Goal: Transaction & Acquisition: Book appointment/travel/reservation

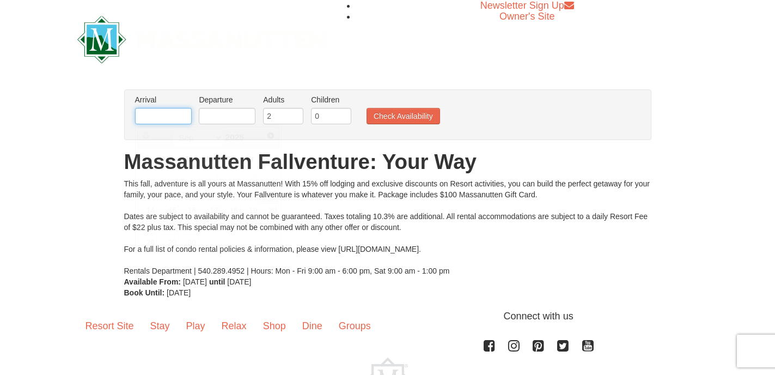
click at [157, 114] on input "text" at bounding box center [163, 116] width 57 height 16
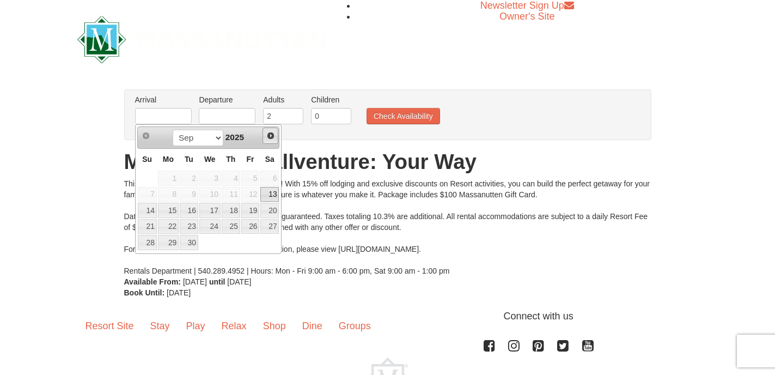
click at [272, 136] on span "Next" at bounding box center [270, 135] width 9 height 9
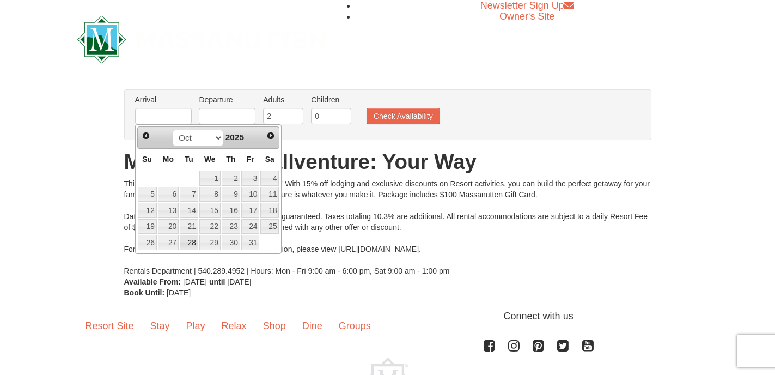
click at [192, 243] on link "28" at bounding box center [189, 242] width 19 height 15
type input "[DATE]"
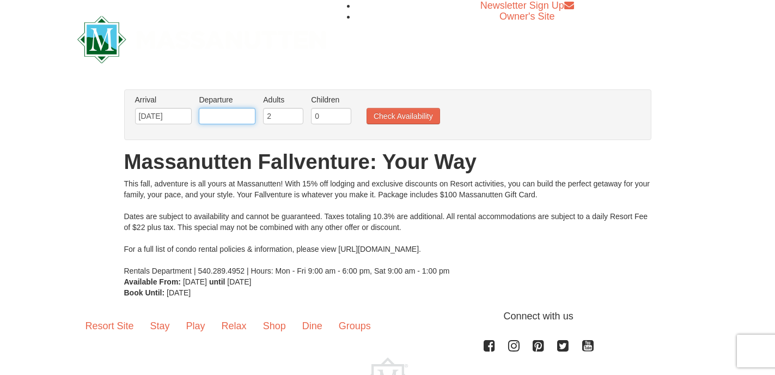
click at [226, 116] on input "text" at bounding box center [227, 116] width 57 height 16
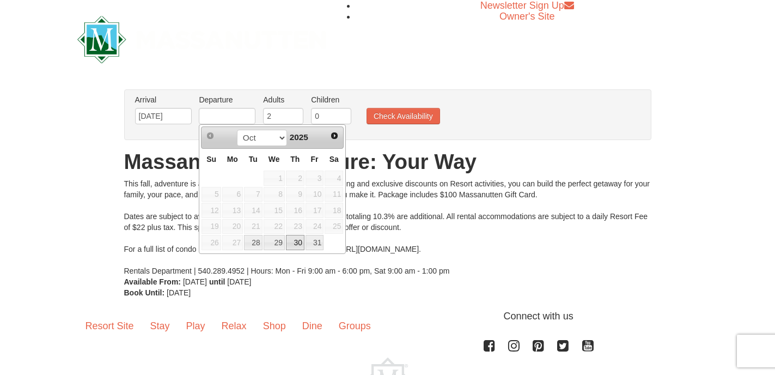
click at [298, 243] on link "30" at bounding box center [295, 242] width 19 height 15
type input "[DATE]"
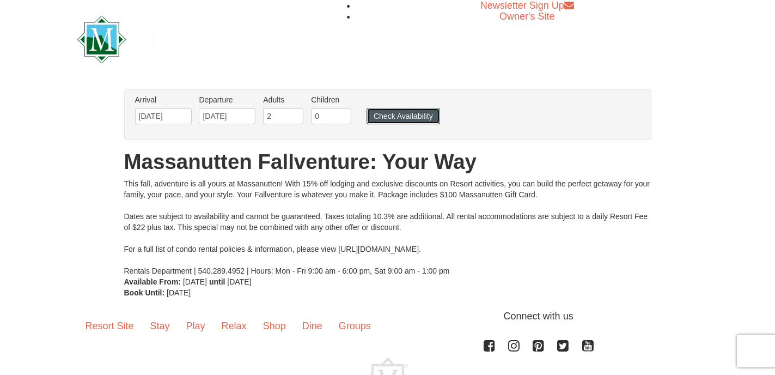
click at [398, 117] on button "Check Availability" at bounding box center [404, 116] width 74 height 16
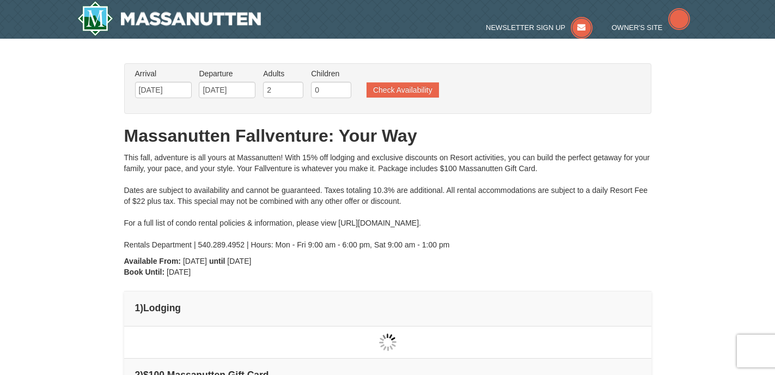
type input "[DATE]"
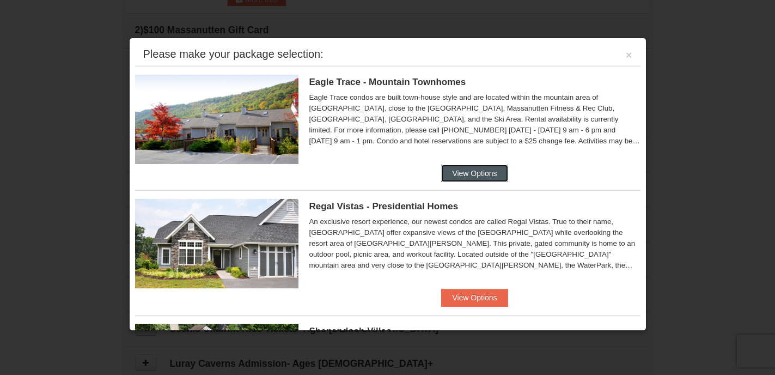
click at [469, 172] on button "View Options" at bounding box center [474, 173] width 66 height 17
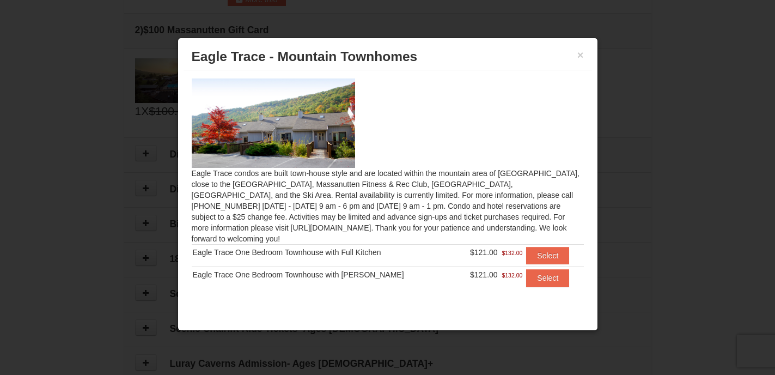
click at [376, 61] on span "Eagle Trace - Mountain Townhomes" at bounding box center [305, 56] width 226 height 15
click at [543, 247] on button "Select" at bounding box center [547, 255] width 43 height 17
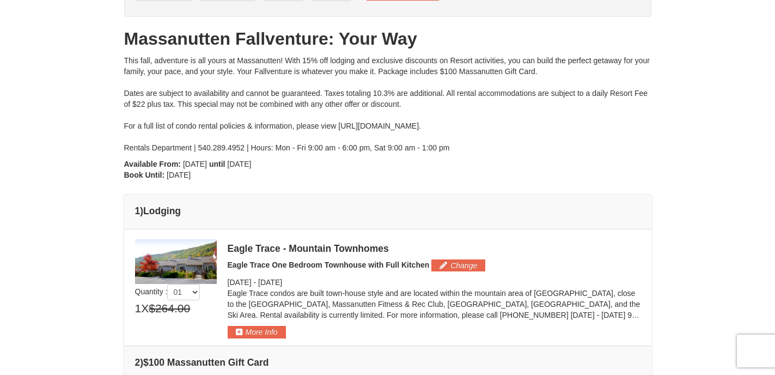
scroll to position [98, 0]
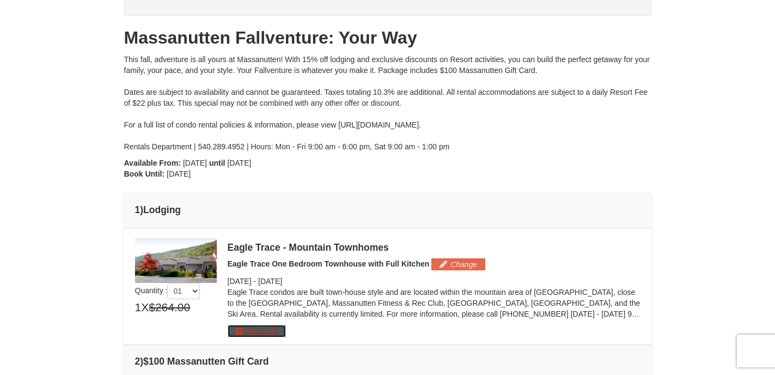
click at [263, 333] on button "More Info" at bounding box center [257, 331] width 58 height 12
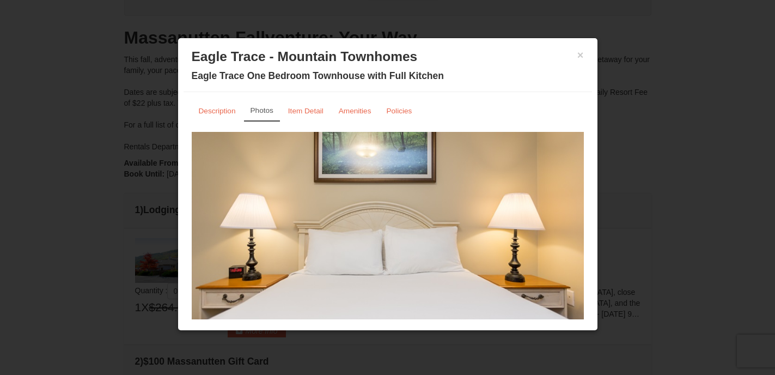
scroll to position [47, 0]
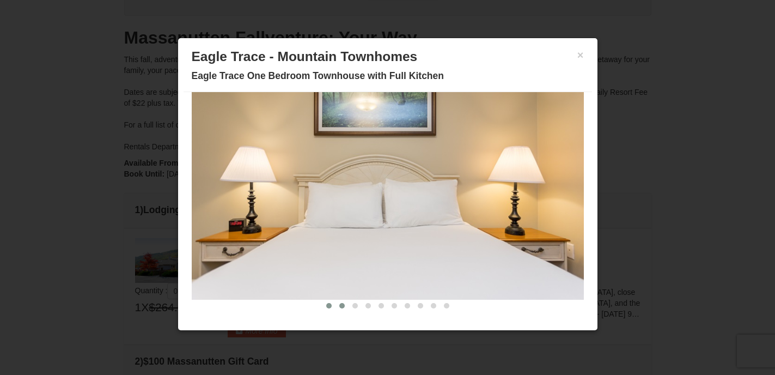
click at [343, 304] on span at bounding box center [341, 305] width 5 height 5
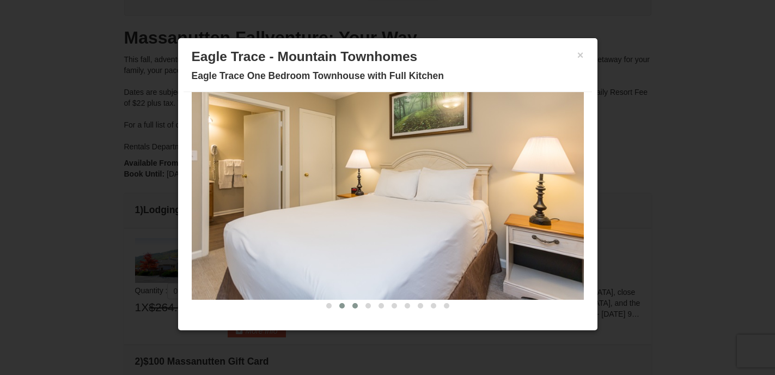
click at [356, 308] on button at bounding box center [355, 305] width 13 height 11
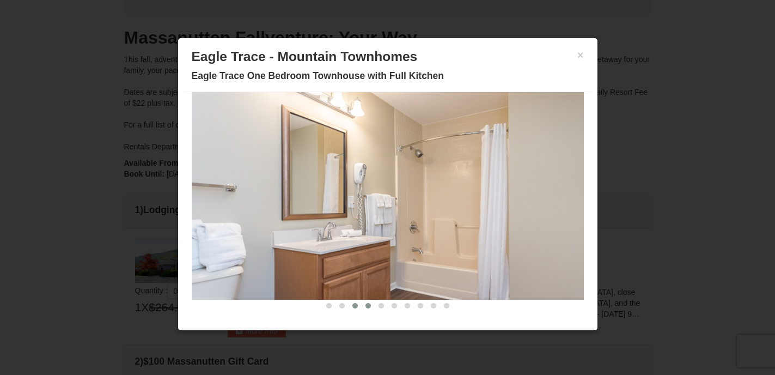
click at [369, 308] on button at bounding box center [368, 305] width 13 height 11
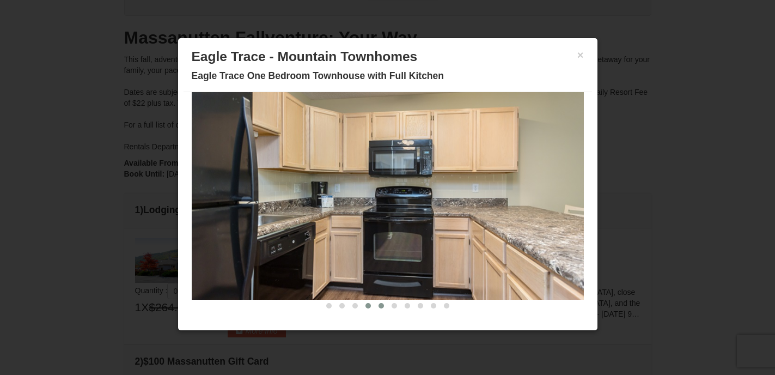
click at [383, 307] on button at bounding box center [381, 305] width 13 height 11
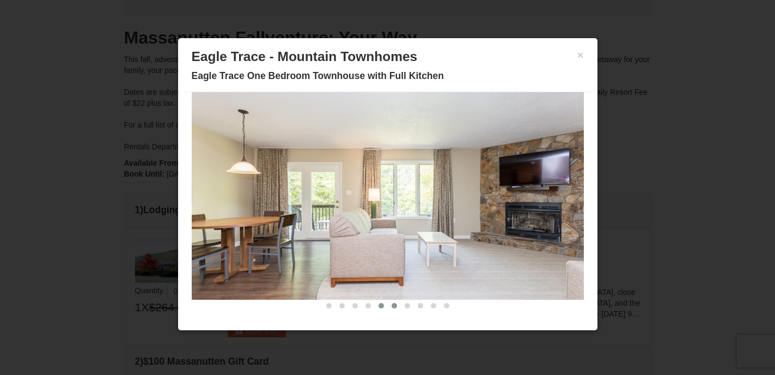
click at [396, 305] on span at bounding box center [394, 305] width 5 height 5
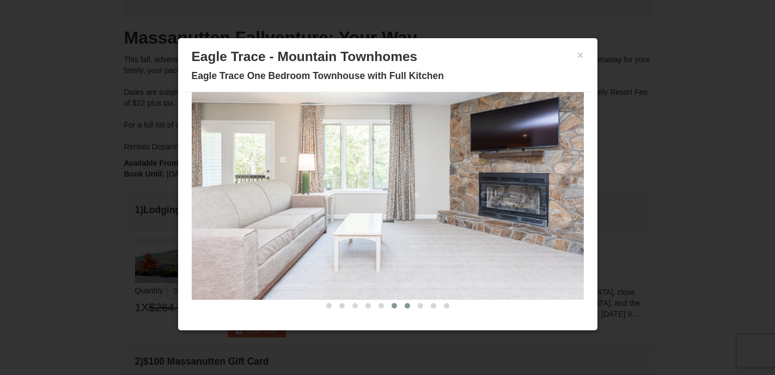
click at [408, 305] on span at bounding box center [407, 305] width 5 height 5
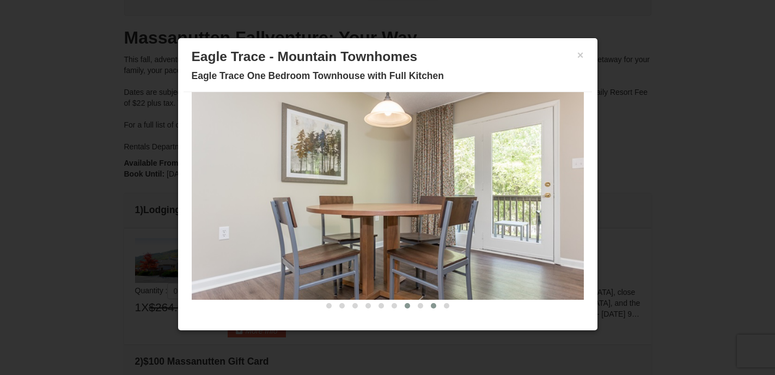
click at [433, 306] on span at bounding box center [433, 305] width 5 height 5
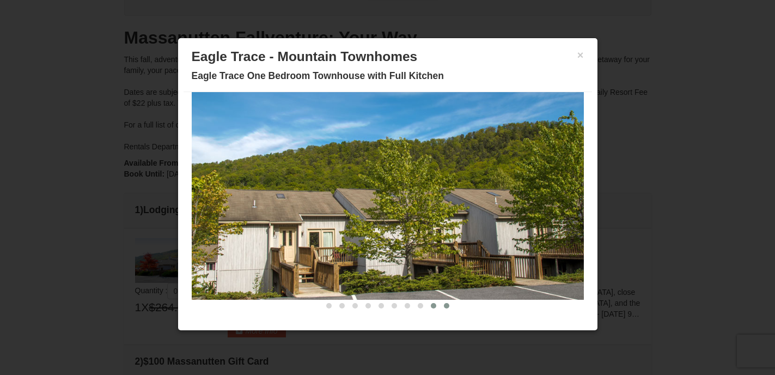
click at [448, 306] on span at bounding box center [446, 305] width 5 height 5
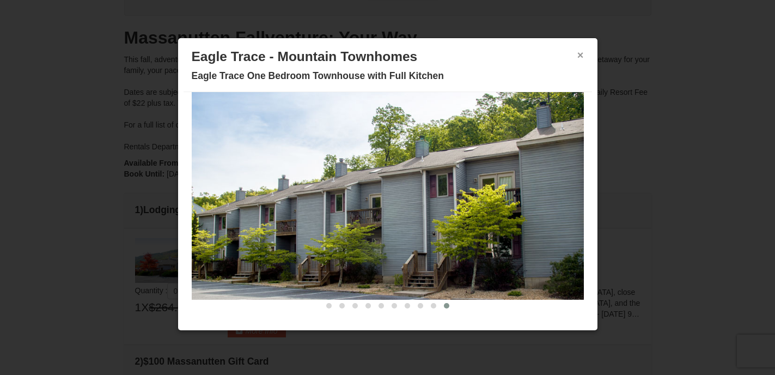
click at [583, 57] on button "×" at bounding box center [581, 55] width 7 height 11
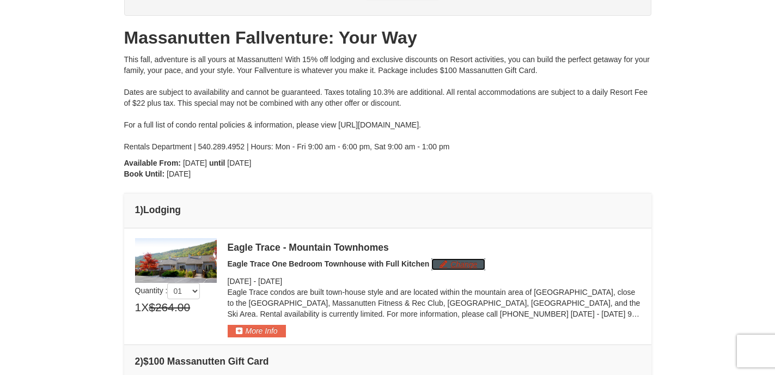
click at [463, 263] on button "Change" at bounding box center [459, 264] width 54 height 12
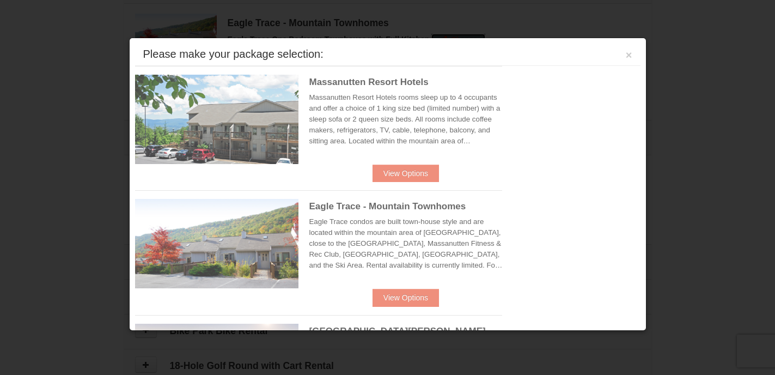
scroll to position [336, 0]
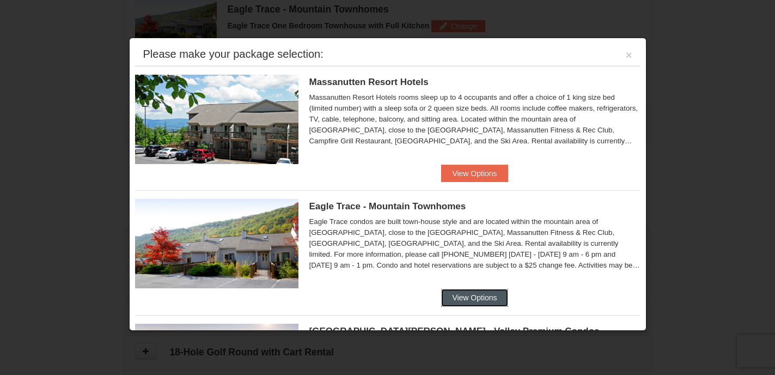
click at [475, 299] on button "View Options" at bounding box center [474, 297] width 66 height 17
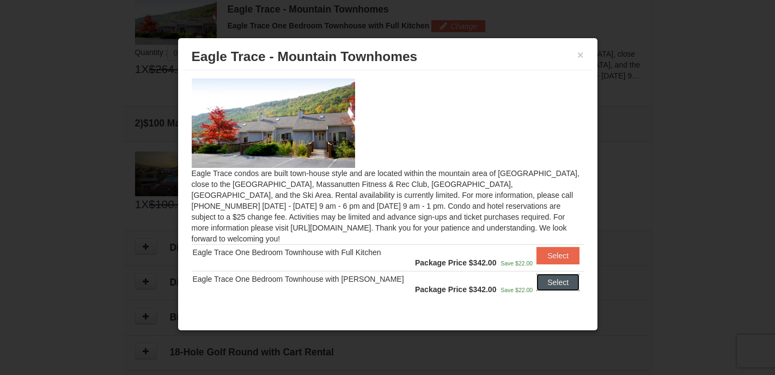
click at [553, 274] on button "Select" at bounding box center [558, 282] width 43 height 17
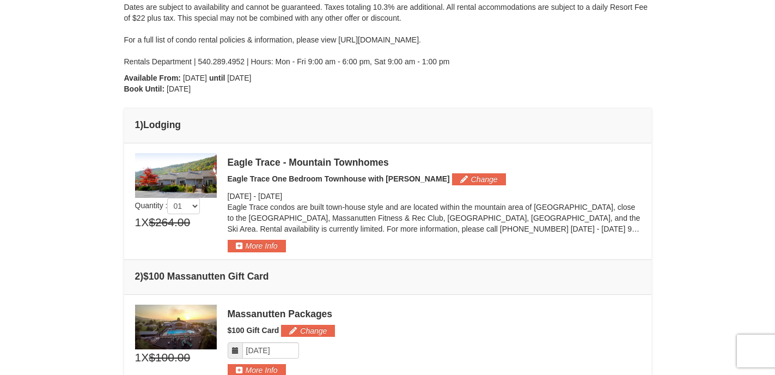
scroll to position [185, 0]
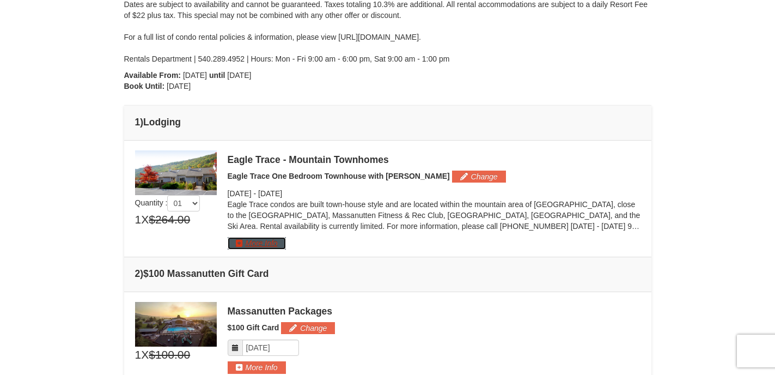
click at [260, 242] on button "More Info" at bounding box center [257, 243] width 58 height 12
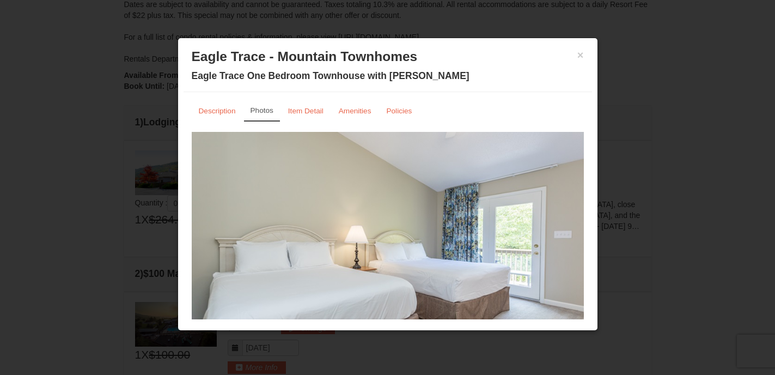
scroll to position [47, 0]
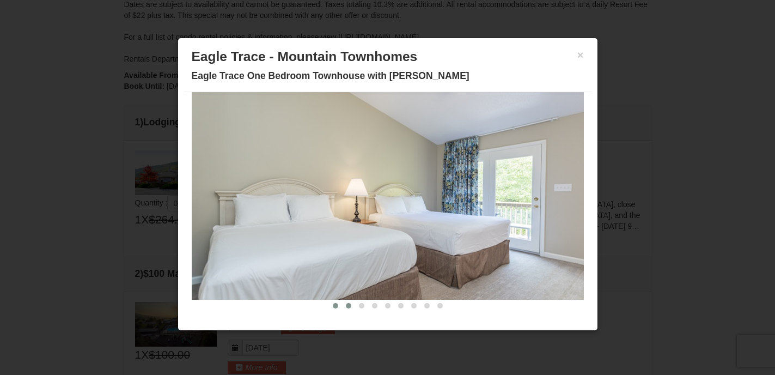
click at [348, 306] on span at bounding box center [348, 305] width 5 height 5
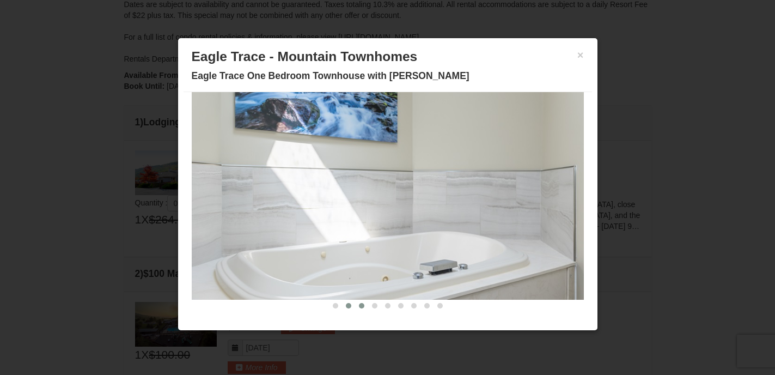
click at [363, 306] on span at bounding box center [361, 305] width 5 height 5
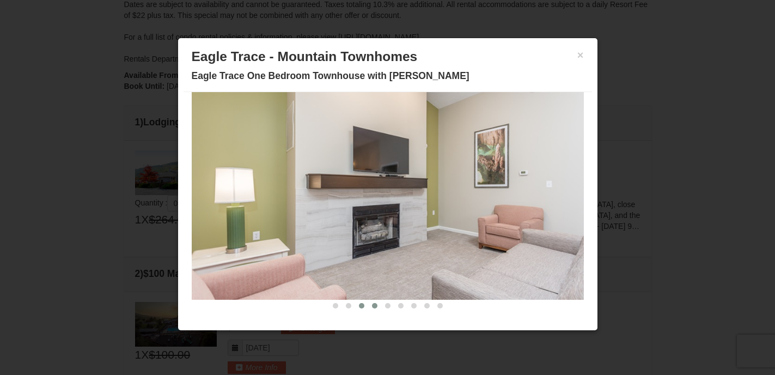
click at [377, 305] on span at bounding box center [374, 305] width 5 height 5
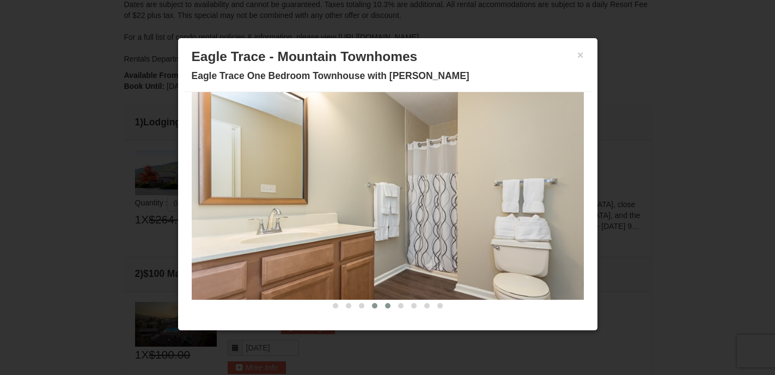
click at [389, 305] on span at bounding box center [387, 305] width 5 height 5
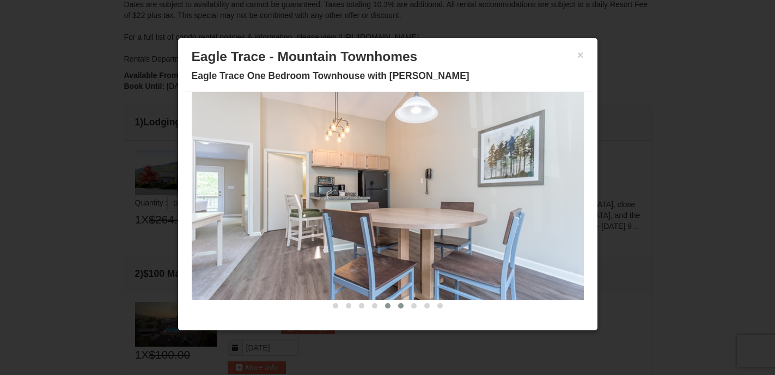
click at [399, 306] on span at bounding box center [400, 305] width 5 height 5
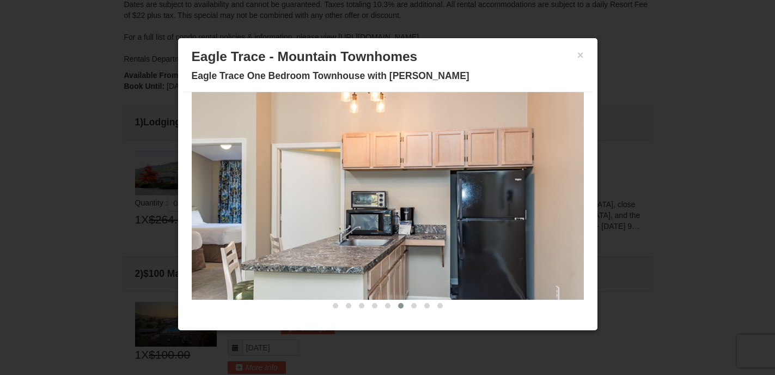
scroll to position [5, 0]
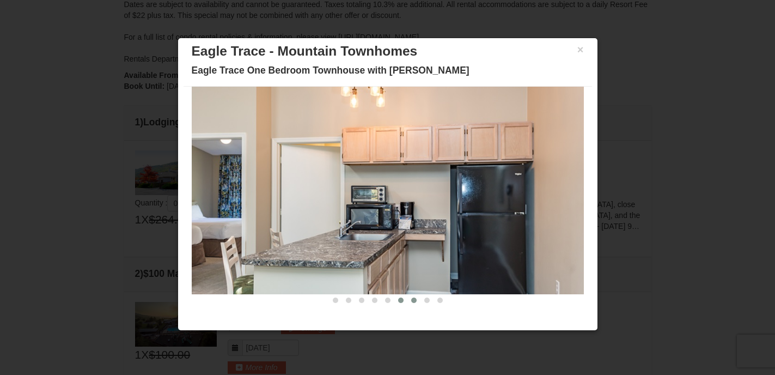
click at [414, 299] on span at bounding box center [413, 300] width 5 height 5
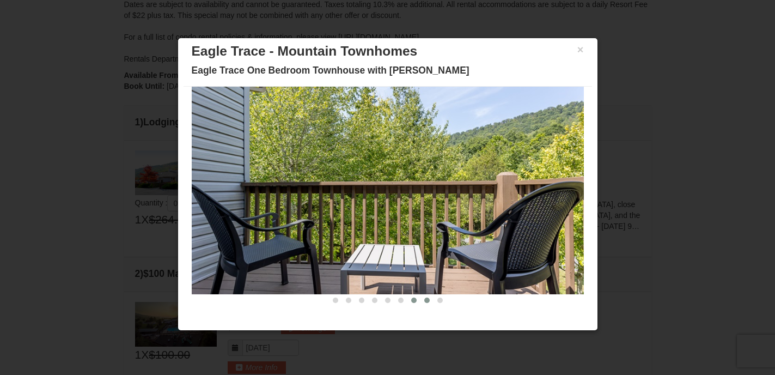
click at [426, 300] on span at bounding box center [427, 300] width 5 height 5
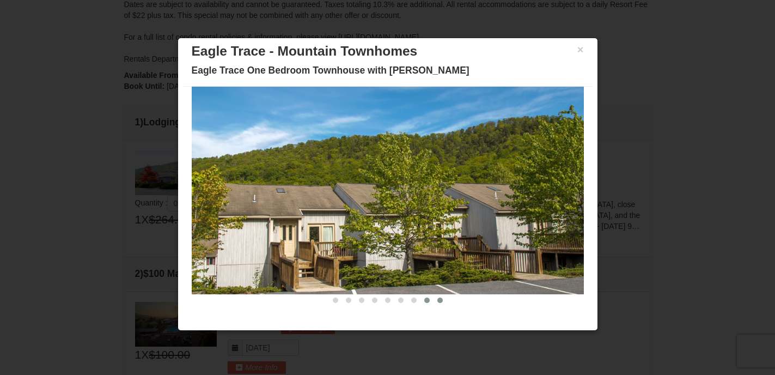
click at [444, 300] on button at bounding box center [440, 300] width 13 height 11
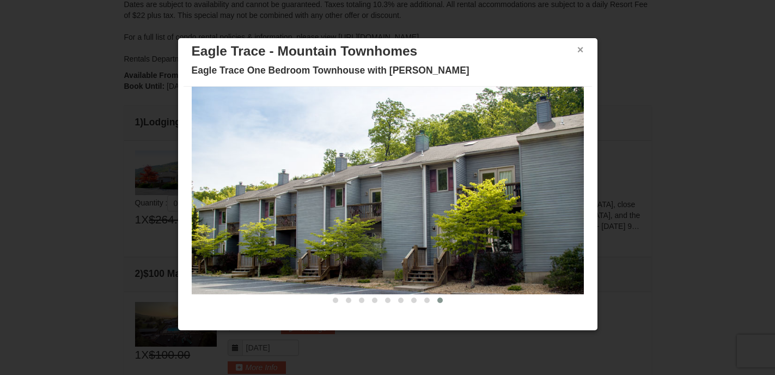
click at [582, 51] on button "×" at bounding box center [581, 49] width 7 height 11
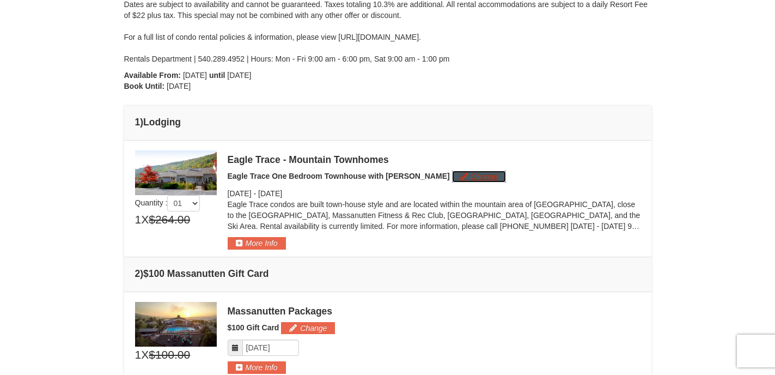
click at [452, 177] on button "Change" at bounding box center [479, 177] width 54 height 12
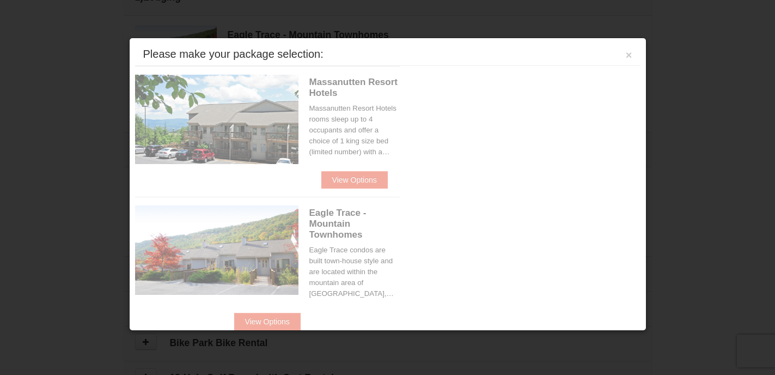
scroll to position [336, 0]
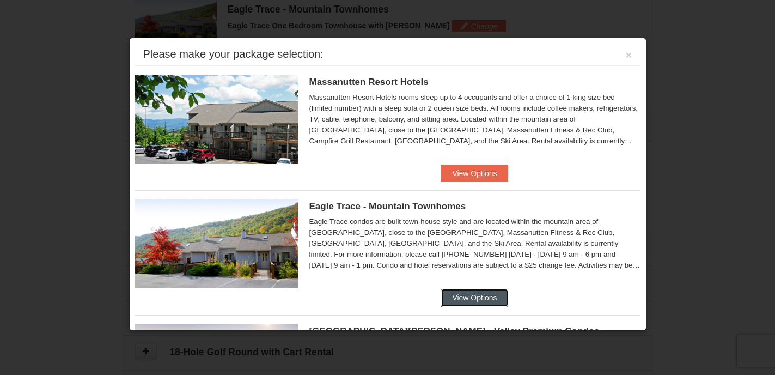
click at [464, 297] on button "View Options" at bounding box center [474, 297] width 66 height 17
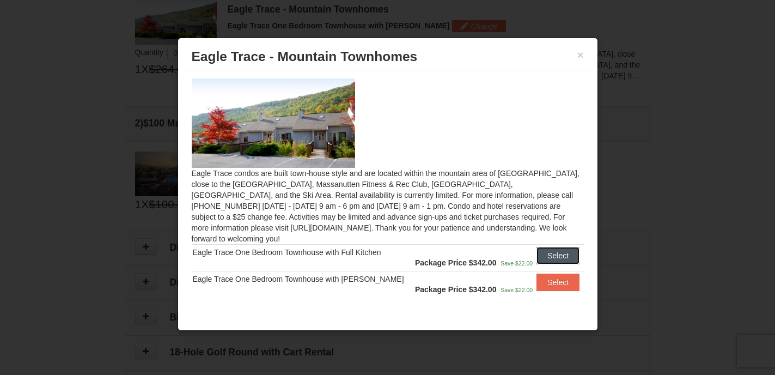
click at [546, 247] on button "Select" at bounding box center [558, 255] width 43 height 17
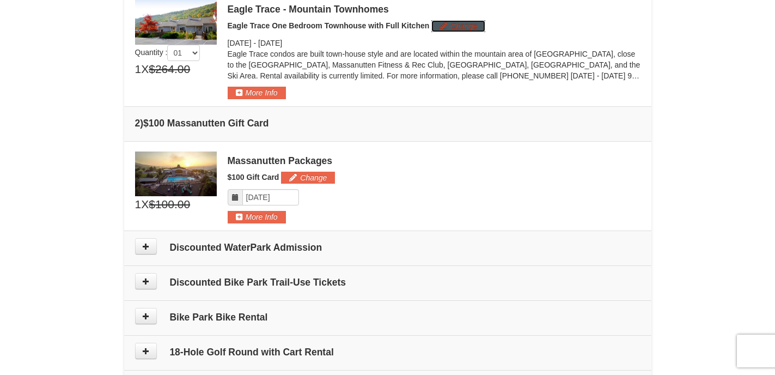
click at [465, 25] on button "Change" at bounding box center [459, 26] width 54 height 12
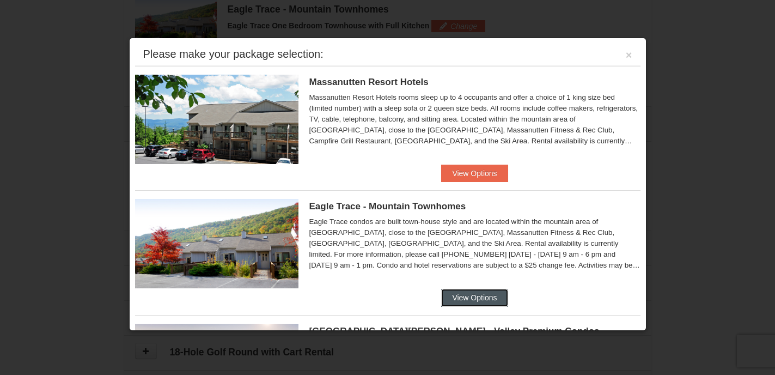
click at [472, 301] on button "View Options" at bounding box center [474, 297] width 66 height 17
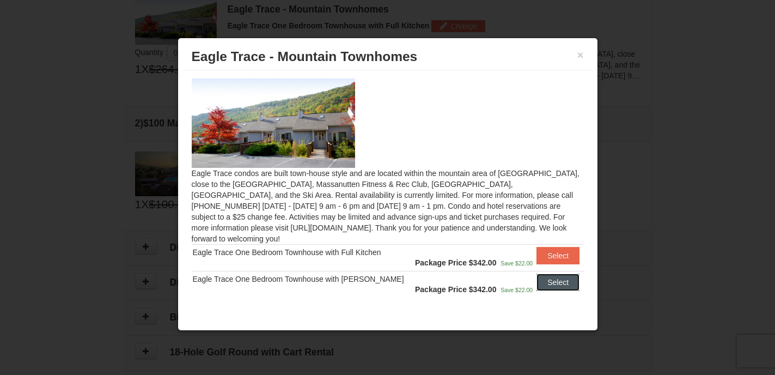
click at [555, 274] on button "Select" at bounding box center [558, 282] width 43 height 17
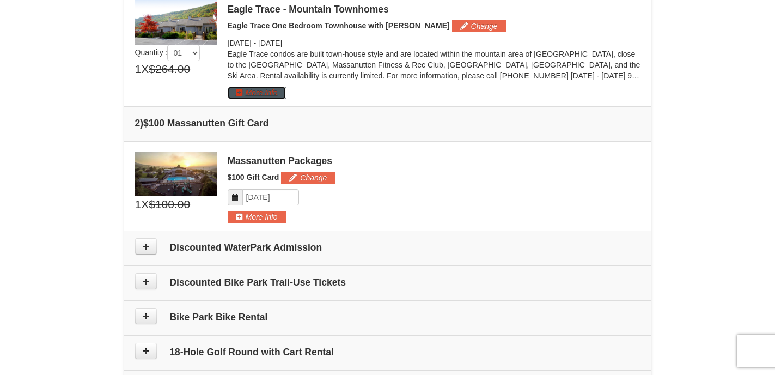
click at [272, 94] on button "More Info" at bounding box center [257, 93] width 58 height 12
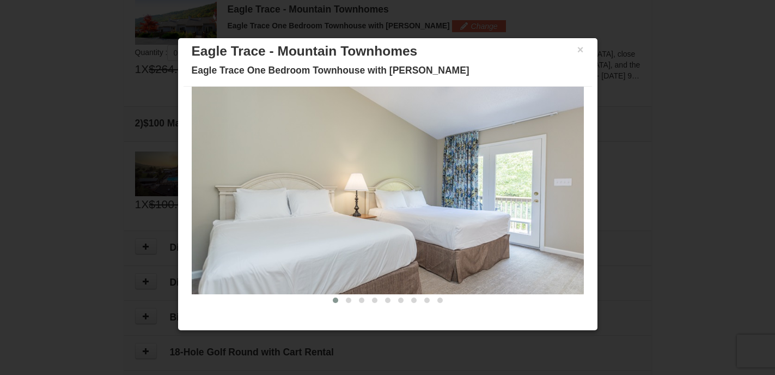
scroll to position [338, 0]
click at [345, 302] on button at bounding box center [348, 300] width 13 height 11
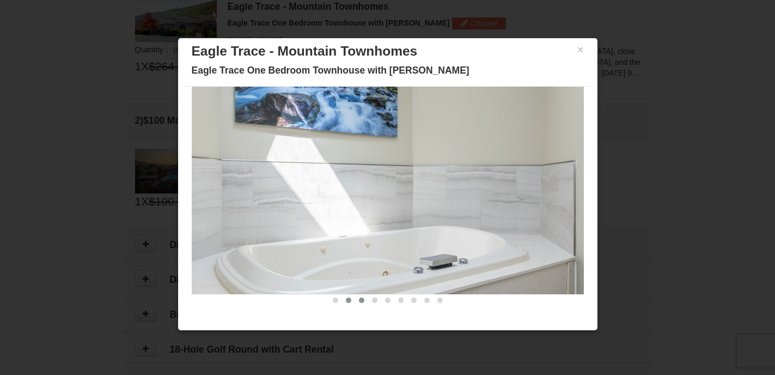
click at [365, 300] on button at bounding box center [361, 300] width 13 height 11
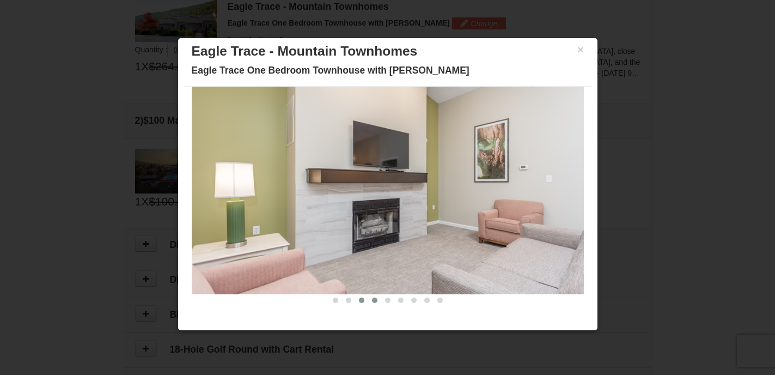
click at [375, 300] on span at bounding box center [374, 300] width 5 height 5
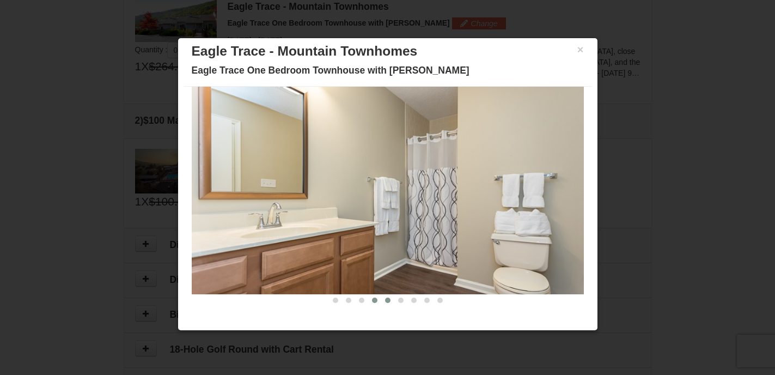
click at [389, 300] on span at bounding box center [387, 300] width 5 height 5
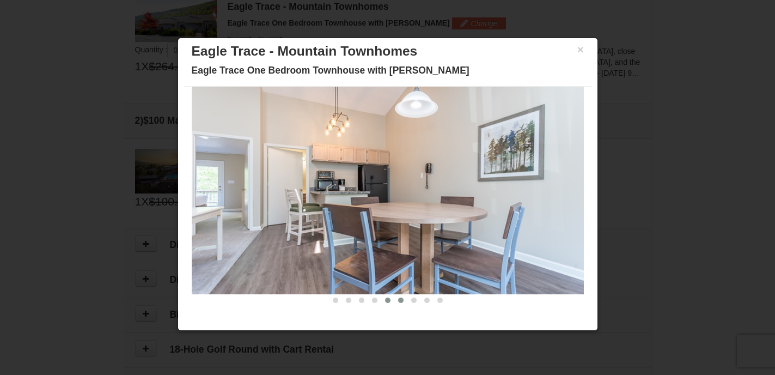
click at [400, 300] on span at bounding box center [400, 300] width 5 height 5
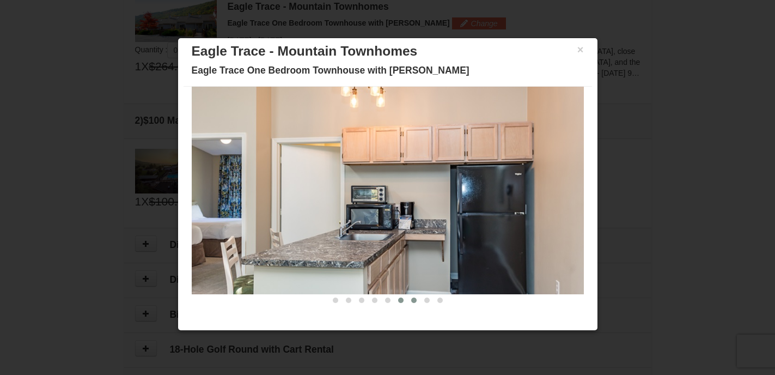
click at [415, 302] on button at bounding box center [414, 300] width 13 height 11
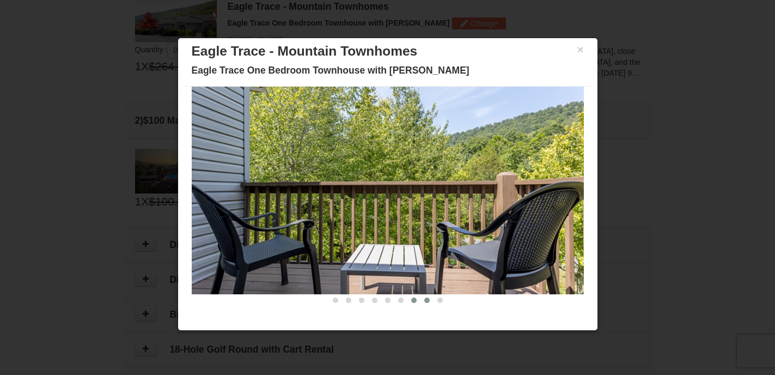
click at [427, 300] on span at bounding box center [427, 300] width 5 height 5
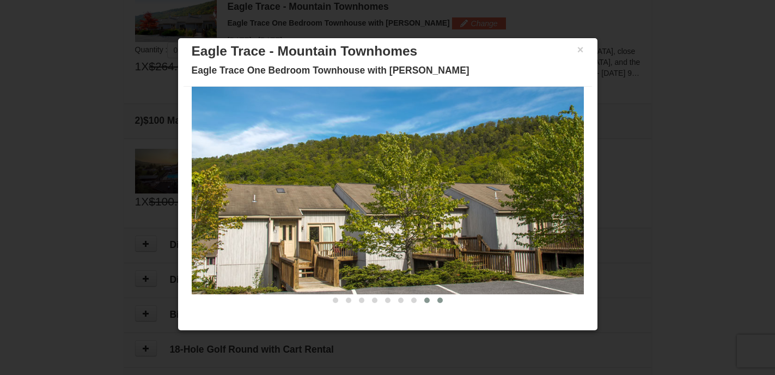
click at [442, 301] on span at bounding box center [440, 300] width 5 height 5
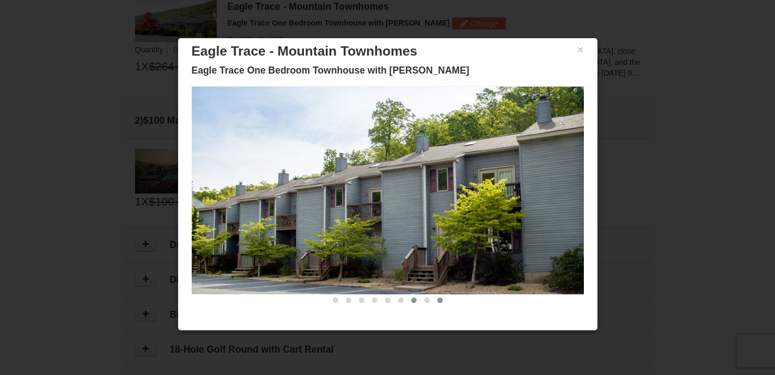
click at [415, 300] on span at bounding box center [413, 300] width 5 height 5
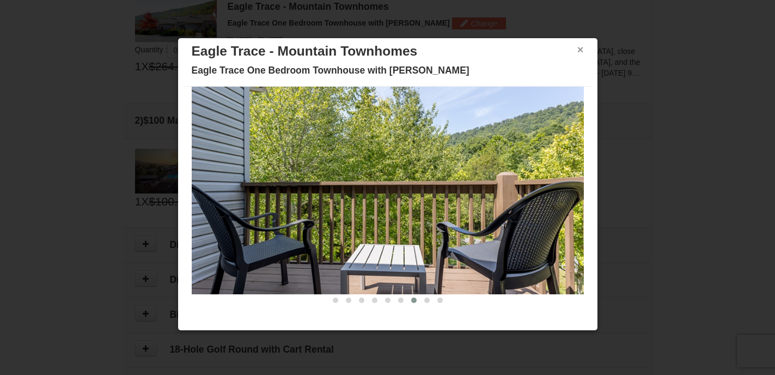
click at [582, 46] on button "×" at bounding box center [581, 49] width 7 height 11
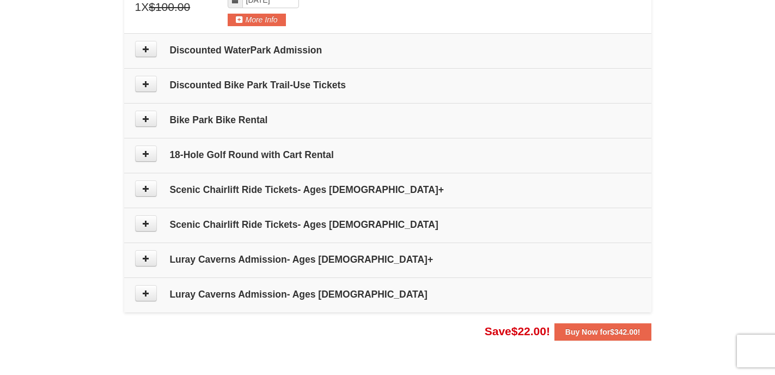
scroll to position [533, 0]
click at [147, 187] on icon at bounding box center [146, 188] width 8 height 8
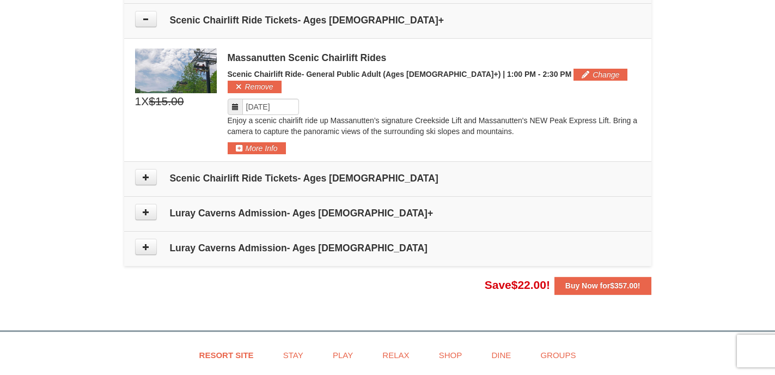
scroll to position [706, 0]
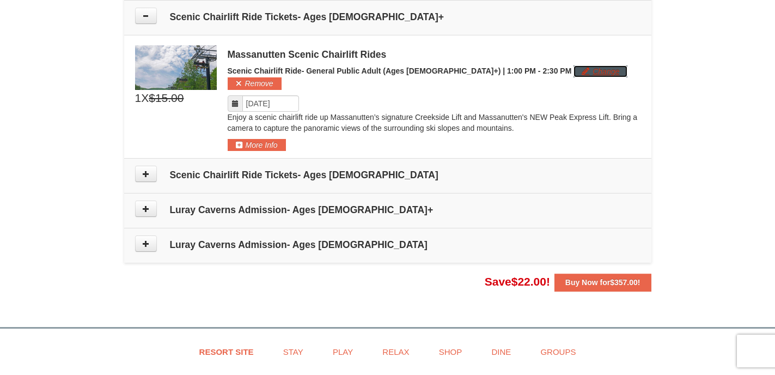
click at [574, 74] on button "Change" at bounding box center [601, 71] width 54 height 12
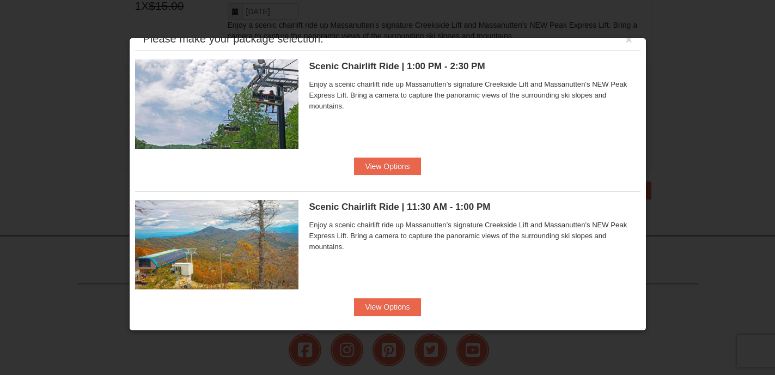
scroll to position [0, 0]
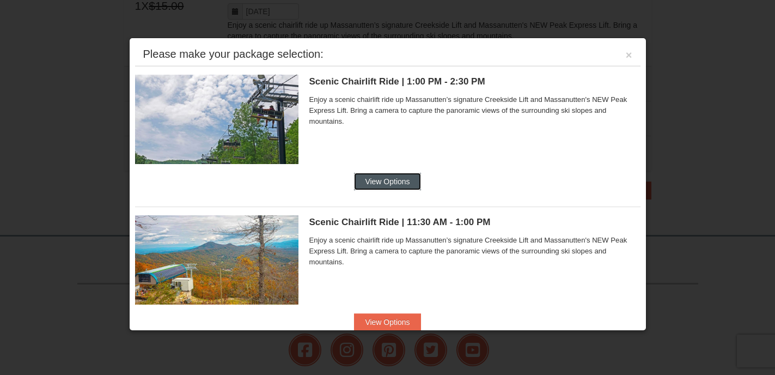
click at [387, 182] on button "View Options" at bounding box center [387, 181] width 66 height 17
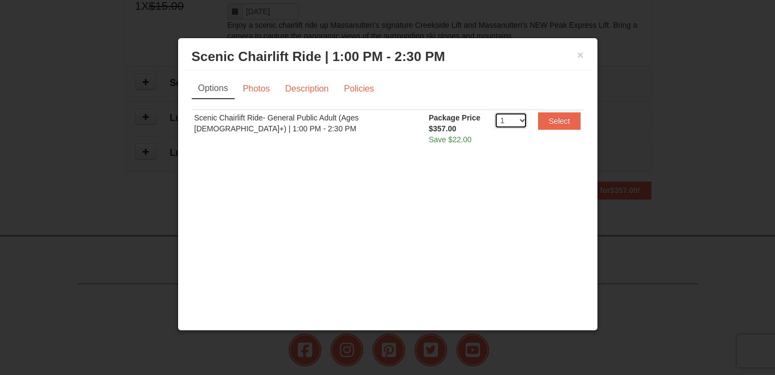
click at [525, 122] on select "1 2 3 4 5 6 7 8 9 10 11 12 13 14 15 16 17 18 19 20" at bounding box center [511, 120] width 33 height 16
select select "2"
click at [495, 112] on select "1 2 3 4 5 6 7 8 9 10 11 12 13 14 15 16 17 18 19 20" at bounding box center [511, 120] width 33 height 16
click at [560, 122] on button "Select" at bounding box center [559, 120] width 43 height 17
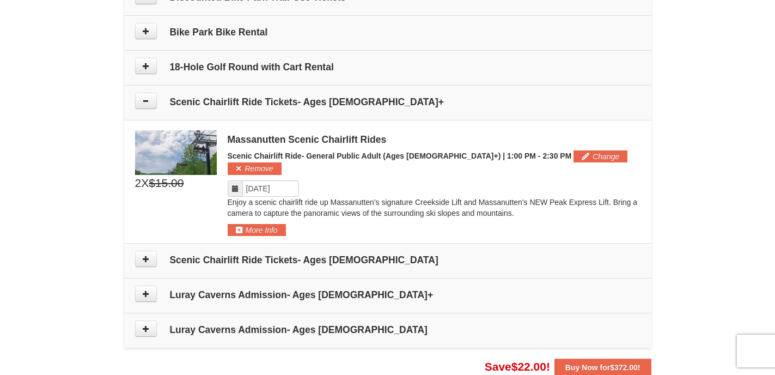
scroll to position [624, 0]
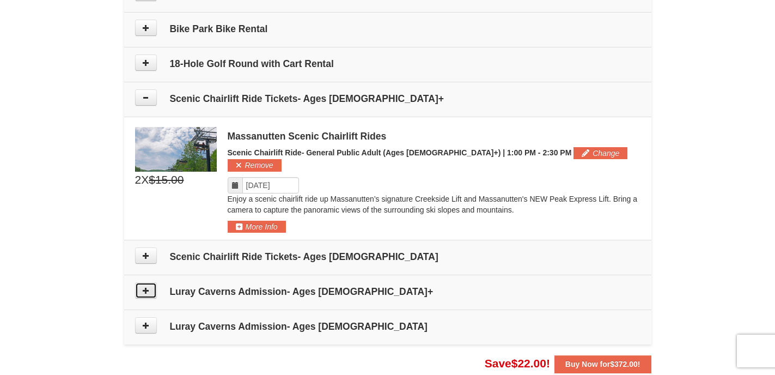
click at [146, 287] on icon at bounding box center [146, 291] width 8 height 8
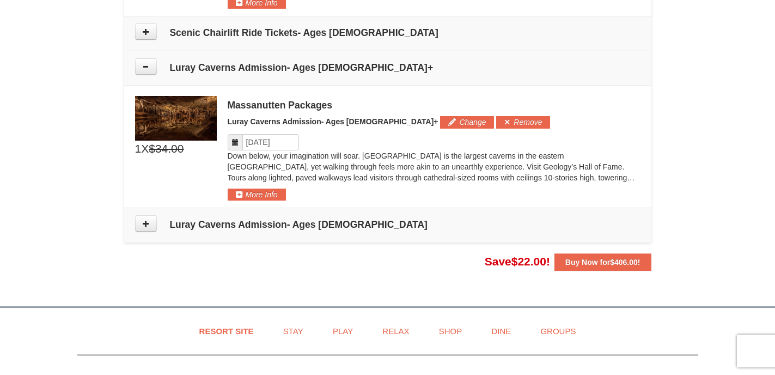
scroll to position [887, 0]
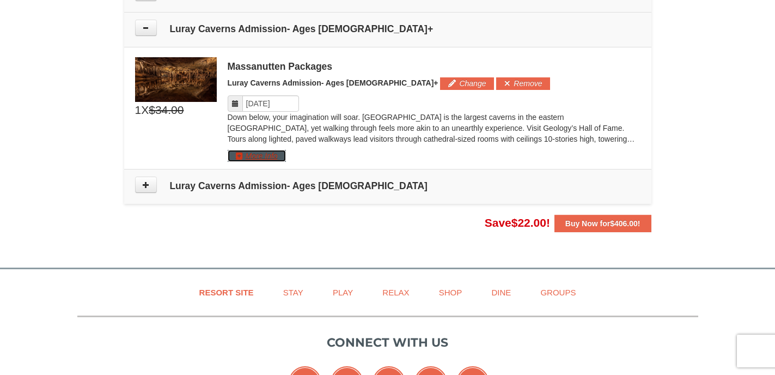
click at [276, 150] on button "More Info" at bounding box center [257, 156] width 58 height 12
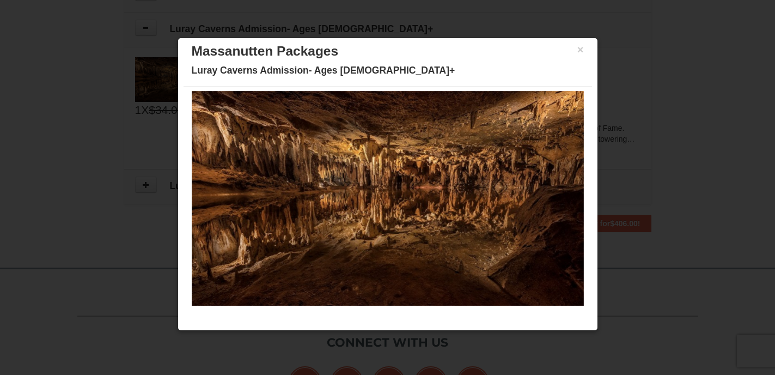
scroll to position [35, 0]
click at [582, 50] on button "×" at bounding box center [581, 49] width 7 height 11
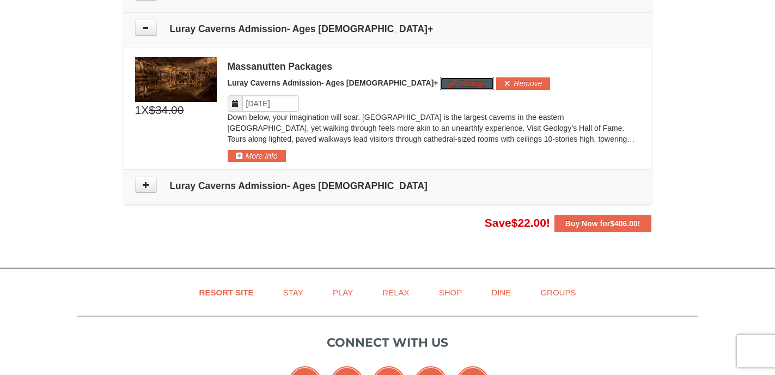
click at [440, 77] on button "Change" at bounding box center [467, 83] width 54 height 12
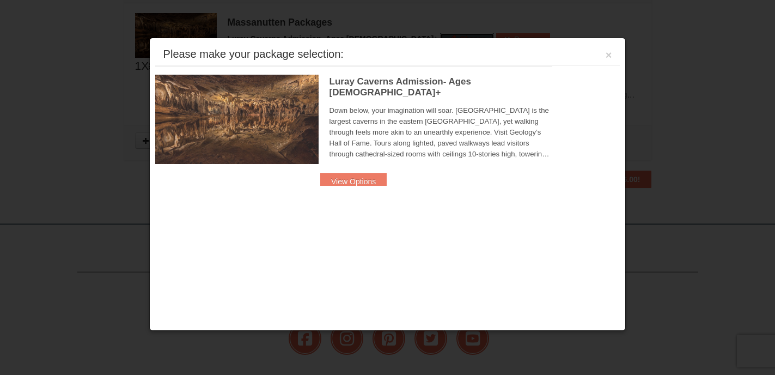
scroll to position [931, 0]
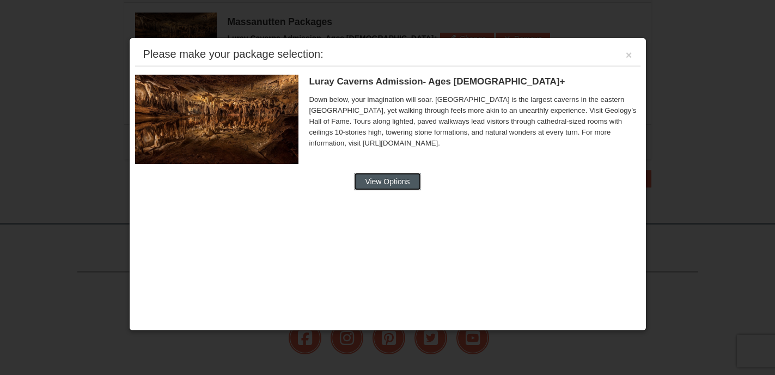
click at [386, 182] on button "View Options" at bounding box center [387, 181] width 66 height 17
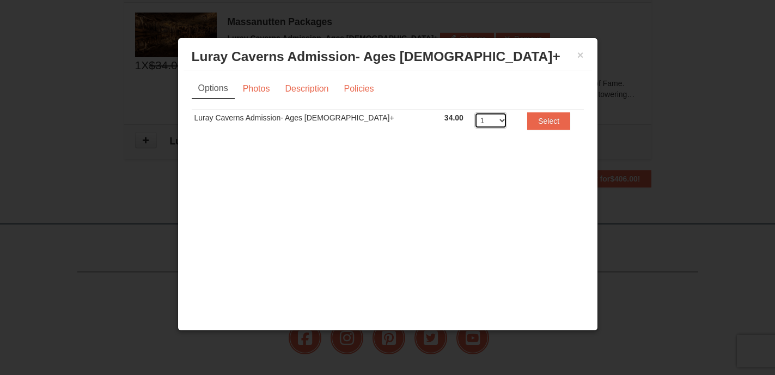
click at [475, 122] on select "1 2 3 4 5 6 7 8 9 10 11 12 13 14 15 16 17 18 19 20" at bounding box center [491, 120] width 33 height 16
select select "2"
click at [475, 112] on select "1 2 3 4 5 6 7 8 9 10 11 12 13 14 15 16 17 18 19 20" at bounding box center [491, 120] width 33 height 16
click at [528, 119] on button "Select" at bounding box center [549, 120] width 43 height 17
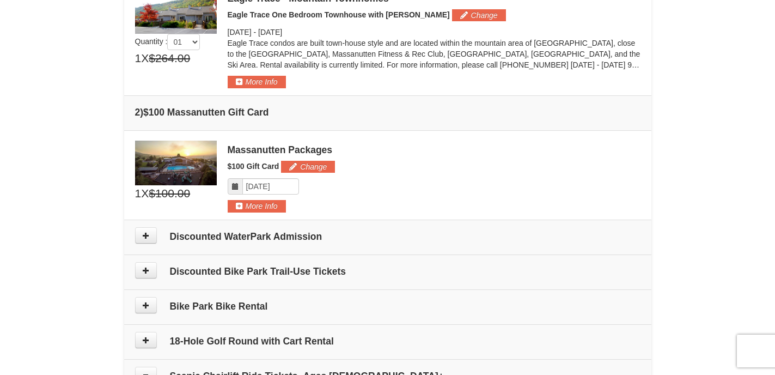
scroll to position [348, 0]
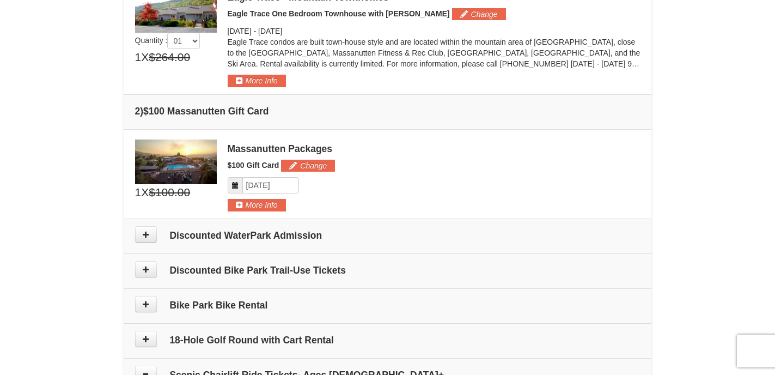
click at [235, 185] on icon at bounding box center [236, 185] width 8 height 8
click at [308, 163] on button "Change" at bounding box center [308, 166] width 54 height 12
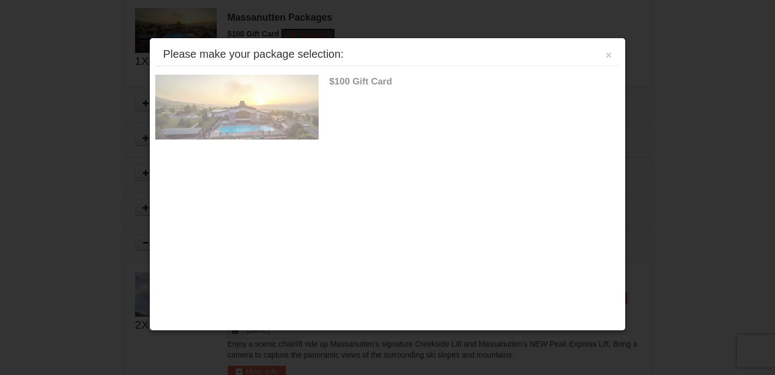
scroll to position [487, 0]
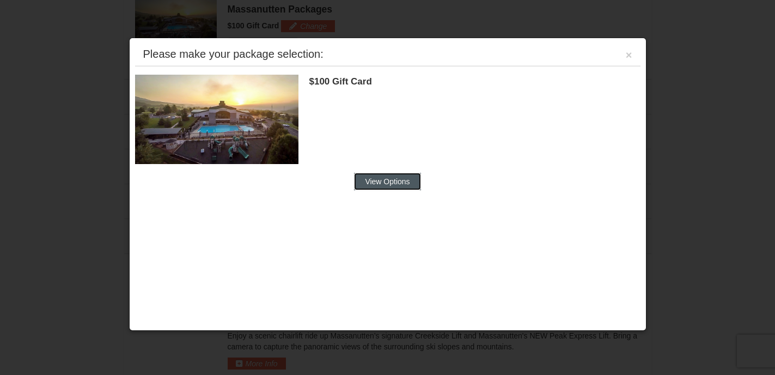
click at [389, 182] on button "View Options" at bounding box center [387, 181] width 66 height 17
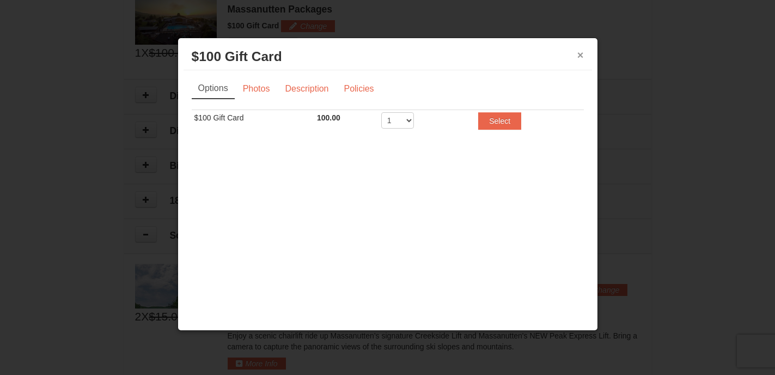
click at [581, 54] on button "×" at bounding box center [581, 55] width 7 height 11
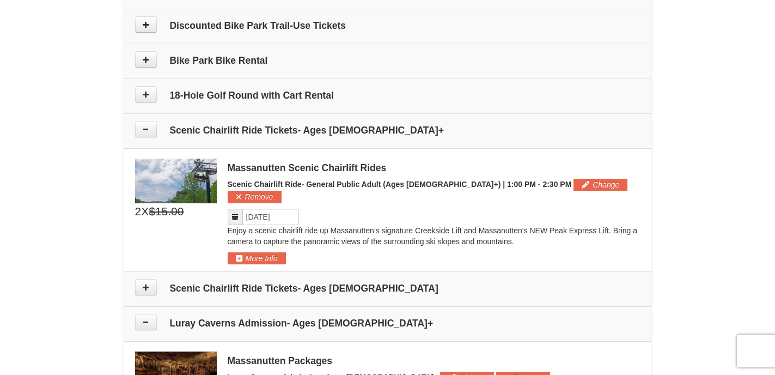
scroll to position [595, 0]
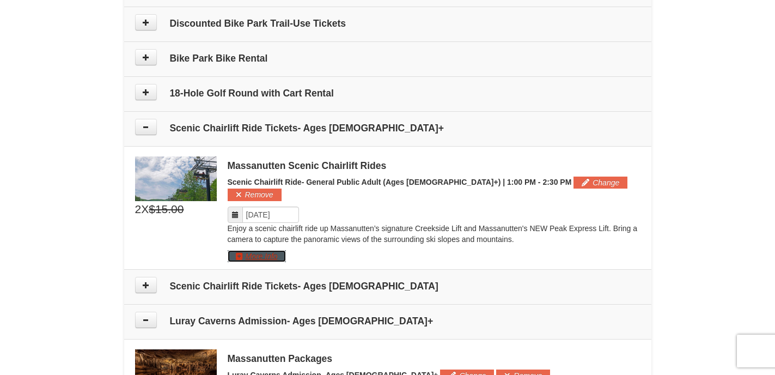
click at [259, 250] on button "More Info" at bounding box center [257, 256] width 58 height 12
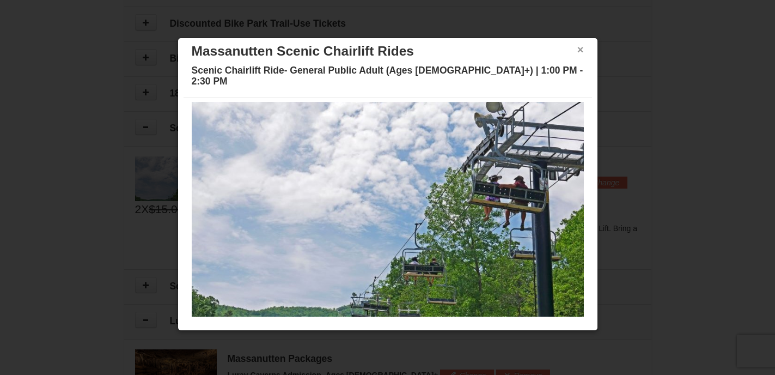
click at [581, 50] on button "×" at bounding box center [581, 49] width 7 height 11
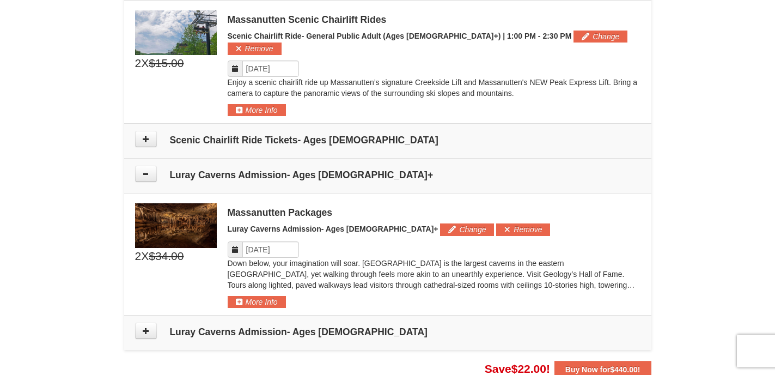
scroll to position [741, 0]
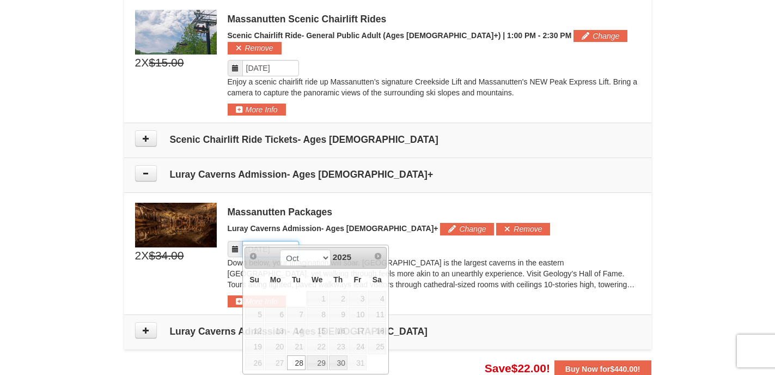
click at [292, 241] on input "Please format dates MM/DD/YYYY" at bounding box center [270, 249] width 57 height 16
click at [320, 361] on link "29" at bounding box center [317, 362] width 21 height 15
type input "10/29/2025"
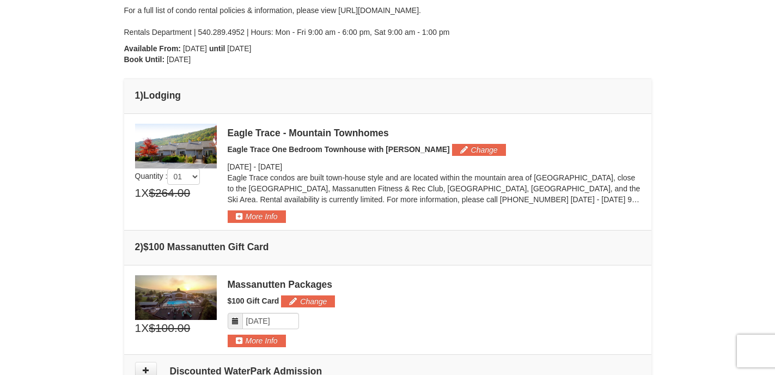
scroll to position [213, 0]
click at [452, 150] on button "Change" at bounding box center [479, 149] width 54 height 12
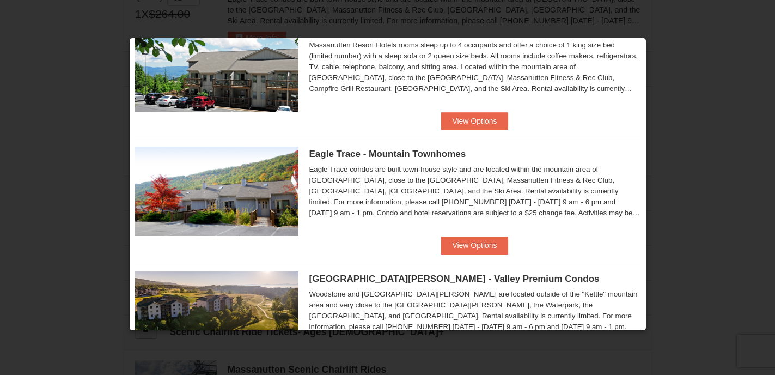
scroll to position [0, 0]
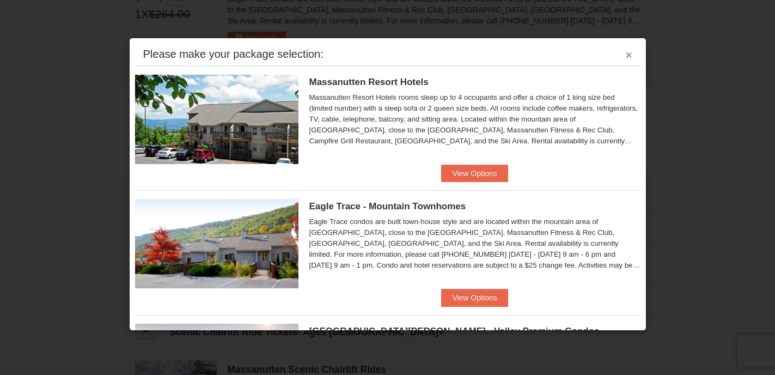
click at [630, 58] on button "×" at bounding box center [629, 55] width 7 height 11
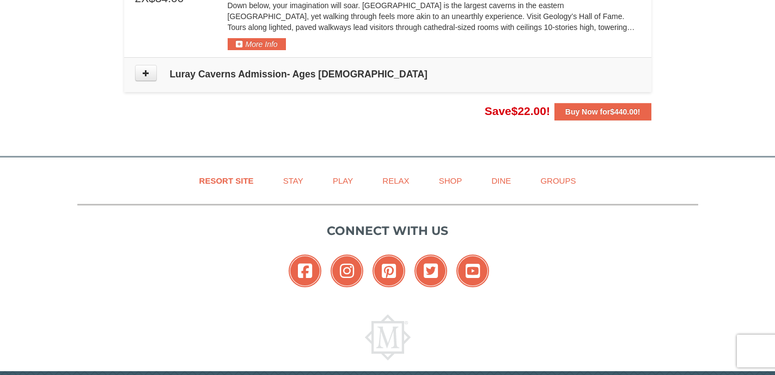
scroll to position [996, 0]
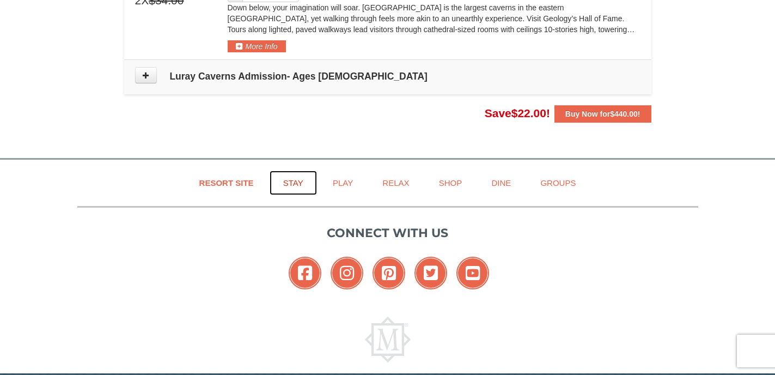
click at [299, 172] on link "Stay" at bounding box center [293, 183] width 47 height 25
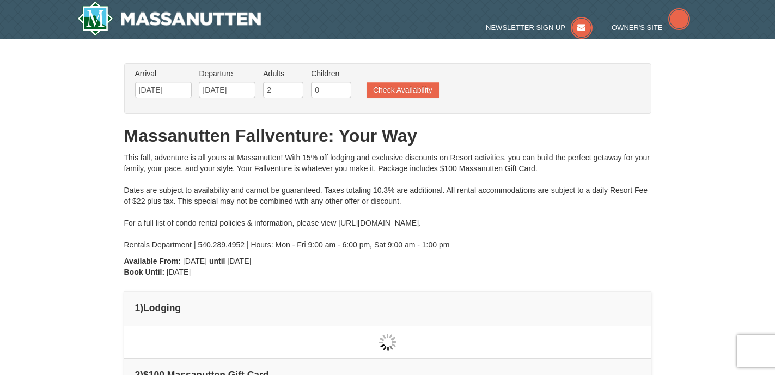
type input "[DATE]"
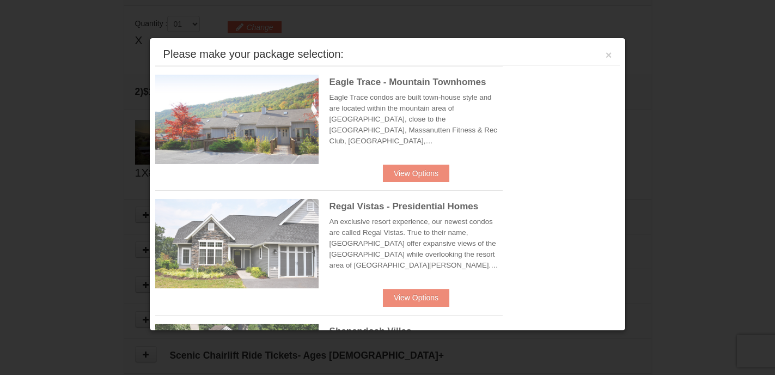
scroll to position [333, 0]
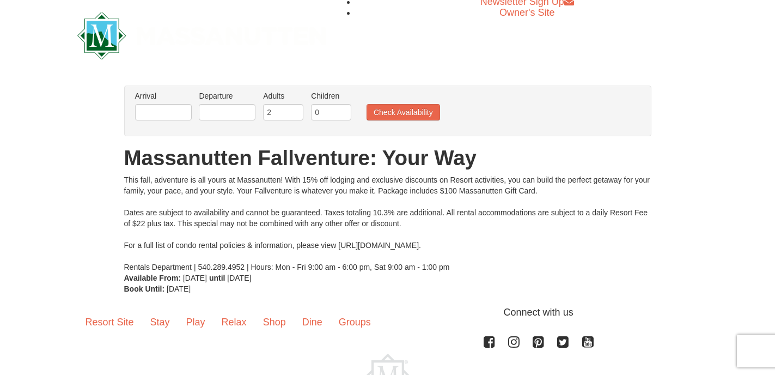
scroll to position [5, 0]
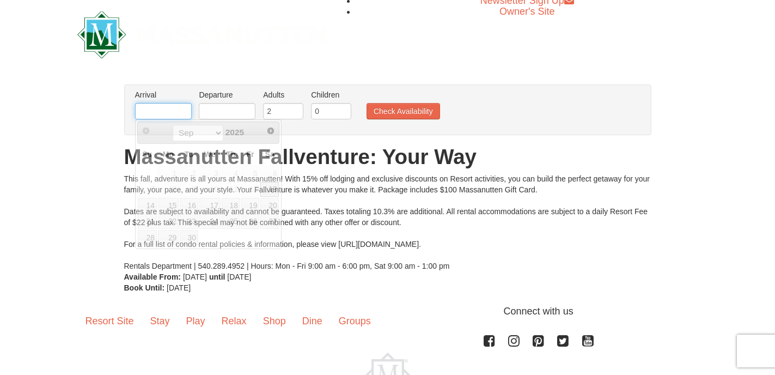
click at [153, 114] on input "text" at bounding box center [163, 111] width 57 height 16
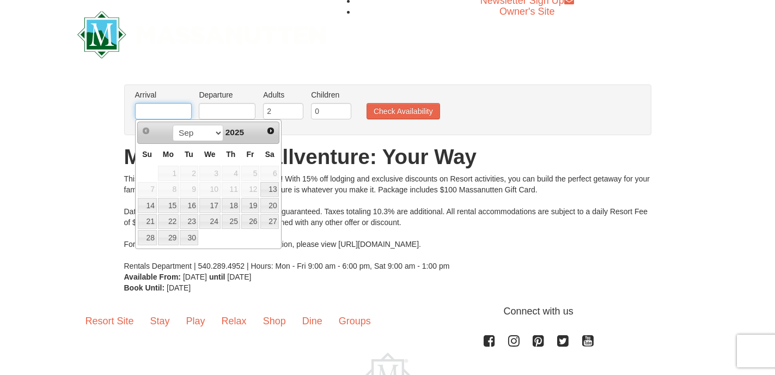
type input "[DATE]"
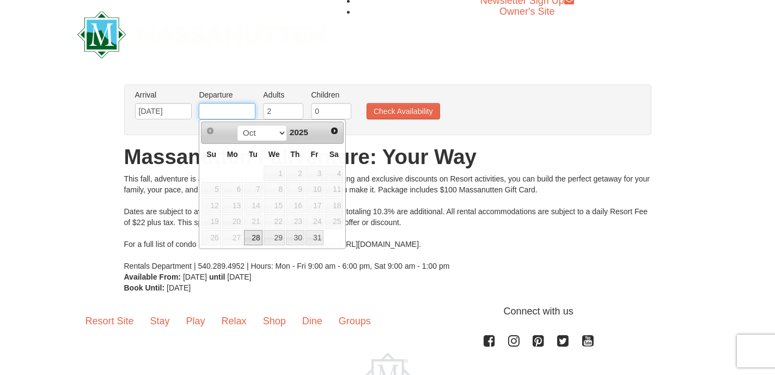
click at [227, 117] on input "text" at bounding box center [227, 111] width 57 height 16
click at [296, 237] on link "30" at bounding box center [295, 237] width 19 height 15
type input "[DATE]"
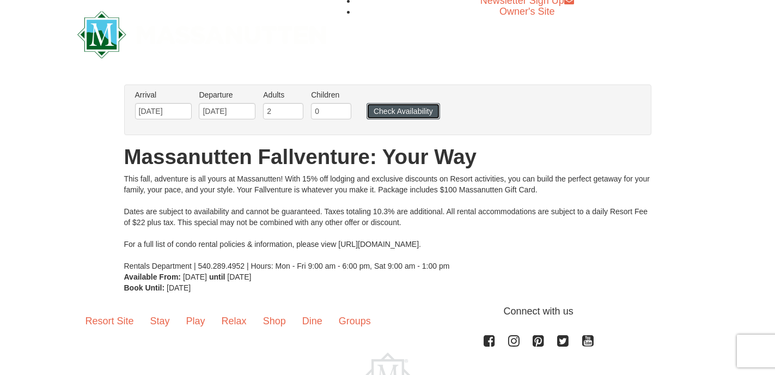
click at [386, 116] on button "Check Availability" at bounding box center [404, 111] width 74 height 16
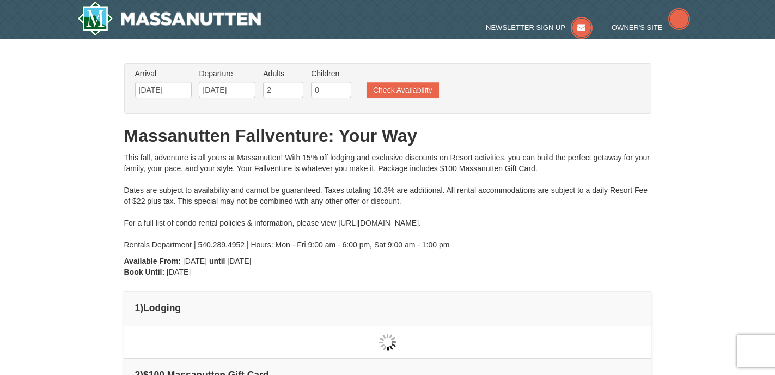
type input "[DATE]"
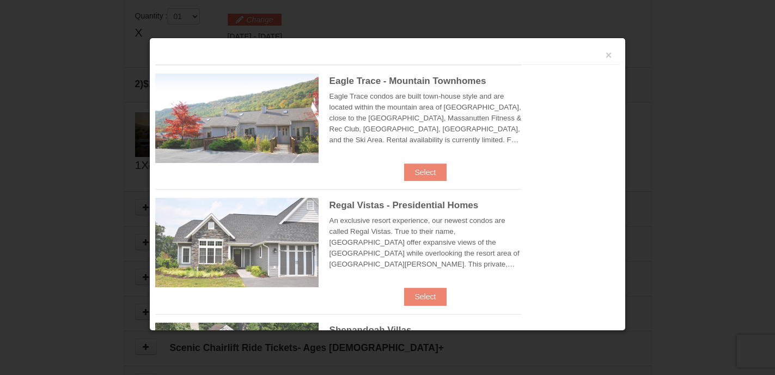
scroll to position [333, 0]
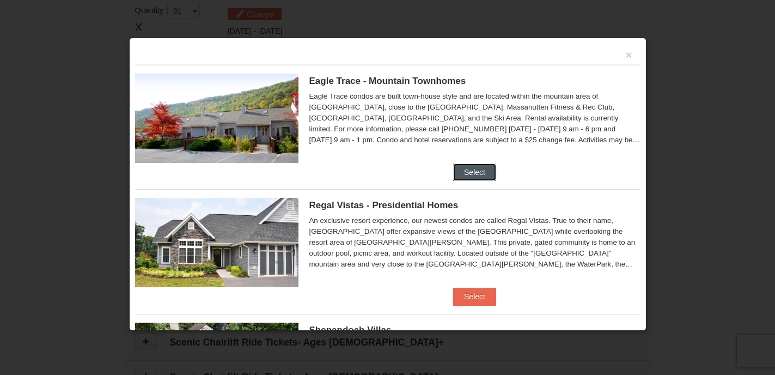
click at [475, 174] on button "Select" at bounding box center [474, 171] width 43 height 17
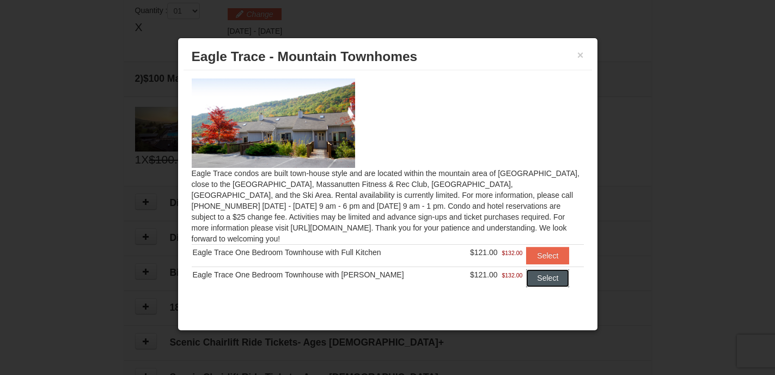
click at [545, 269] on button "Select" at bounding box center [547, 277] width 43 height 17
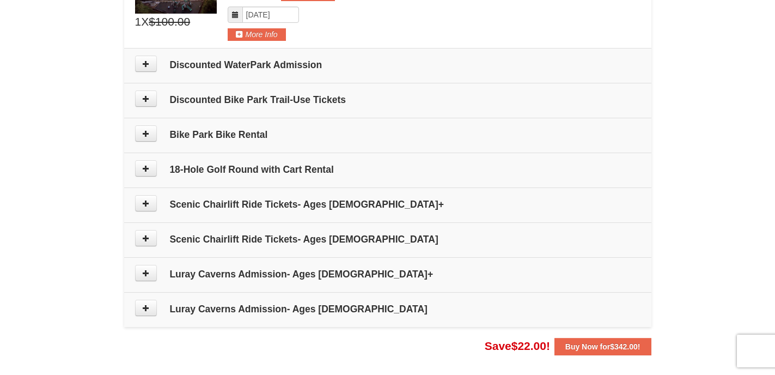
scroll to position [519, 0]
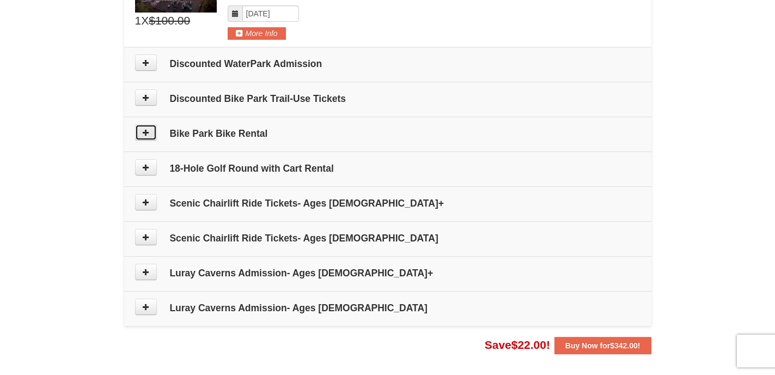
click at [144, 132] on icon at bounding box center [146, 133] width 8 height 8
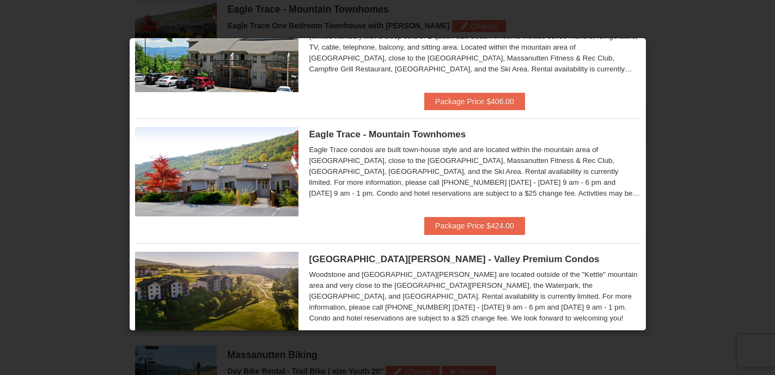
scroll to position [0, 0]
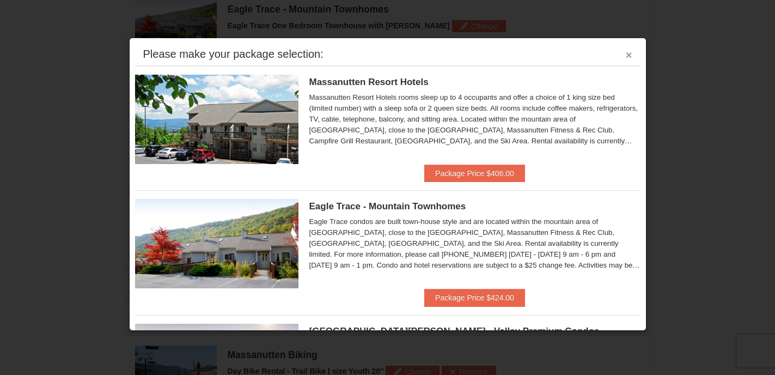
click at [629, 54] on button "×" at bounding box center [629, 55] width 7 height 11
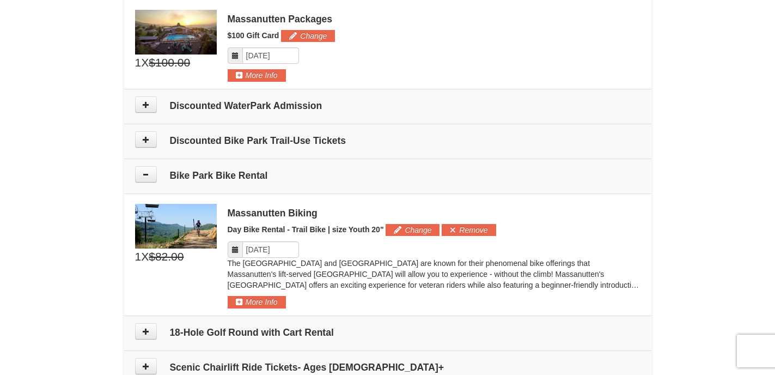
scroll to position [478, 0]
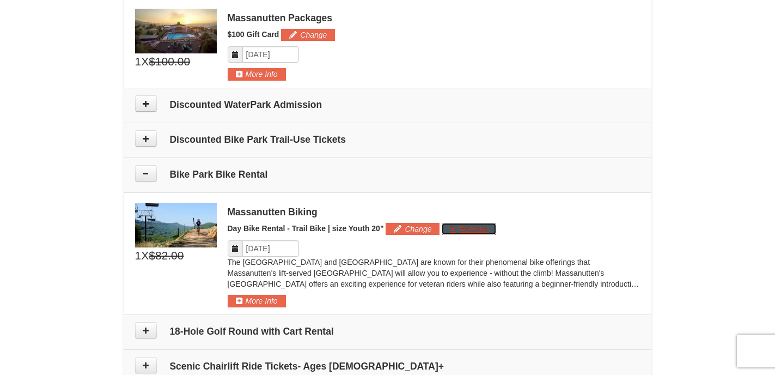
click at [479, 230] on button "Remove" at bounding box center [469, 229] width 54 height 12
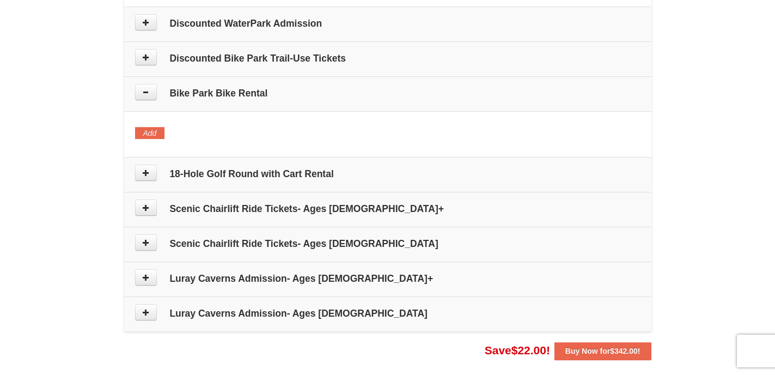
scroll to position [564, 0]
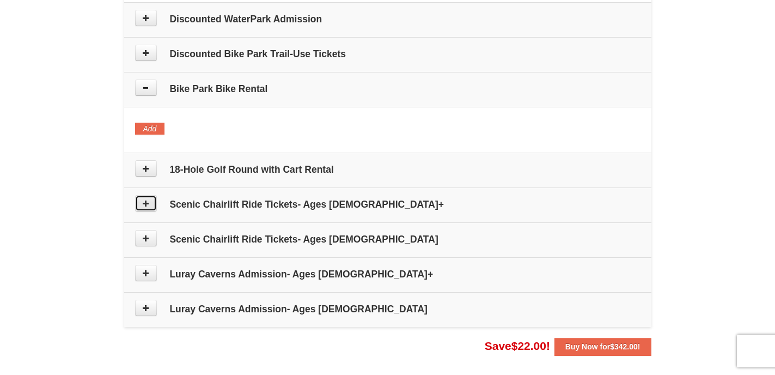
click at [146, 203] on icon at bounding box center [146, 203] width 8 height 8
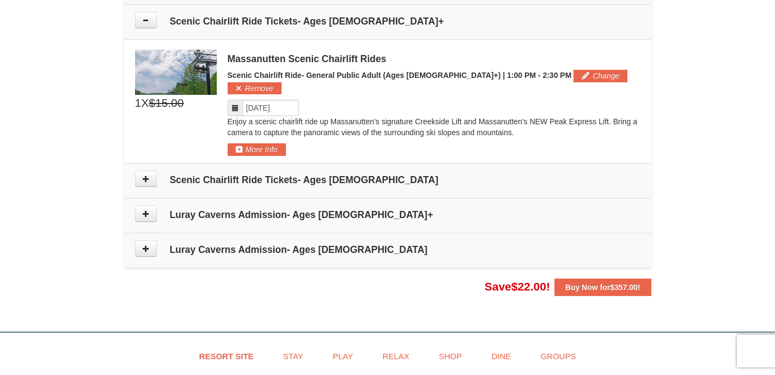
scroll to position [752, 0]
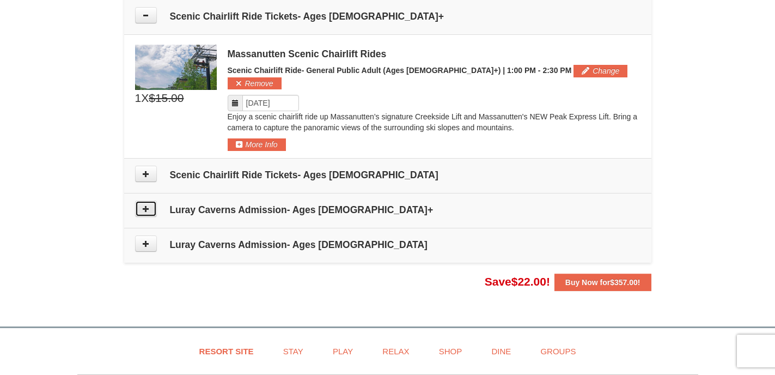
click at [147, 205] on icon at bounding box center [146, 209] width 8 height 8
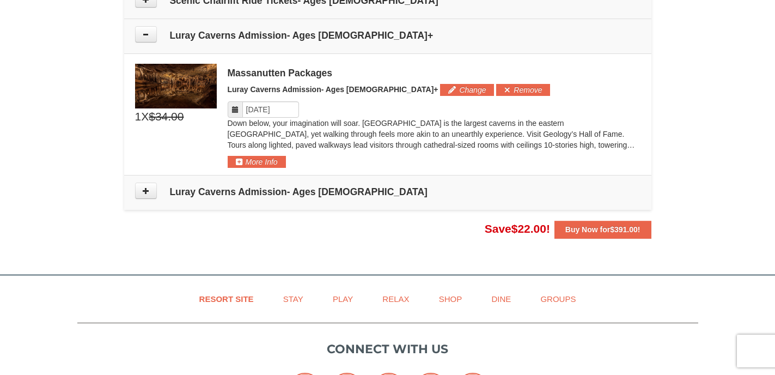
scroll to position [932, 0]
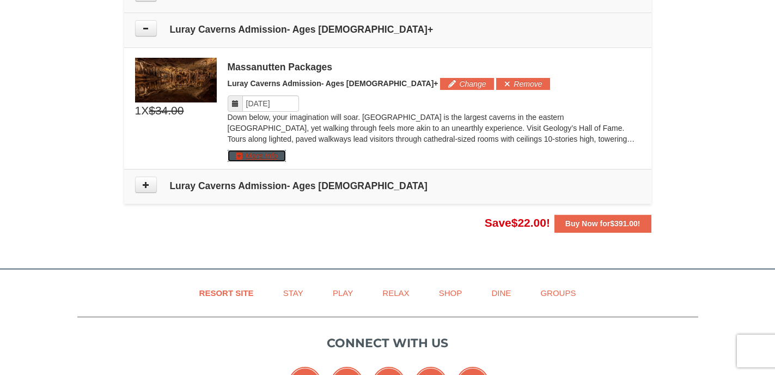
click at [268, 150] on button "More Info" at bounding box center [257, 156] width 58 height 12
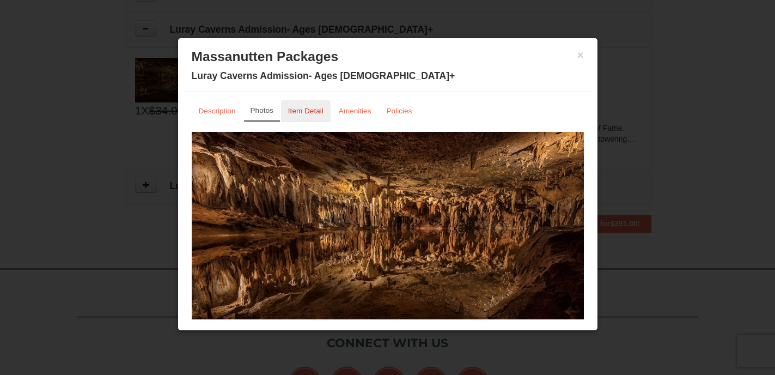
click at [300, 113] on small "Item Detail" at bounding box center [305, 111] width 35 height 8
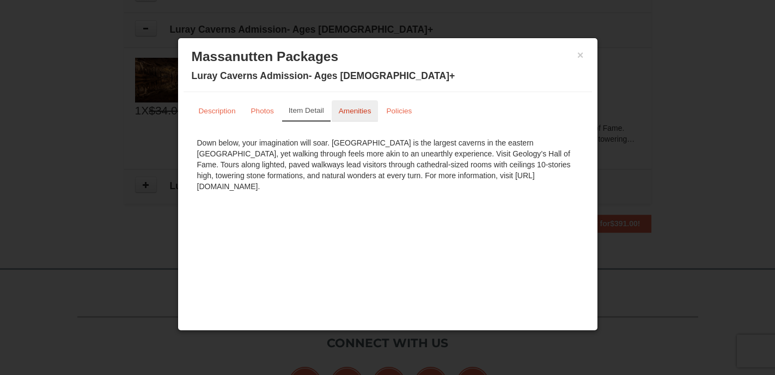
click at [363, 113] on small "Amenities" at bounding box center [355, 111] width 33 height 8
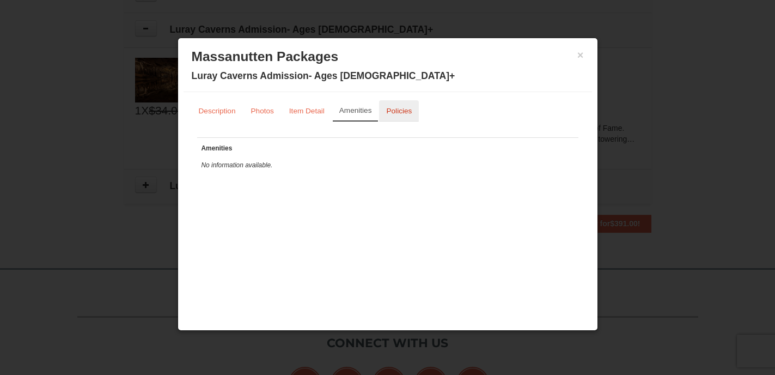
click at [393, 113] on small "Policies" at bounding box center [399, 111] width 26 height 8
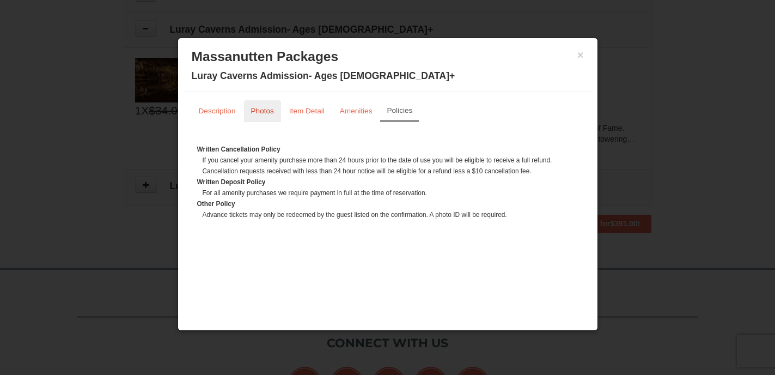
click at [266, 112] on small "Photos" at bounding box center [262, 111] width 23 height 8
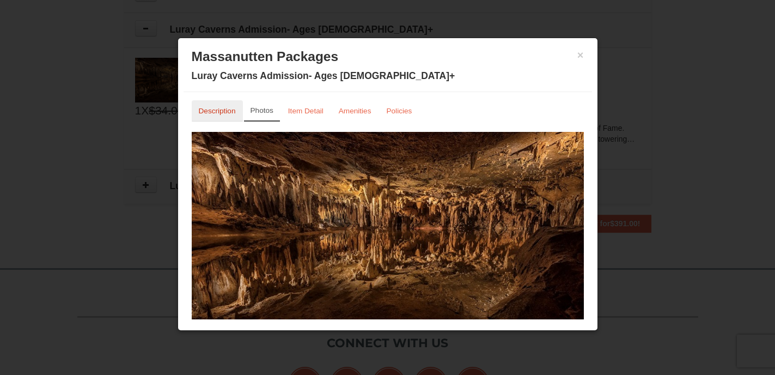
click at [221, 111] on small "Description" at bounding box center [217, 111] width 37 height 8
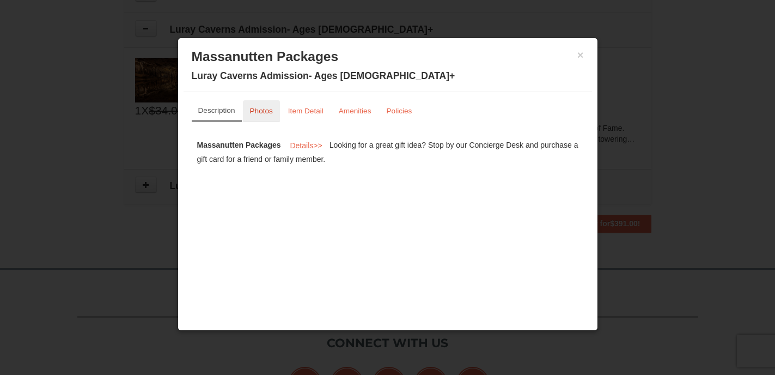
click at [263, 110] on small "Photos" at bounding box center [261, 111] width 23 height 8
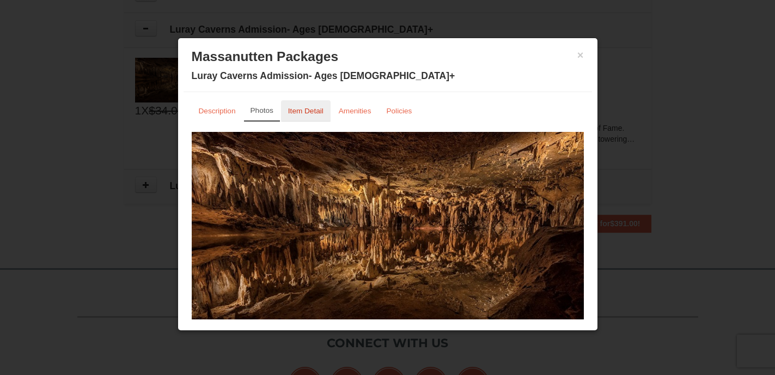
click at [316, 112] on small "Item Detail" at bounding box center [305, 111] width 35 height 8
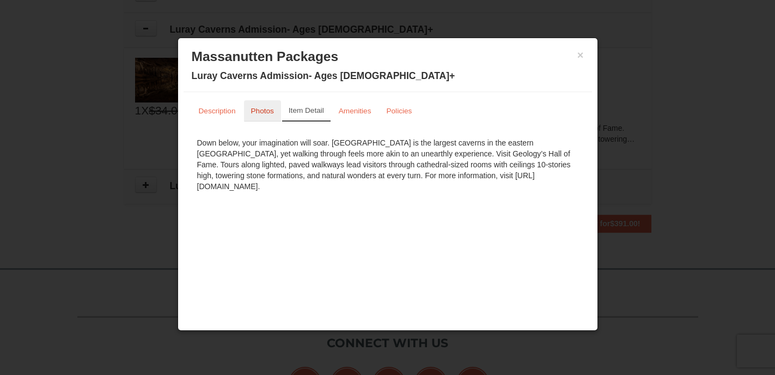
click at [266, 111] on small "Photos" at bounding box center [262, 111] width 23 height 8
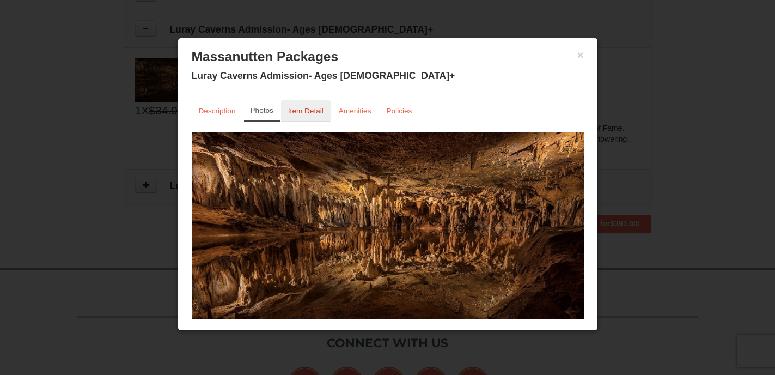
click at [305, 114] on small "Item Detail" at bounding box center [305, 111] width 35 height 8
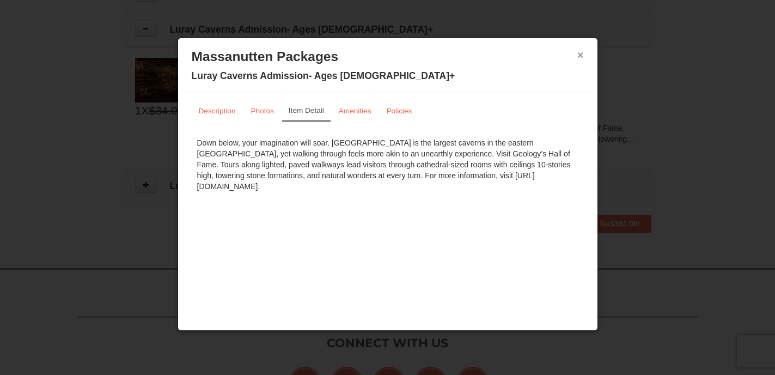
click at [581, 57] on button "×" at bounding box center [581, 55] width 7 height 11
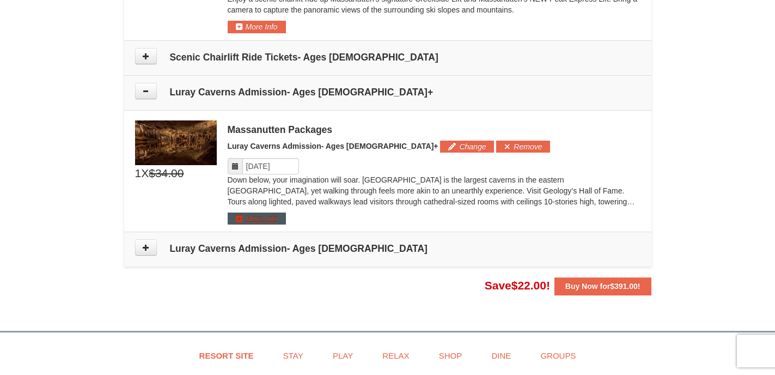
scroll to position [870, 0]
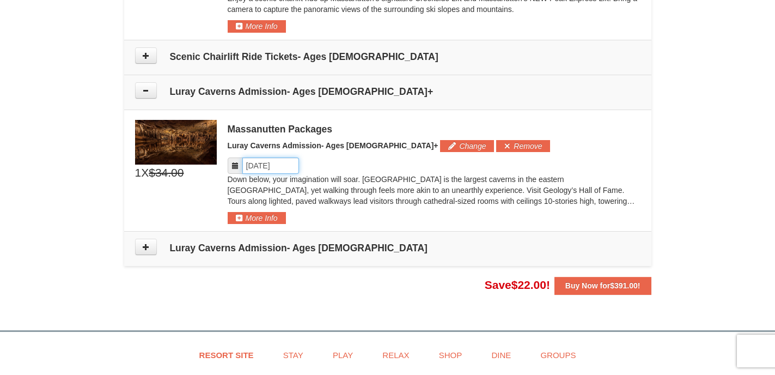
click at [287, 157] on input "Please format dates MM/DD/YYYY" at bounding box center [270, 165] width 57 height 16
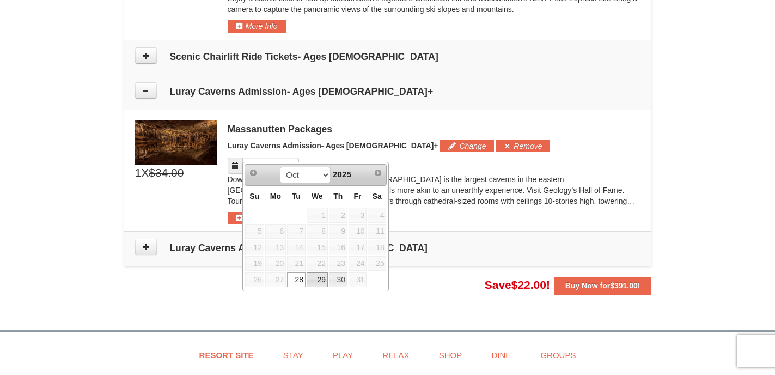
click at [322, 282] on link "29" at bounding box center [317, 279] width 21 height 15
type input "[DATE]"
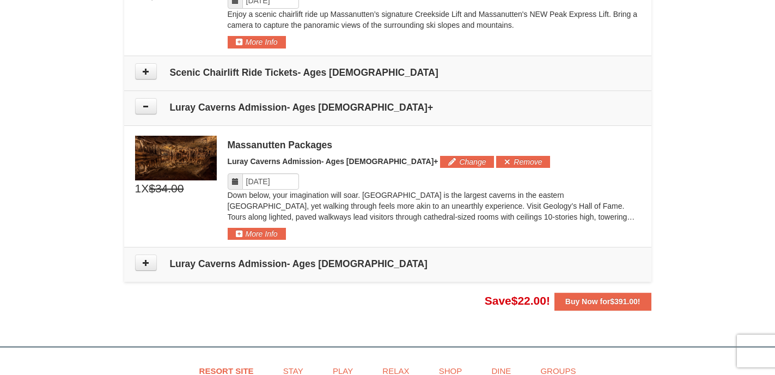
scroll to position [852, 0]
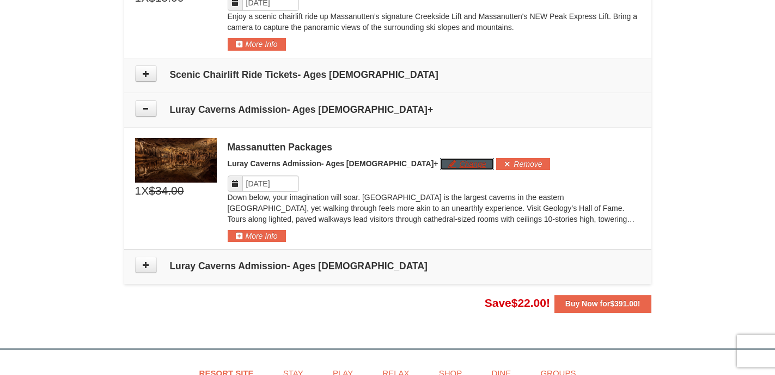
click at [440, 158] on button "Change" at bounding box center [467, 164] width 54 height 12
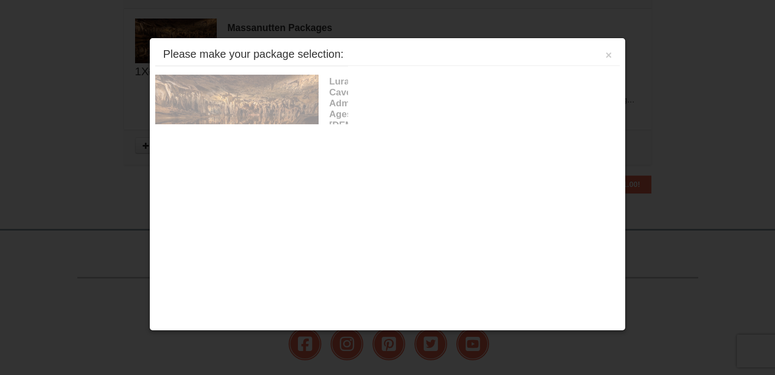
scroll to position [978, 0]
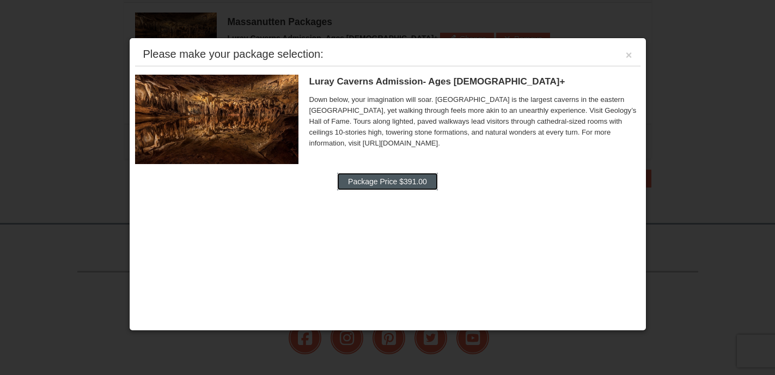
click at [404, 183] on button "Package Price $391.00" at bounding box center [387, 181] width 101 height 17
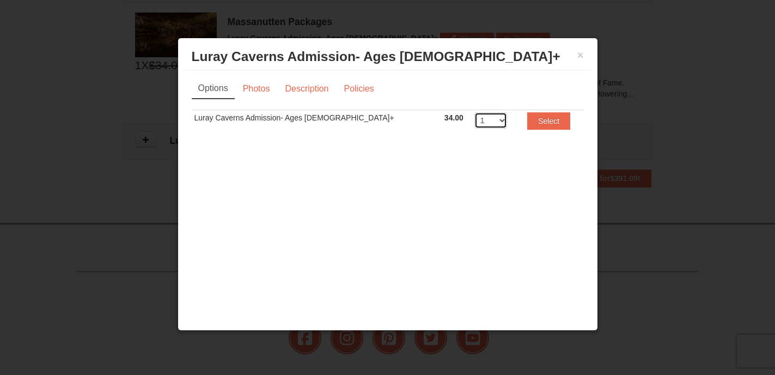
click at [475, 121] on select "1 2 3 4 5 6 7 8 9 10 11 12 13 14 15 16 17 18 19 20" at bounding box center [491, 120] width 33 height 16
select select "2"
click at [475, 112] on select "1 2 3 4 5 6 7 8 9 10 11 12 13 14 15 16 17 18 19 20" at bounding box center [491, 120] width 33 height 16
click at [535, 123] on button "Select" at bounding box center [549, 120] width 43 height 17
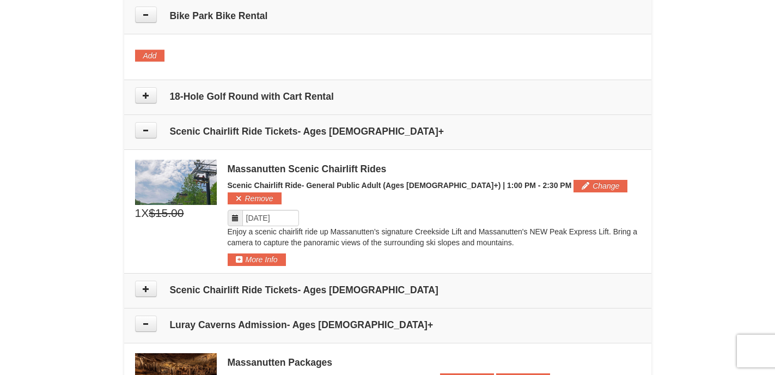
scroll to position [636, 0]
click at [574, 186] on button "Change" at bounding box center [601, 186] width 54 height 12
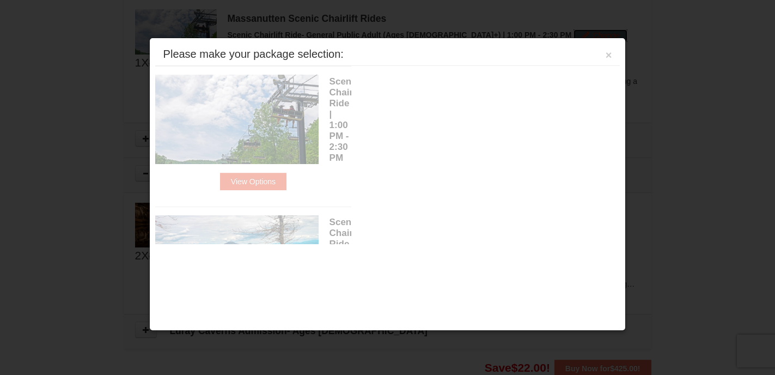
scroll to position [797, 0]
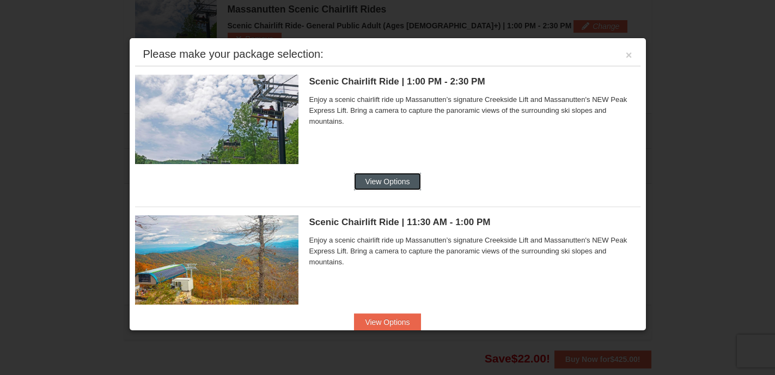
click at [401, 182] on button "View Options" at bounding box center [387, 181] width 66 height 17
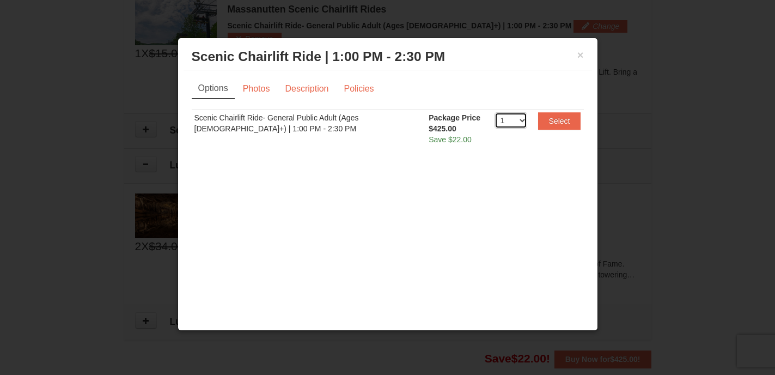
click at [524, 121] on select "1 2 3 4 5 6 7 8 9 10 11 12 13 14 15 16 17 18 19 20" at bounding box center [511, 120] width 33 height 16
select select "2"
click at [495, 112] on select "1 2 3 4 5 6 7 8 9 10 11 12 13 14 15 16 17 18 19 20" at bounding box center [511, 120] width 33 height 16
click at [556, 122] on button "Select" at bounding box center [559, 120] width 43 height 17
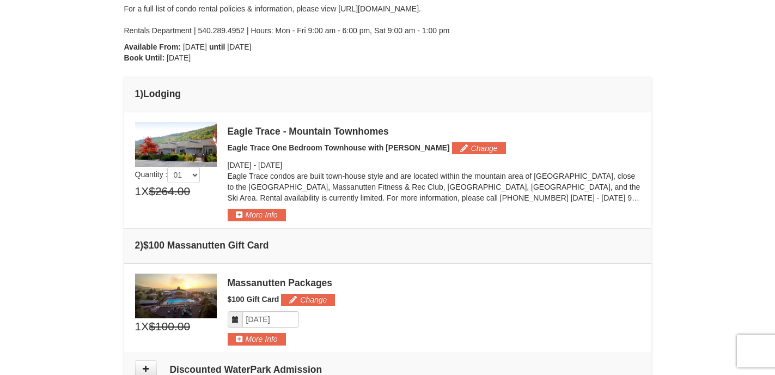
scroll to position [213, 0]
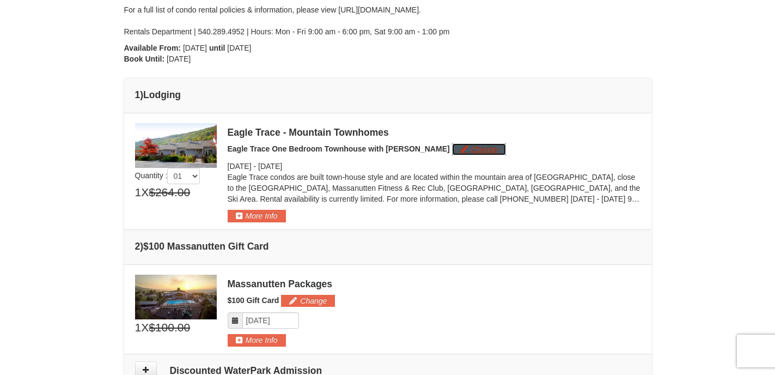
click at [463, 150] on button "Change" at bounding box center [479, 149] width 54 height 12
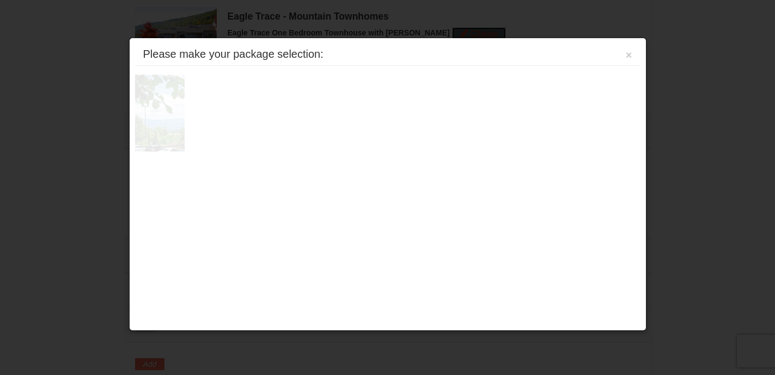
scroll to position [336, 0]
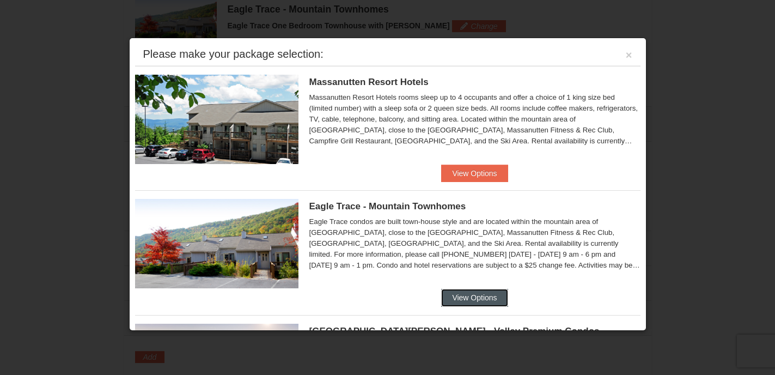
click at [487, 299] on button "View Options" at bounding box center [474, 297] width 66 height 17
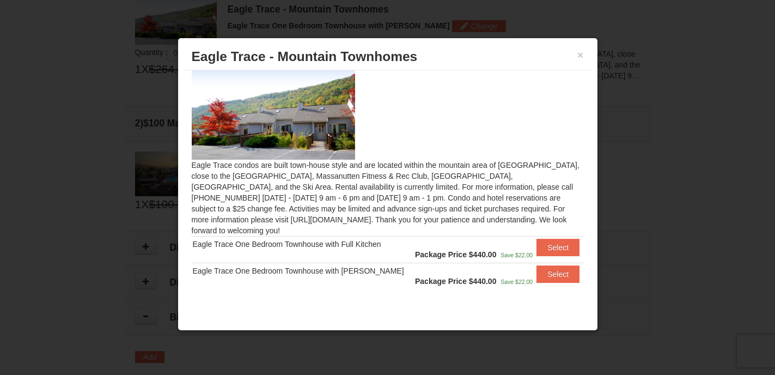
scroll to position [0, 0]
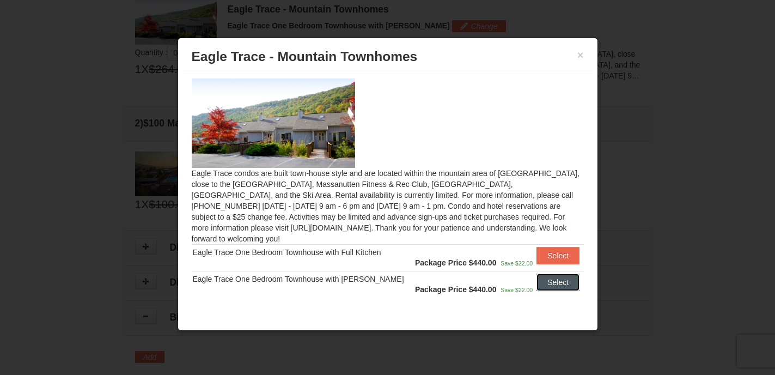
click at [554, 274] on button "Select" at bounding box center [558, 282] width 43 height 17
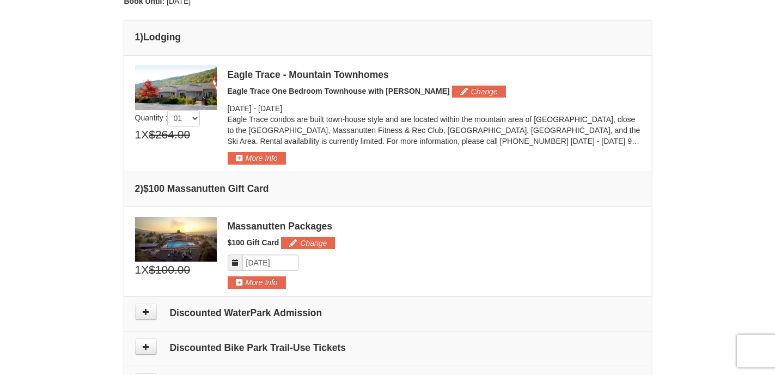
scroll to position [254, 0]
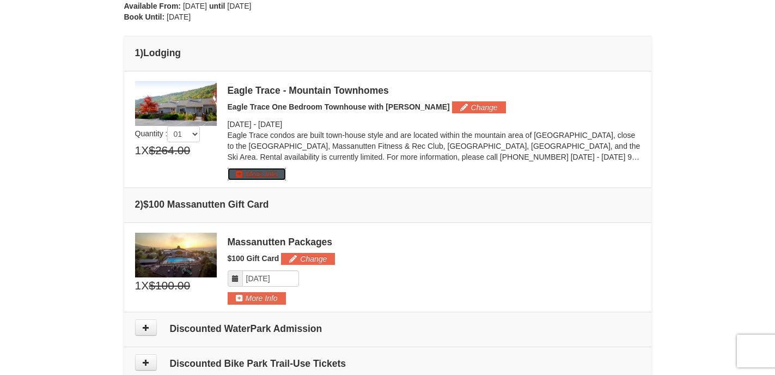
click at [272, 175] on button "More Info" at bounding box center [257, 174] width 58 height 12
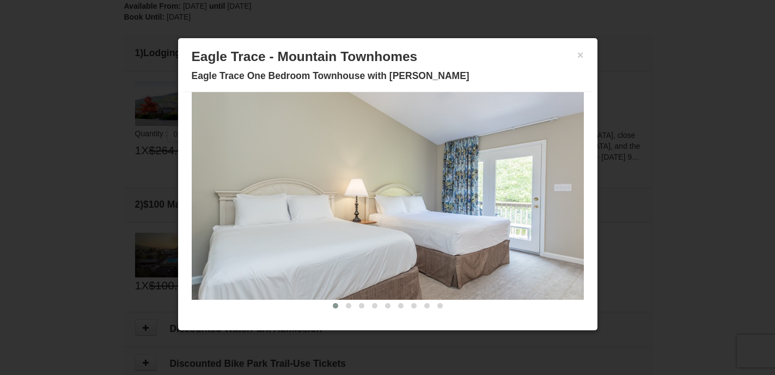
scroll to position [45, 0]
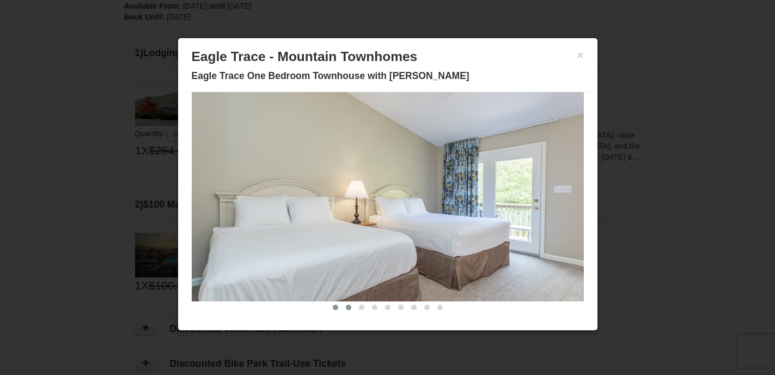
click at [349, 311] on button at bounding box center [348, 307] width 13 height 11
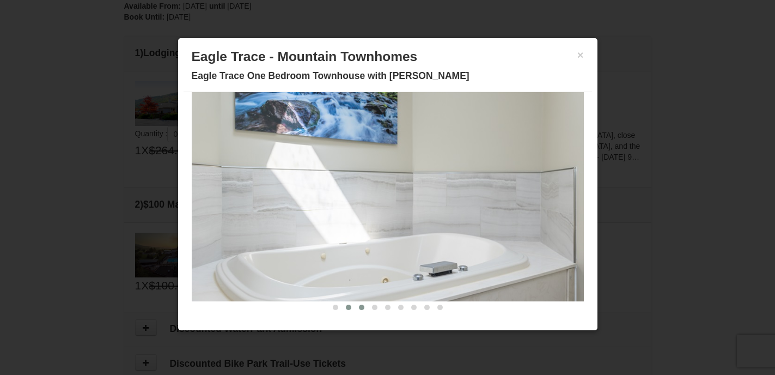
click at [362, 307] on span at bounding box center [361, 307] width 5 height 5
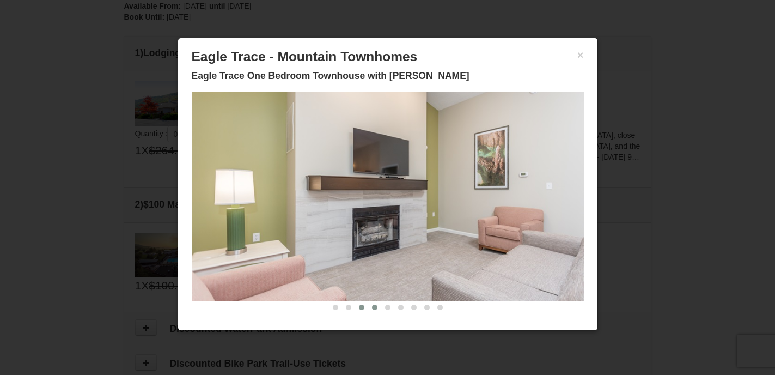
click at [377, 308] on span at bounding box center [374, 307] width 5 height 5
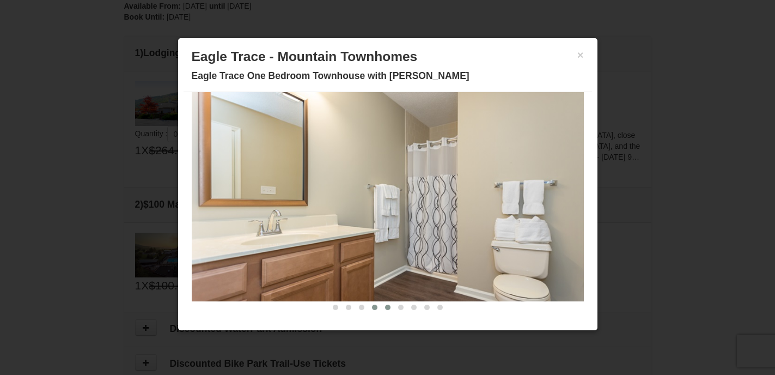
click at [390, 308] on span at bounding box center [387, 307] width 5 height 5
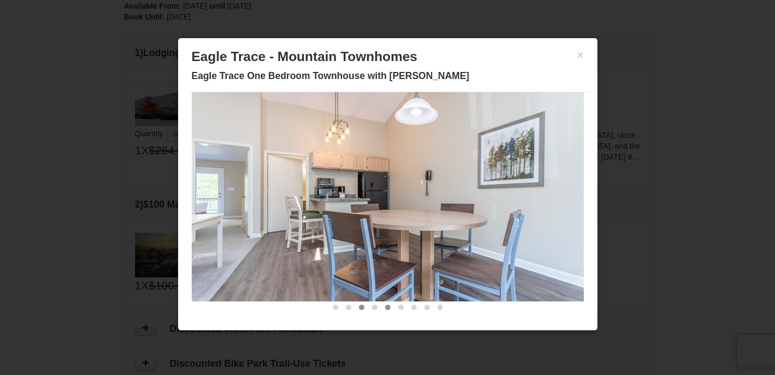
click at [360, 310] on span at bounding box center [361, 307] width 5 height 5
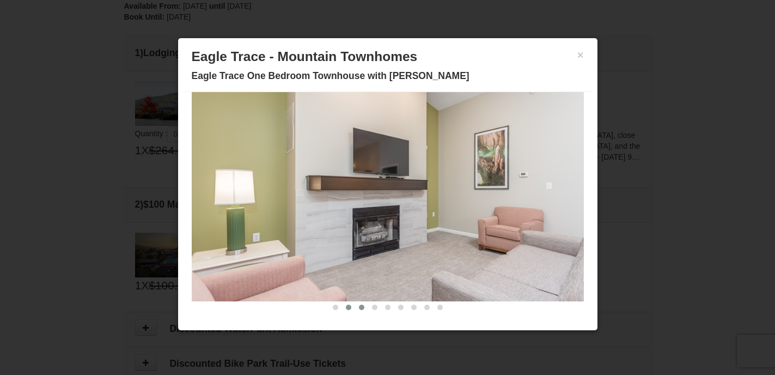
click at [351, 307] on span at bounding box center [348, 307] width 5 height 5
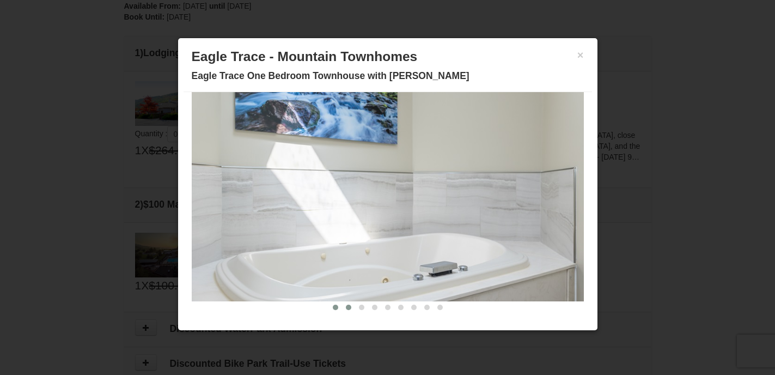
click at [337, 309] on button at bounding box center [335, 307] width 13 height 11
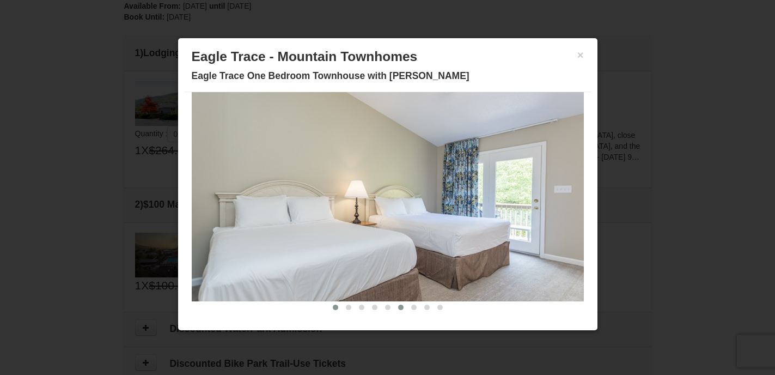
click at [399, 308] on span at bounding box center [400, 307] width 5 height 5
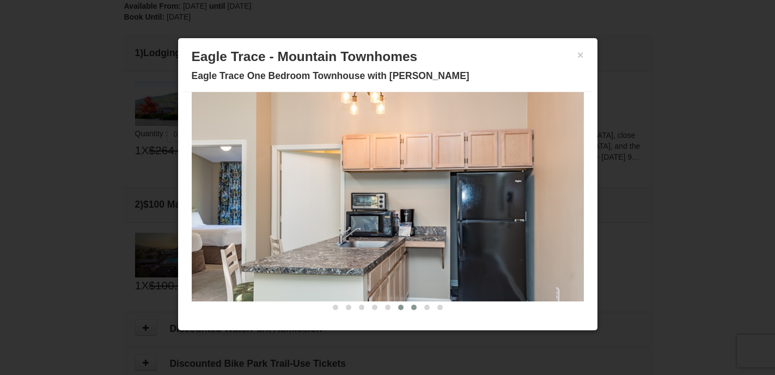
click at [417, 307] on button at bounding box center [414, 307] width 13 height 11
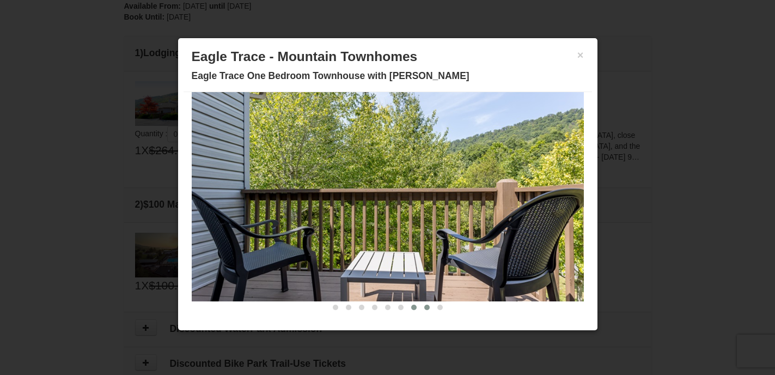
click at [428, 306] on span at bounding box center [427, 307] width 5 height 5
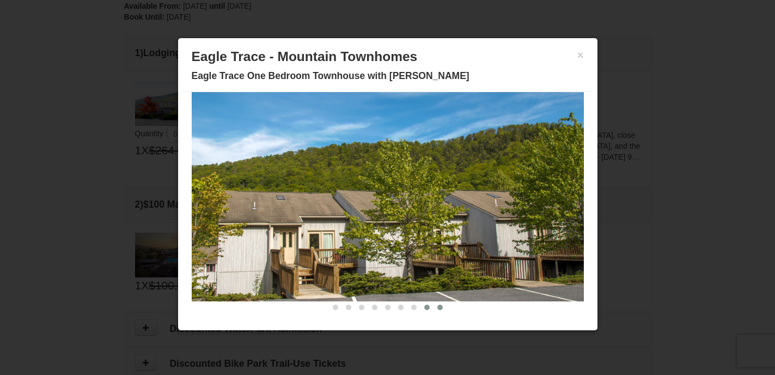
click at [438, 309] on span at bounding box center [440, 307] width 5 height 5
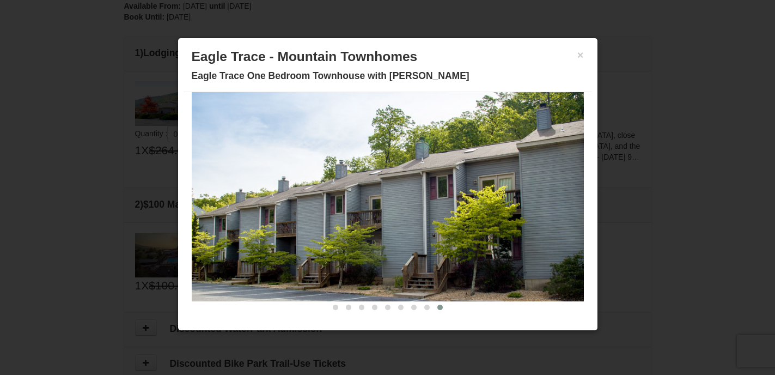
scroll to position [47, 0]
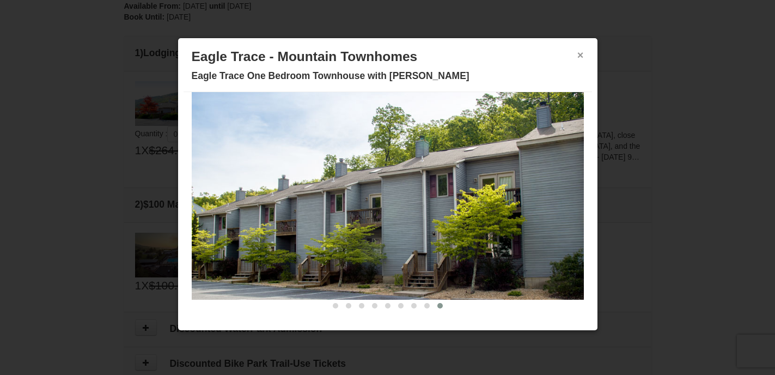
click at [581, 55] on button "×" at bounding box center [581, 55] width 7 height 11
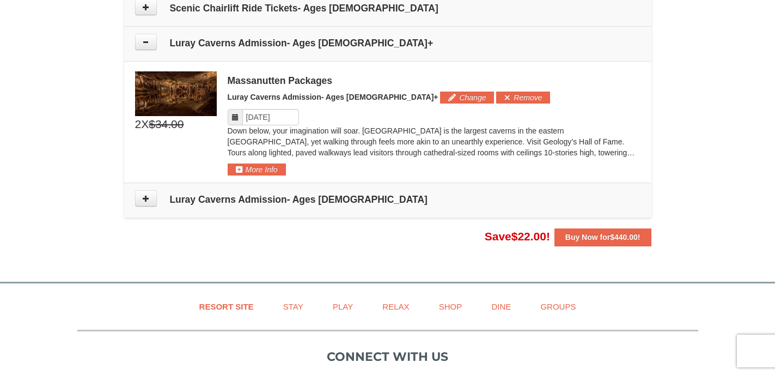
scroll to position [925, 0]
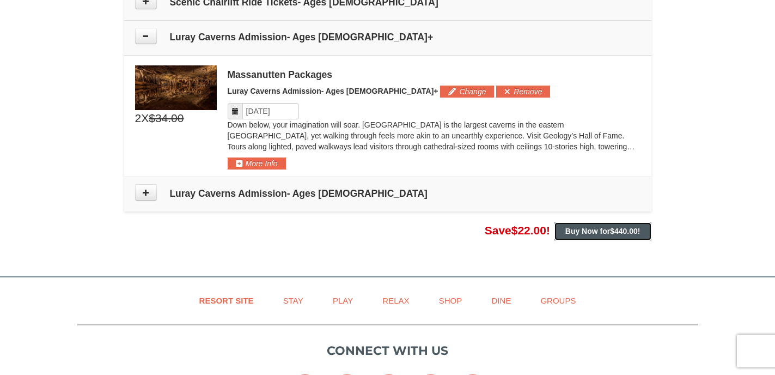
click at [591, 227] on strong "Buy Now for $440.00 !" at bounding box center [603, 231] width 75 height 9
click at [605, 227] on strong "Buy Now for $440.00 !" at bounding box center [603, 231] width 75 height 9
click at [582, 227] on strong "Buy Now for $440.00 !" at bounding box center [603, 231] width 75 height 9
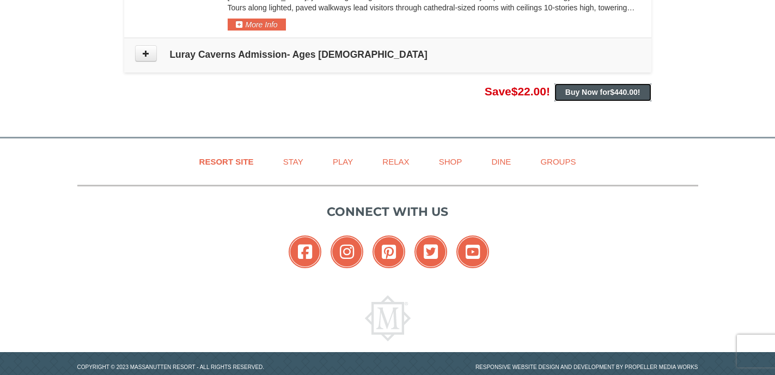
scroll to position [1071, 0]
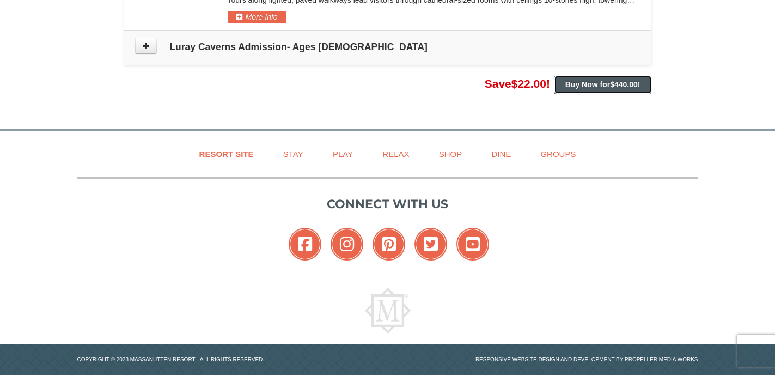
click at [582, 80] on strong "Buy Now for $440.00 !" at bounding box center [603, 84] width 75 height 9
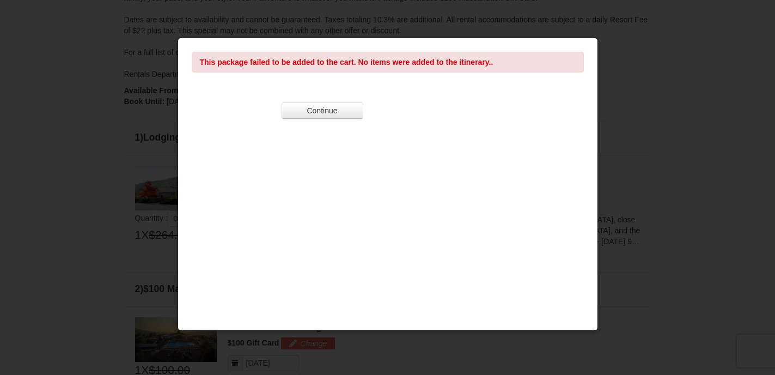
scroll to position [0, 0]
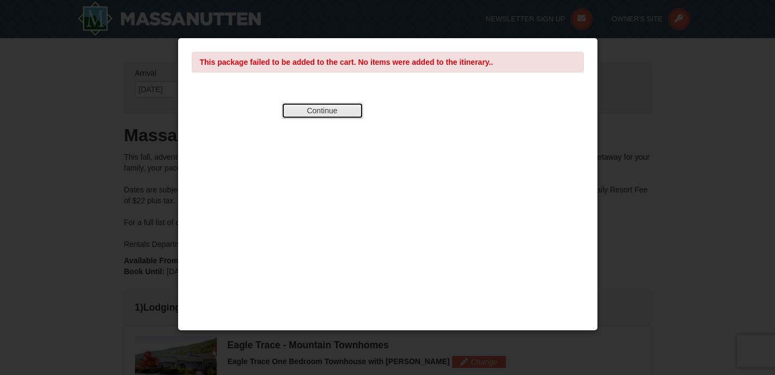
click at [334, 112] on button "Continue" at bounding box center [323, 110] width 82 height 16
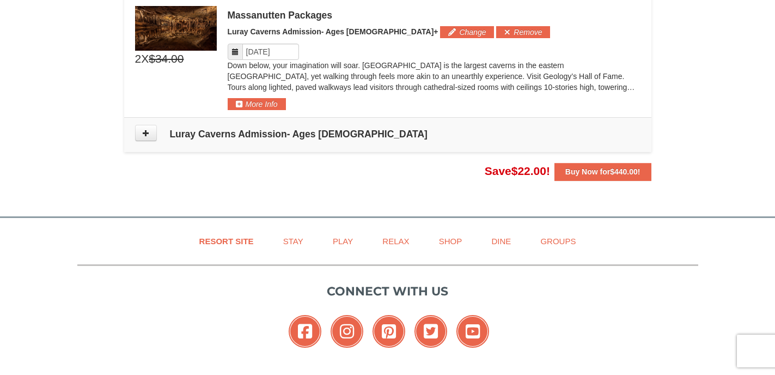
scroll to position [990, 0]
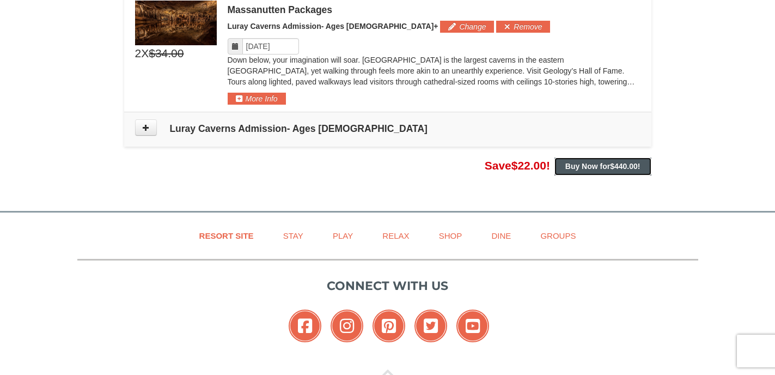
click at [583, 162] on strong "Buy Now for $440.00 !" at bounding box center [603, 166] width 75 height 9
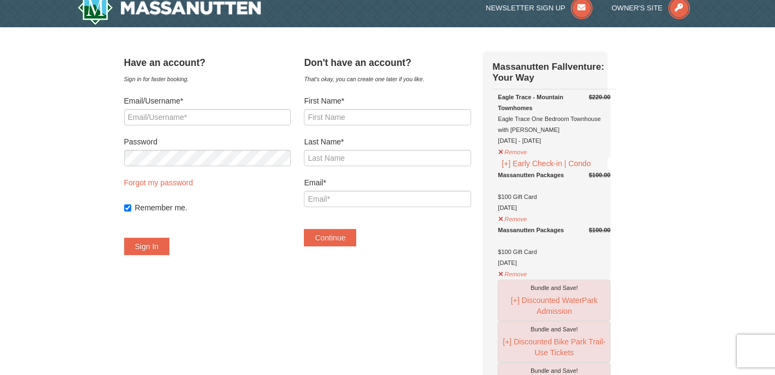
scroll to position [11, 0]
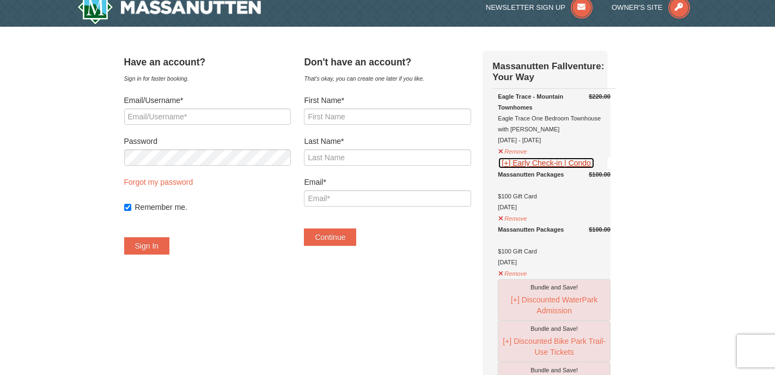
click at [531, 162] on button "[+] Early Check-in | Condo" at bounding box center [546, 163] width 97 height 12
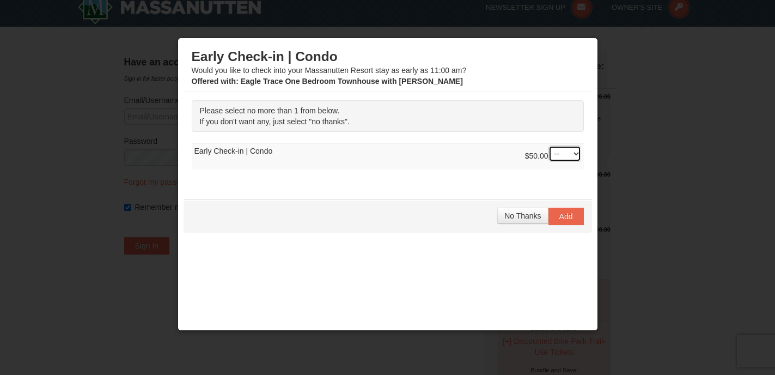
click at [577, 155] on select "-- 01" at bounding box center [565, 153] width 33 height 16
select select "1"
click at [549, 145] on select "-- 01" at bounding box center [565, 153] width 33 height 16
click at [568, 217] on span "Add" at bounding box center [567, 216] width 14 height 9
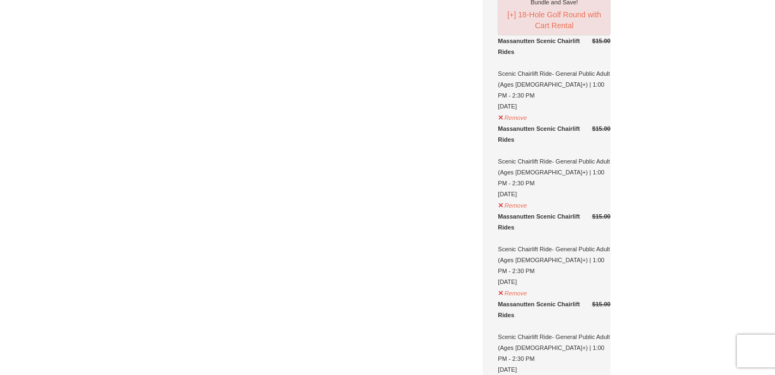
scroll to position [389, 0]
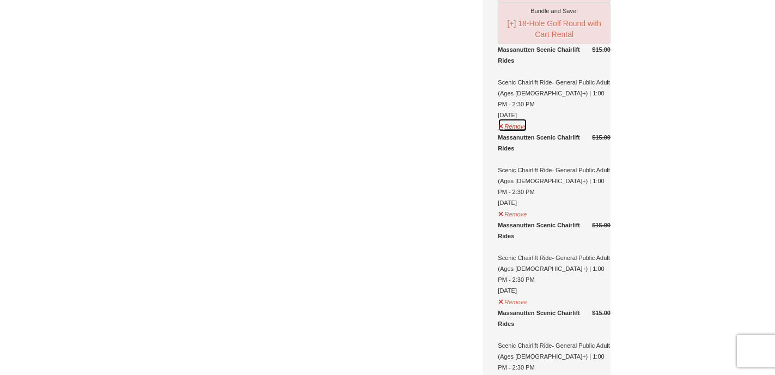
click at [515, 127] on button "Remove" at bounding box center [512, 125] width 29 height 14
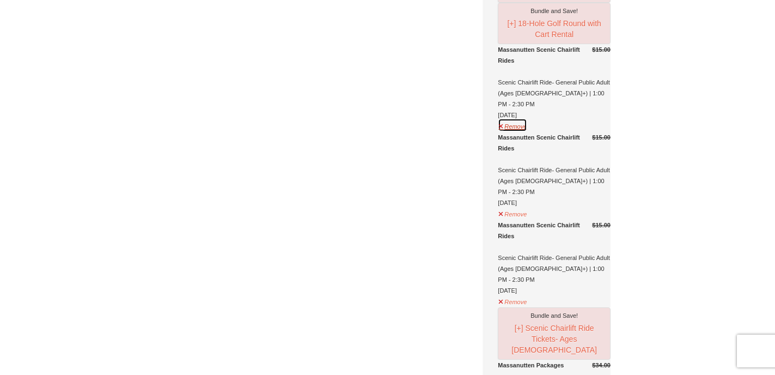
click at [525, 126] on button "Remove" at bounding box center [512, 125] width 29 height 14
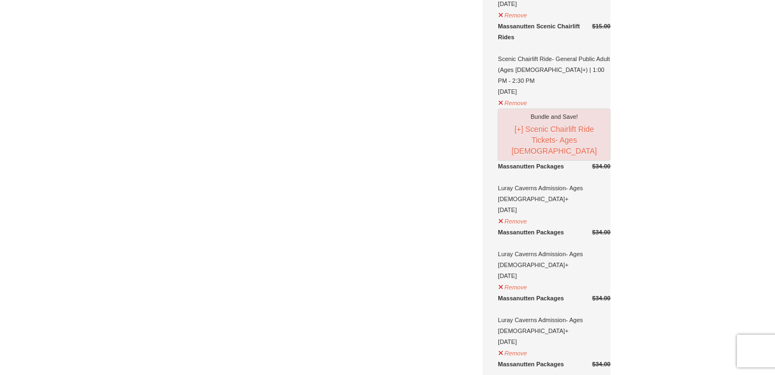
scroll to position [498, 0]
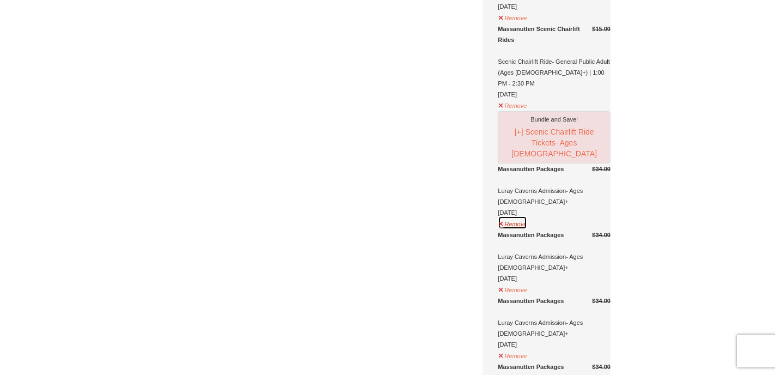
click at [522, 216] on button "Remove" at bounding box center [512, 223] width 29 height 14
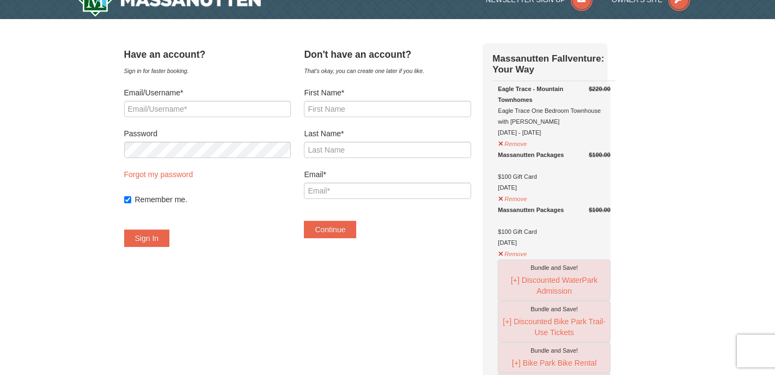
scroll to position [16, 0]
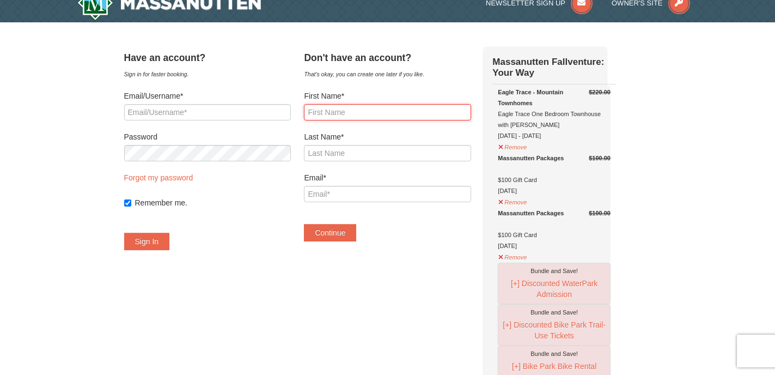
click at [360, 118] on input "First Name*" at bounding box center [387, 112] width 167 height 16
type input "LISA"
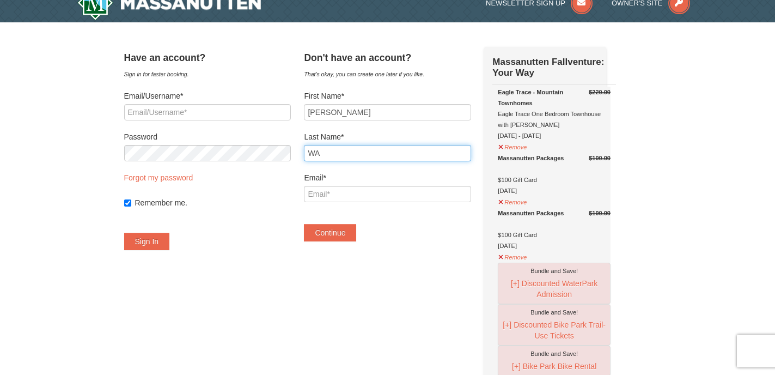
type input "W"
type input "Wargo"
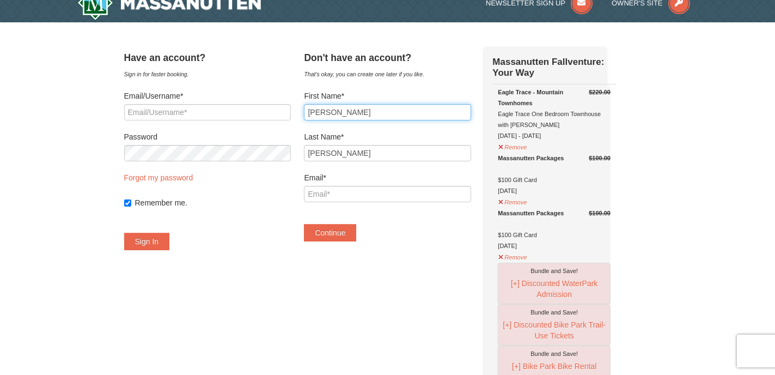
click at [345, 112] on input "LISA" at bounding box center [387, 112] width 167 height 16
type input "Lisa"
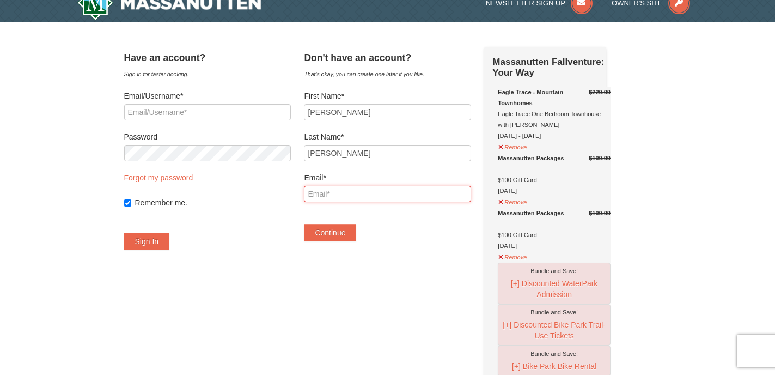
click at [343, 201] on input "Email*" at bounding box center [387, 194] width 167 height 16
type input "[EMAIL_ADDRESS][DOMAIN_NAME]"
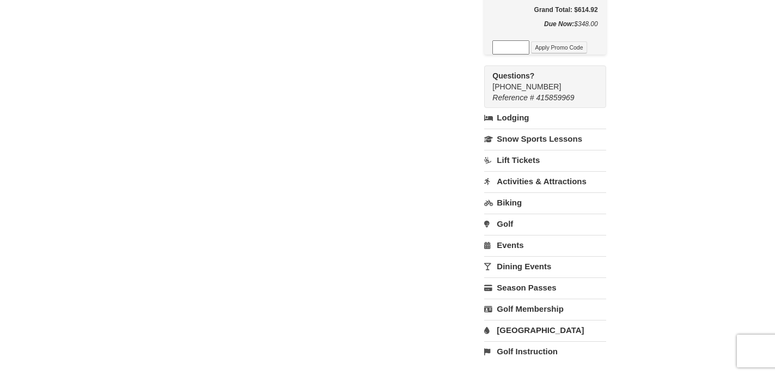
scroll to position [965, 0]
click at [525, 257] on link "Dining Events" at bounding box center [545, 267] width 122 height 20
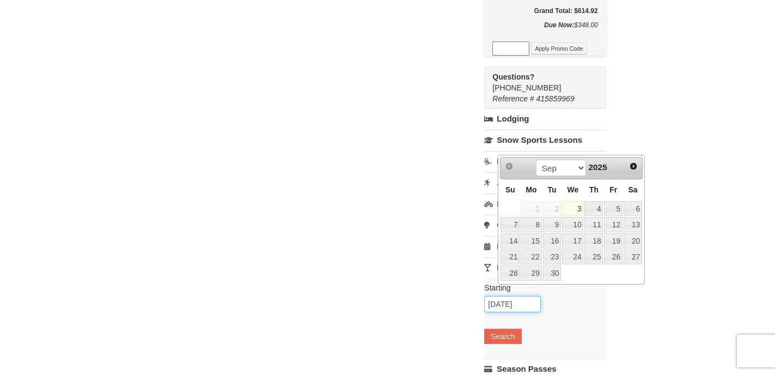
drag, startPoint x: 542, startPoint y: 292, endPoint x: 495, endPoint y: 292, distance: 46.9
click at [633, 167] on span "Next" at bounding box center [633, 166] width 9 height 9
click at [556, 273] on link "28" at bounding box center [552, 272] width 19 height 15
type input "[DATE]"
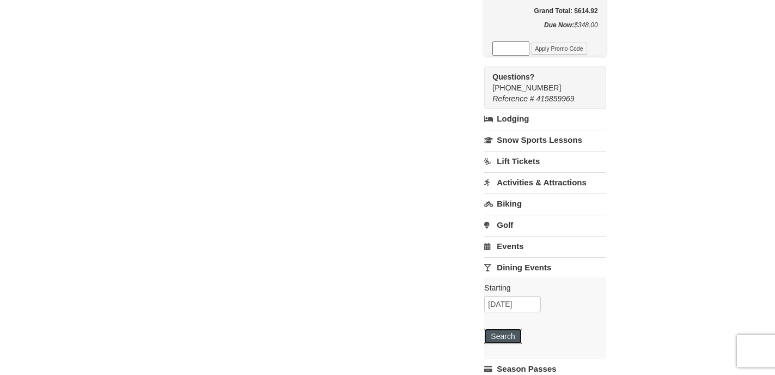
click at [522, 329] on button "Search" at bounding box center [502, 336] width 37 height 15
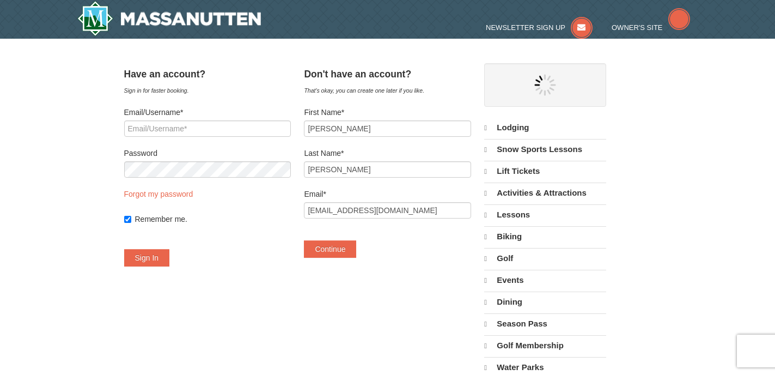
select select "9"
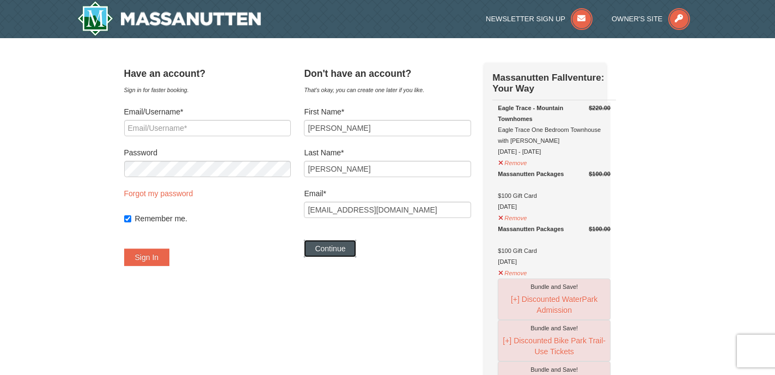
click at [355, 250] on button "Continue" at bounding box center [330, 248] width 52 height 17
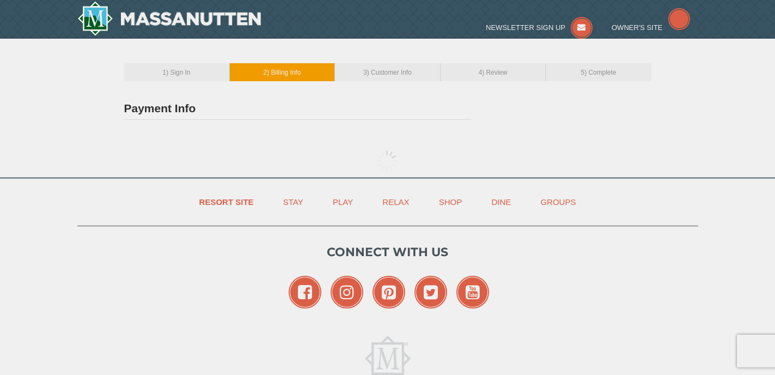
type input "[PERSON_NAME]"
type input "[EMAIL_ADDRESS][DOMAIN_NAME]"
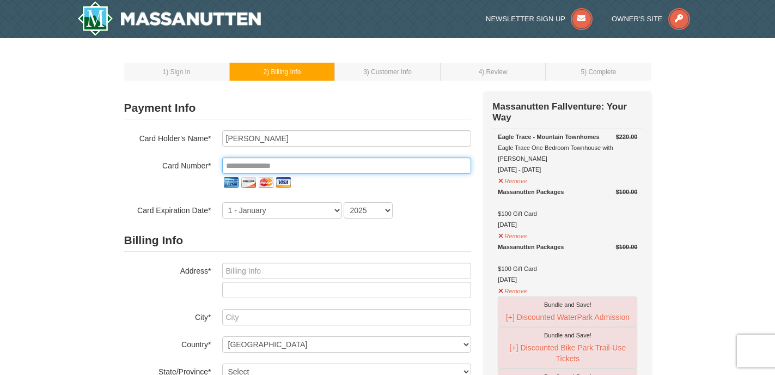
click at [308, 166] on input "tel" at bounding box center [346, 165] width 249 height 16
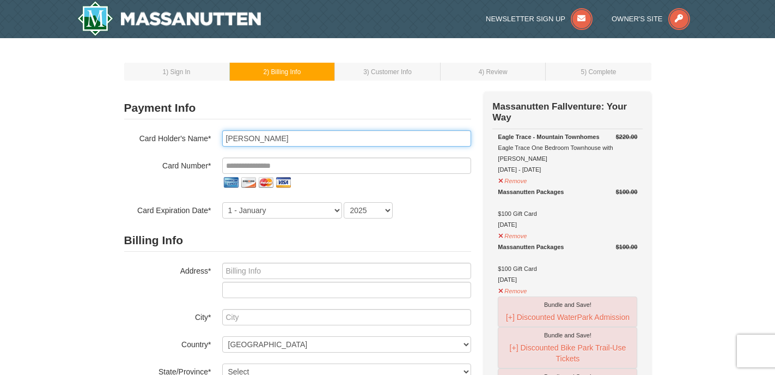
type input "[PERSON_NAME]"
type input "**********"
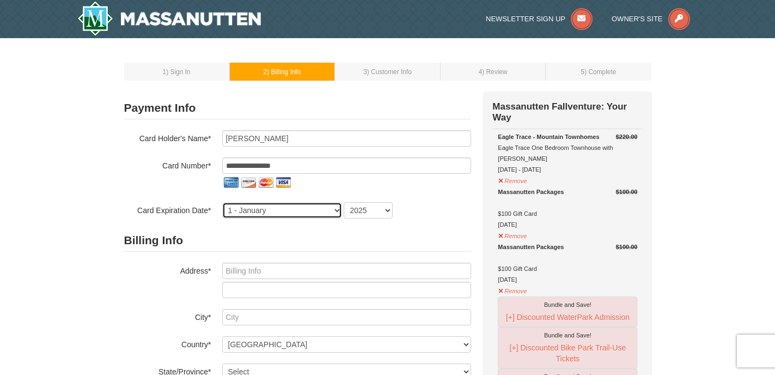
select select "11"
select select "2027"
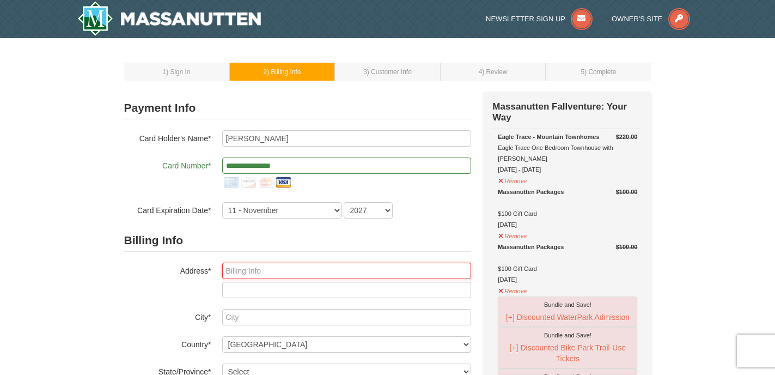
click at [306, 272] on input "text" at bounding box center [346, 271] width 249 height 16
type input "[STREET_ADDRESS]"
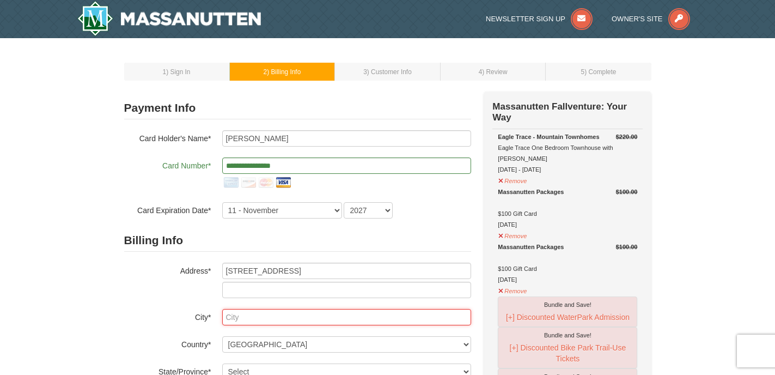
type input "[GEOGRAPHIC_DATA]"
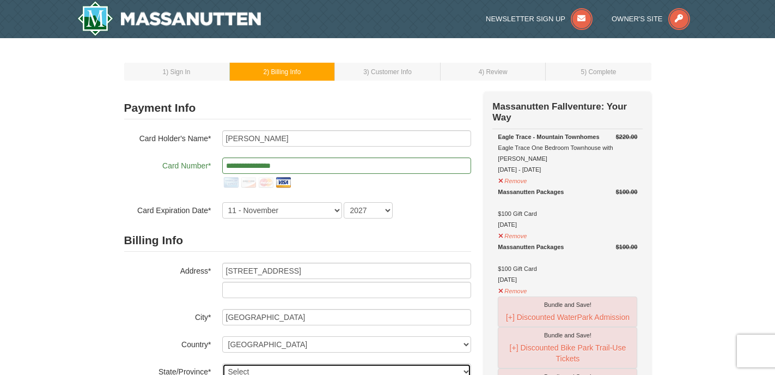
select select "VA"
type input "23235"
type input "318"
type input "426"
type input "9678"
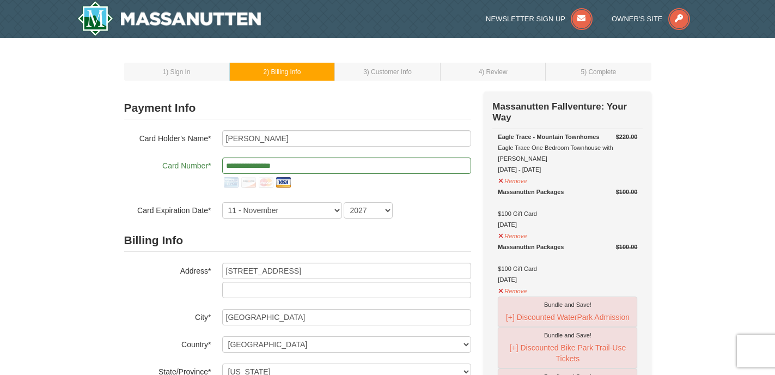
type input "[EMAIL_ADDRESS][DOMAIN_NAME]"
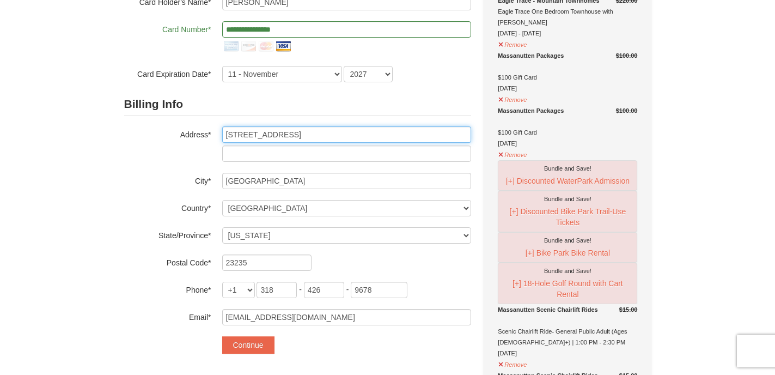
scroll to position [137, 0]
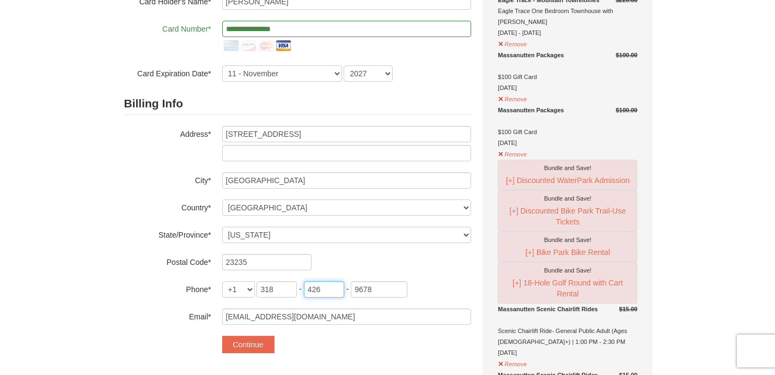
drag, startPoint x: 332, startPoint y: 287, endPoint x: 297, endPoint y: 288, distance: 34.9
click at [297, 288] on span "318 - 426 - 9678" at bounding box center [332, 288] width 151 height 9
type input "219"
type input "5"
type input "6688"
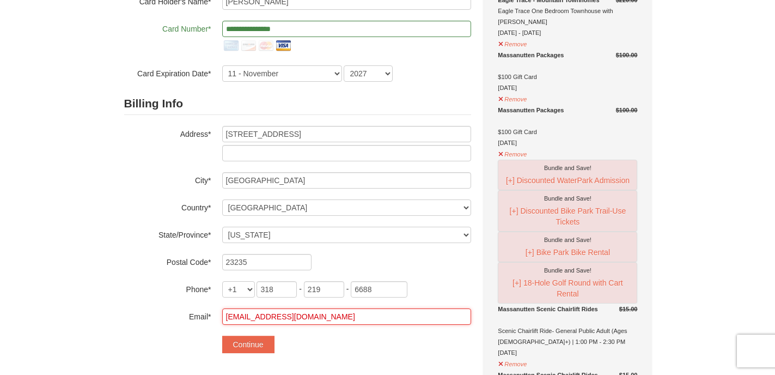
click at [303, 319] on input "rhanberry2009@gmail.com" at bounding box center [346, 316] width 249 height 16
type input "lisadwargo@gmail.com"
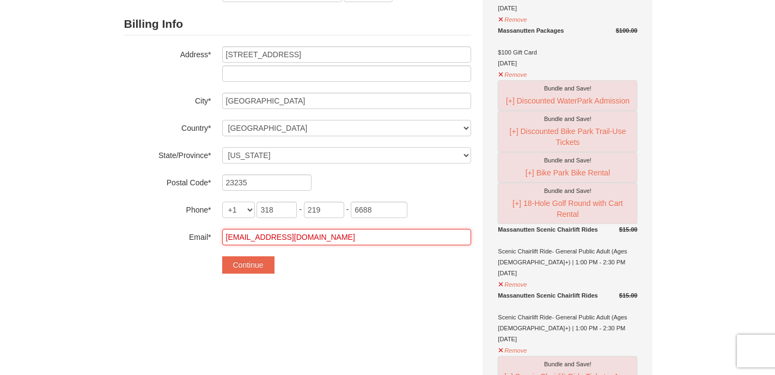
scroll to position [213, 0]
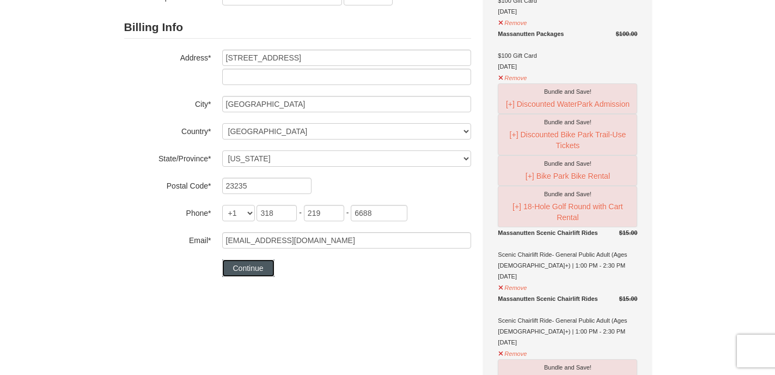
click at [250, 268] on button "Continue" at bounding box center [248, 267] width 52 height 17
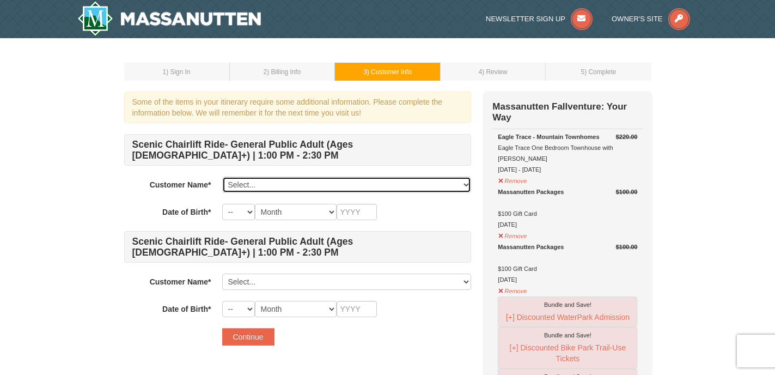
click at [375, 187] on select "Select... Lisa Wargo Add New..." at bounding box center [346, 185] width 249 height 16
select select "28225282"
click at [222, 177] on select "Select... Lisa Wargo Add New..." at bounding box center [346, 185] width 249 height 16
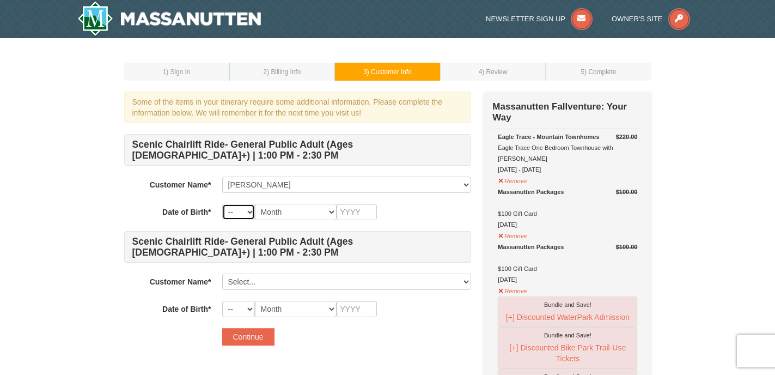
click at [252, 213] on select "-- 01 02 03 04 05 06 07 08 09 10 11 12 13 14 15 16 17 18 19 20 21 22 23 24 25 2…" at bounding box center [238, 212] width 33 height 16
select select "06"
click at [222, 204] on select "-- 01 02 03 04 05 06 07 08 09 10 11 12 13 14 15 16 17 18 19 20 21 22 23 24 25 2…" at bounding box center [238, 212] width 33 height 16
click at [332, 208] on select "Month January February March April May June July August September October Novem…" at bounding box center [296, 212] width 82 height 16
select select "06"
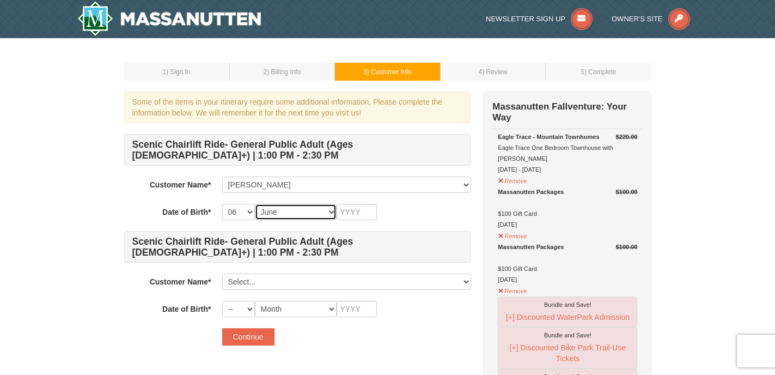
click at [255, 204] on select "Month January February March April May June July August September October Novem…" at bounding box center [296, 212] width 82 height 16
click at [365, 212] on input "text" at bounding box center [357, 212] width 40 height 16
type input "1962"
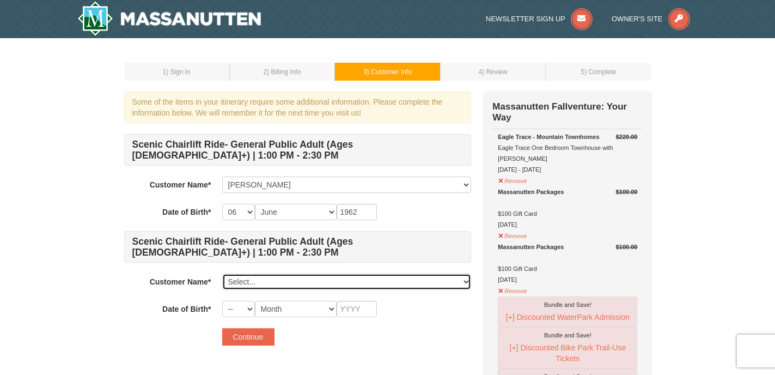
click at [251, 280] on select "Select... Lisa Wargo Add New..." at bounding box center [346, 282] width 249 height 16
click select "Select... Lisa Wargo Add New..." at bounding box center [346, 282] width 249 height 16
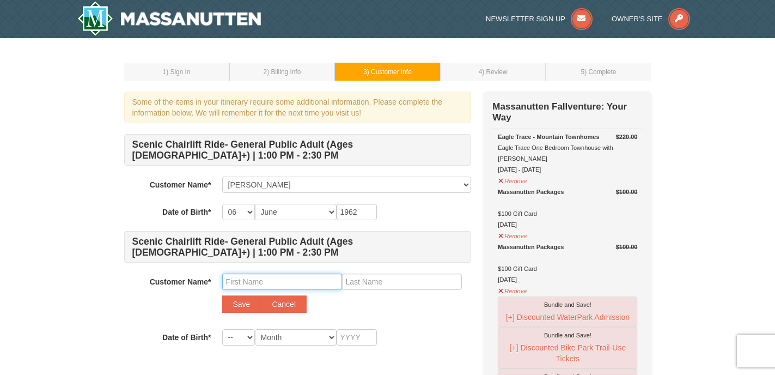
click at [259, 286] on input "text" at bounding box center [282, 282] width 120 height 16
type input "Rebecca"
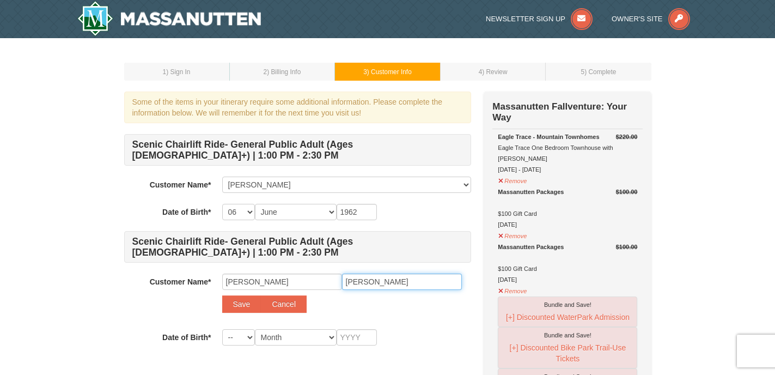
type input "Hanberry"
click at [251, 339] on select "-- 01 02 03 04 05 06 07 08 09 10 11 12 13 14 15 16 17 18 19 20 21 22 23 24 25 2…" at bounding box center [238, 337] width 33 height 16
select select "07"
click at [222, 329] on select "-- 01 02 03 04 05 06 07 08 09 10 11 12 13 14 15 16 17 18 19 20 21 22 23 24 25 2…" at bounding box center [238, 337] width 33 height 16
click at [334, 337] on select "Month January February March April May June July August September October Novem…" at bounding box center [296, 337] width 82 height 16
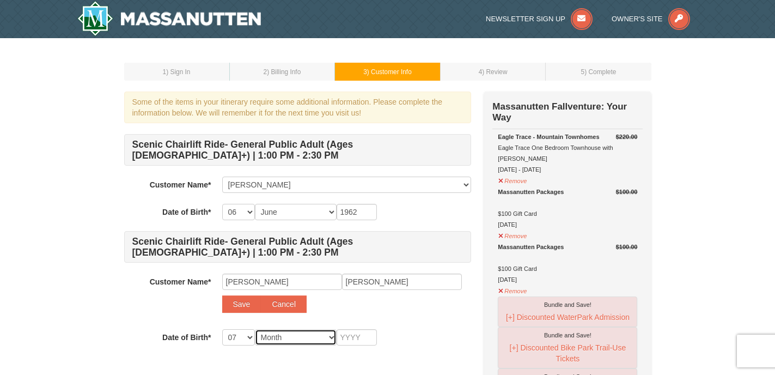
select select "12"
click at [255, 329] on select "Month January February March April May June July August September October Novem…" at bounding box center [296, 337] width 82 height 16
click at [365, 338] on input "text" at bounding box center [357, 337] width 40 height 16
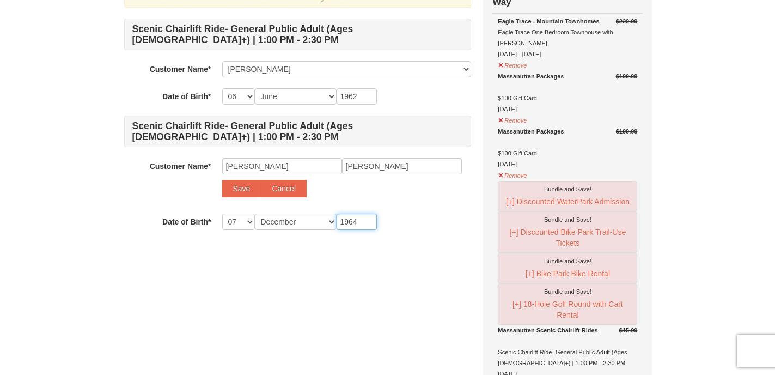
scroll to position [113, 0]
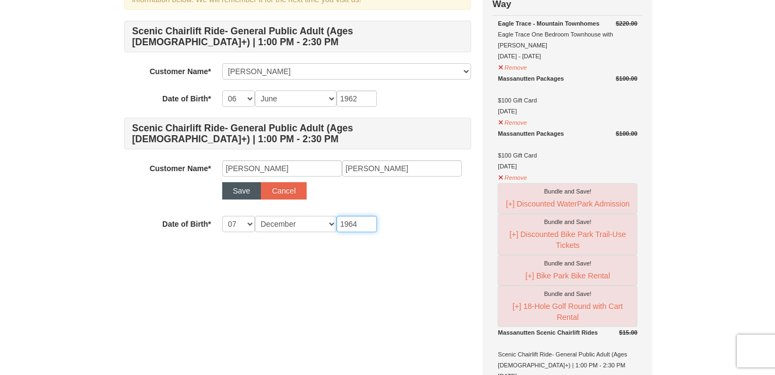
type input "1964"
click at [248, 188] on button "Save" at bounding box center [241, 190] width 39 height 17
select select
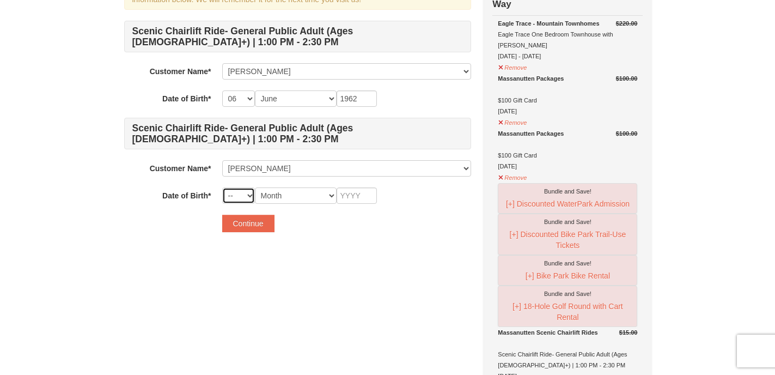
click at [252, 197] on select "-- 01 02 03 04 05 06 07 08 09 10 11 12 13 14 15 16 17 18 19 20 21 22 23 24 25 2…" at bounding box center [238, 195] width 33 height 16
select select "07"
click at [222, 187] on select "-- 01 02 03 04 05 06 07 08 09 10 11 12 13 14 15 16 17 18 19 20 21 22 23 24 25 2…" at bounding box center [238, 195] width 33 height 16
click at [334, 196] on select "Month January February March April May June July August September October Novem…" at bounding box center [296, 195] width 82 height 16
select select "12"
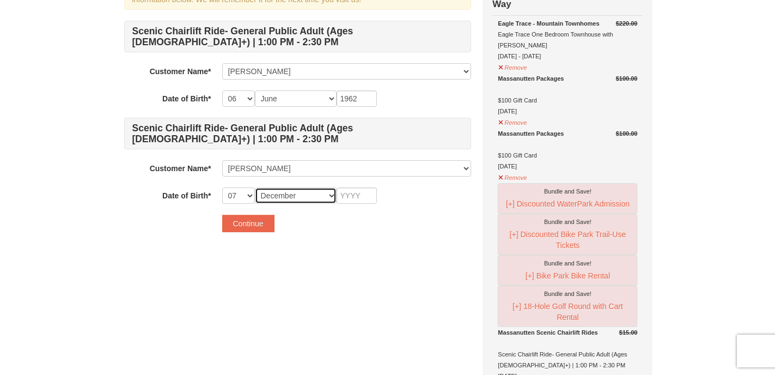
click at [255, 187] on select "Month January February March April May June July August September October Novem…" at bounding box center [296, 195] width 82 height 16
click at [363, 195] on input "text" at bounding box center [357, 195] width 40 height 16
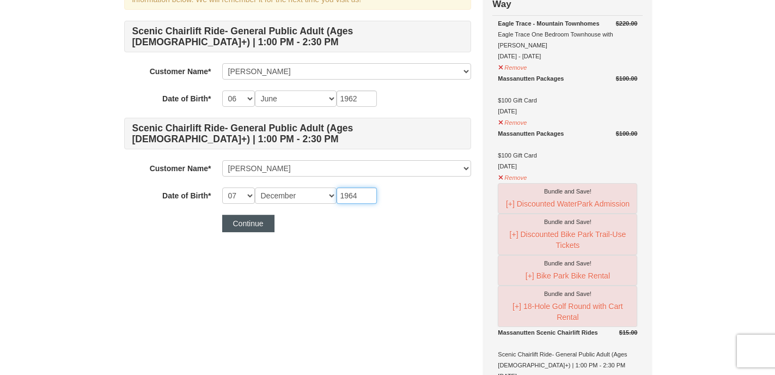
type input "1964"
click at [257, 224] on button "Continue" at bounding box center [248, 223] width 52 height 17
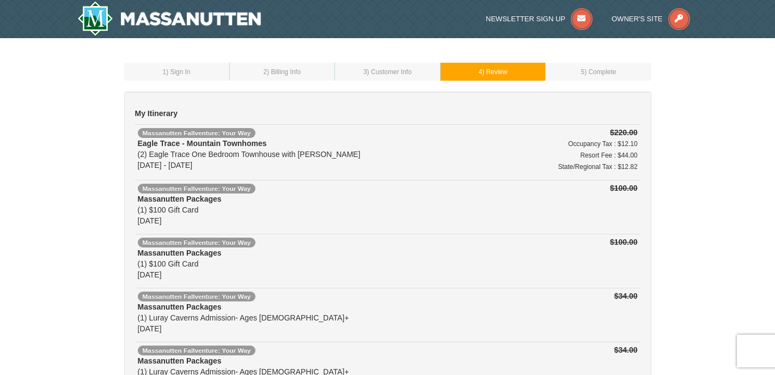
click at [302, 72] on td "2 ) Billing Info" at bounding box center [282, 72] width 106 height 18
click at [393, 71] on span ") Customer Info" at bounding box center [389, 72] width 45 height 8
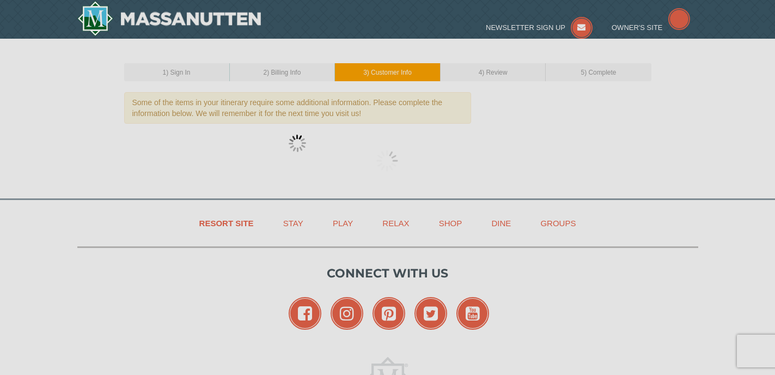
select select "06"
select select "07"
select select "12"
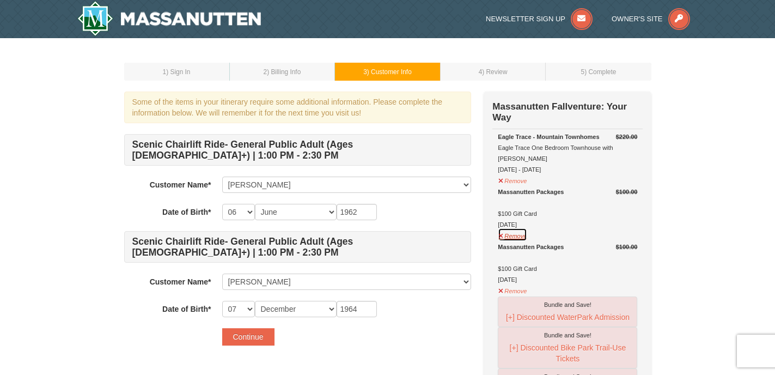
click at [523, 228] on button "Remove" at bounding box center [512, 235] width 29 height 14
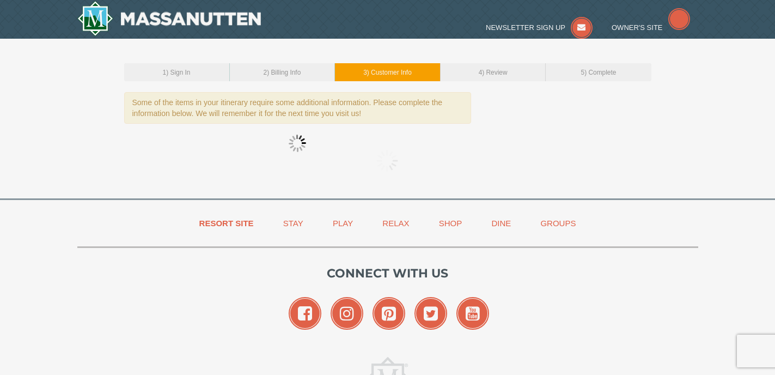
select select "06"
select select "07"
select select "12"
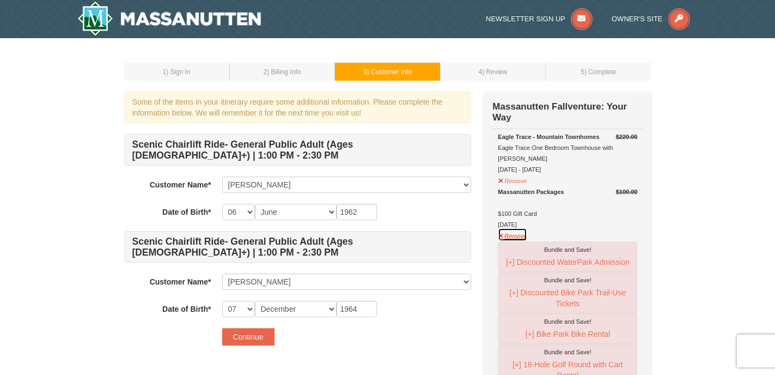
click at [514, 228] on button "Remove" at bounding box center [512, 235] width 29 height 14
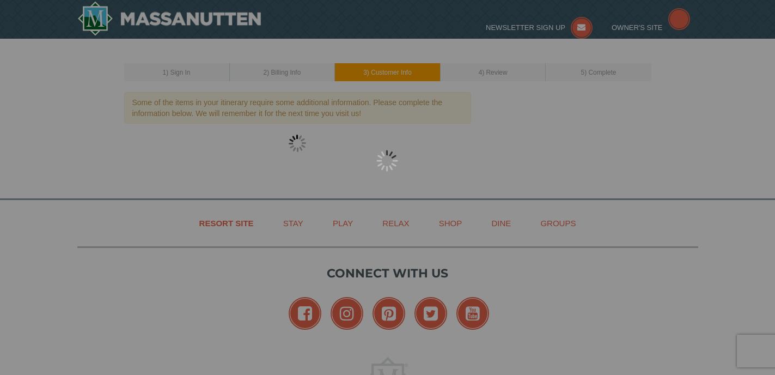
select select "06"
select select "07"
select select "12"
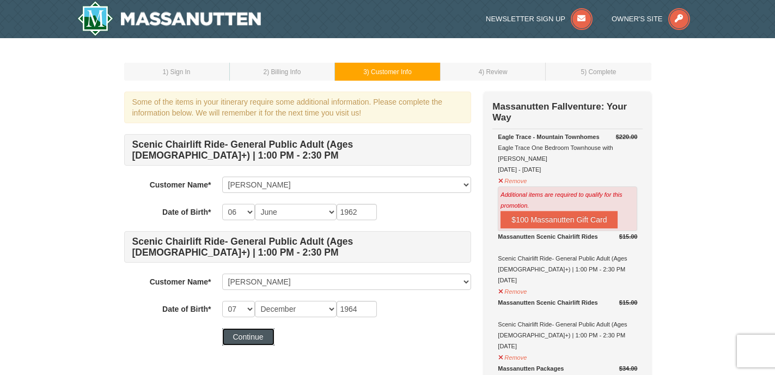
click at [250, 338] on button "Continue" at bounding box center [248, 336] width 52 height 17
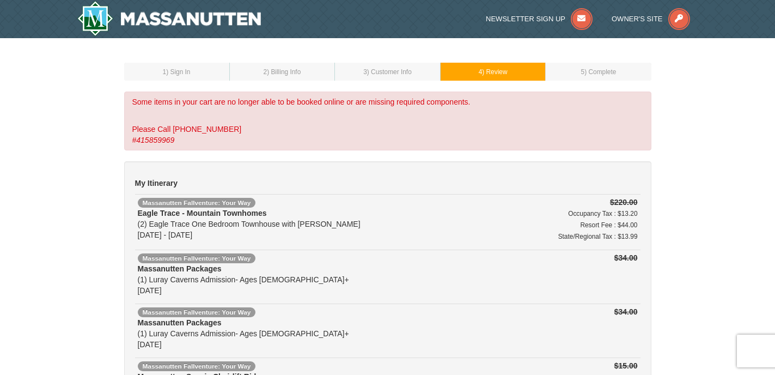
click at [273, 71] on span ") Billing Info" at bounding box center [284, 72] width 34 height 8
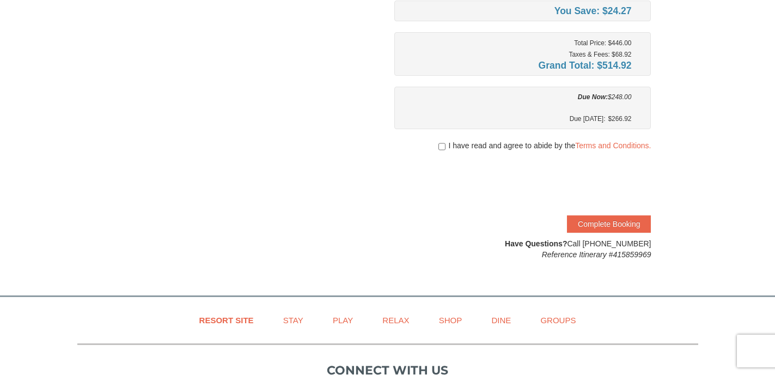
scroll to position [515, 0]
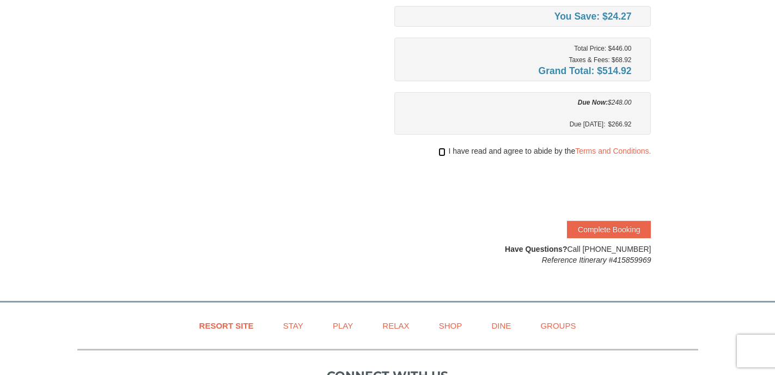
click at [441, 150] on input "checkbox" at bounding box center [442, 152] width 7 height 9
checkbox input "true"
click at [619, 226] on button "Complete Booking" at bounding box center [609, 229] width 84 height 17
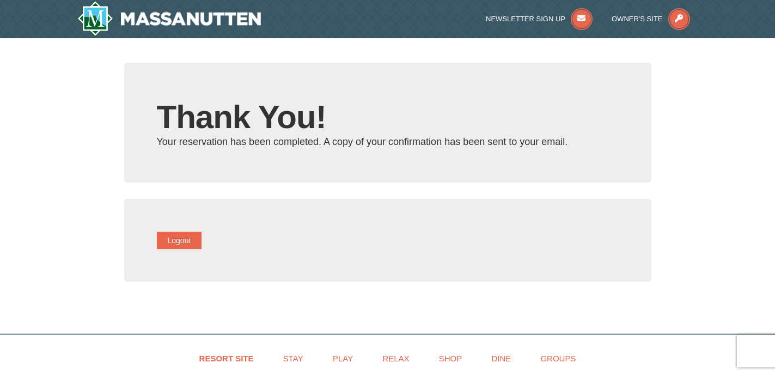
type input "[EMAIL_ADDRESS][DOMAIN_NAME]"
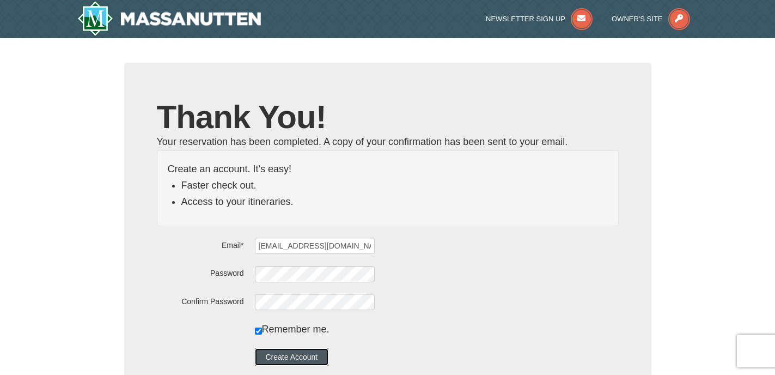
click at [307, 357] on button "Create Account" at bounding box center [292, 356] width 74 height 17
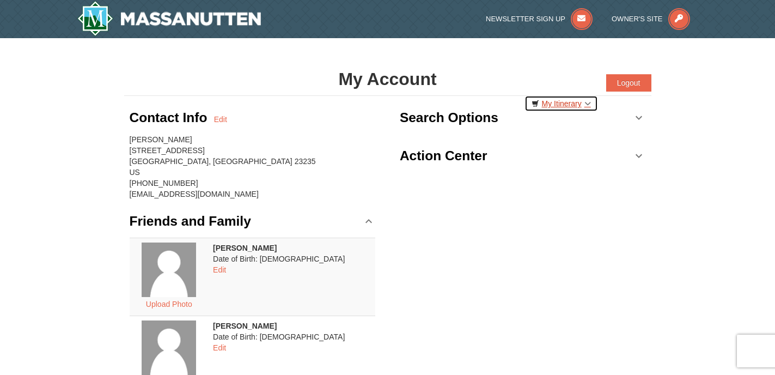
click at [589, 103] on link "My Itinerary" at bounding box center [562, 103] width 74 height 16
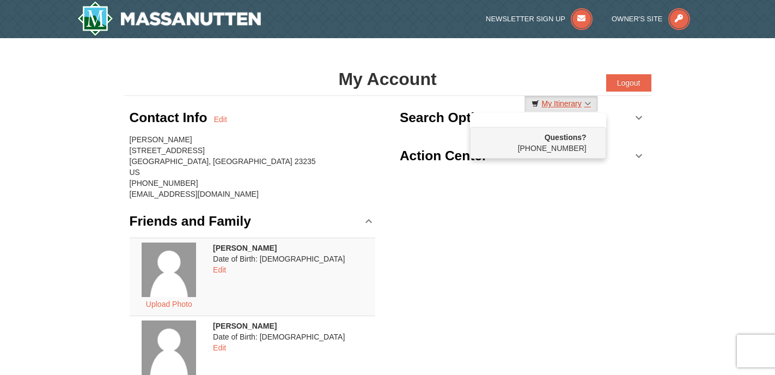
click at [571, 105] on link "My Itinerary" at bounding box center [562, 103] width 74 height 16
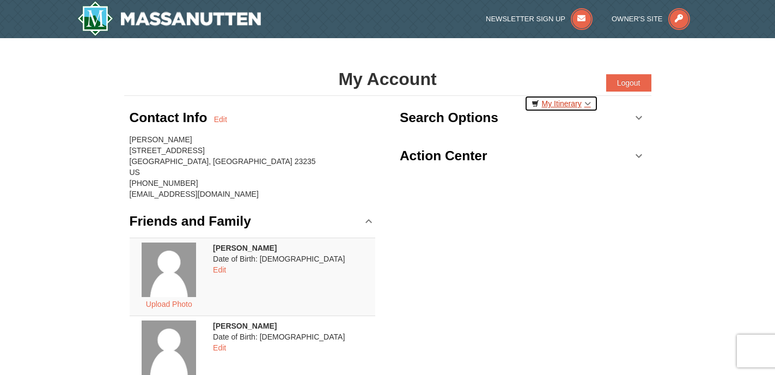
click at [568, 105] on link "My Itinerary" at bounding box center [562, 103] width 74 height 16
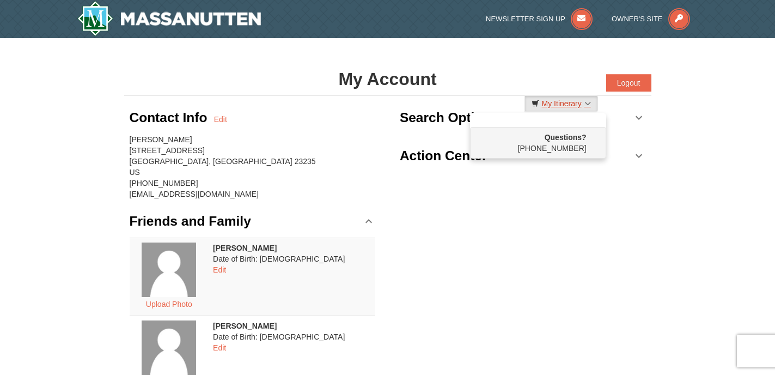
click at [568, 105] on link "My Itinerary" at bounding box center [562, 103] width 74 height 16
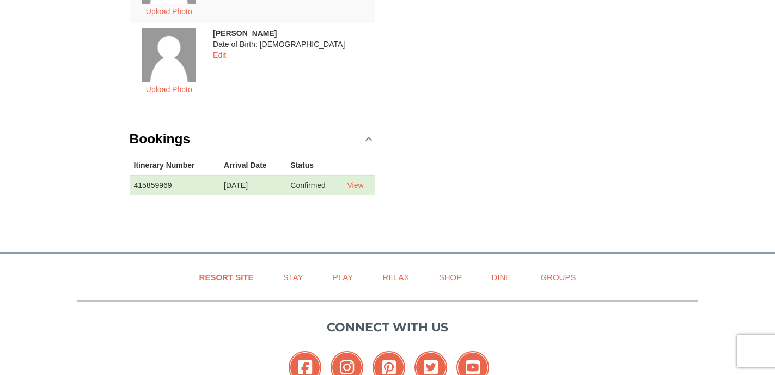
scroll to position [431, 0]
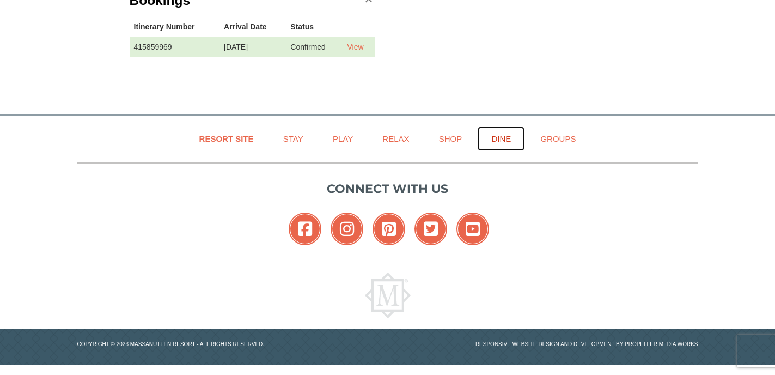
click at [500, 138] on link "Dine" at bounding box center [501, 138] width 47 height 25
